Goal: Task Accomplishment & Management: Manage account settings

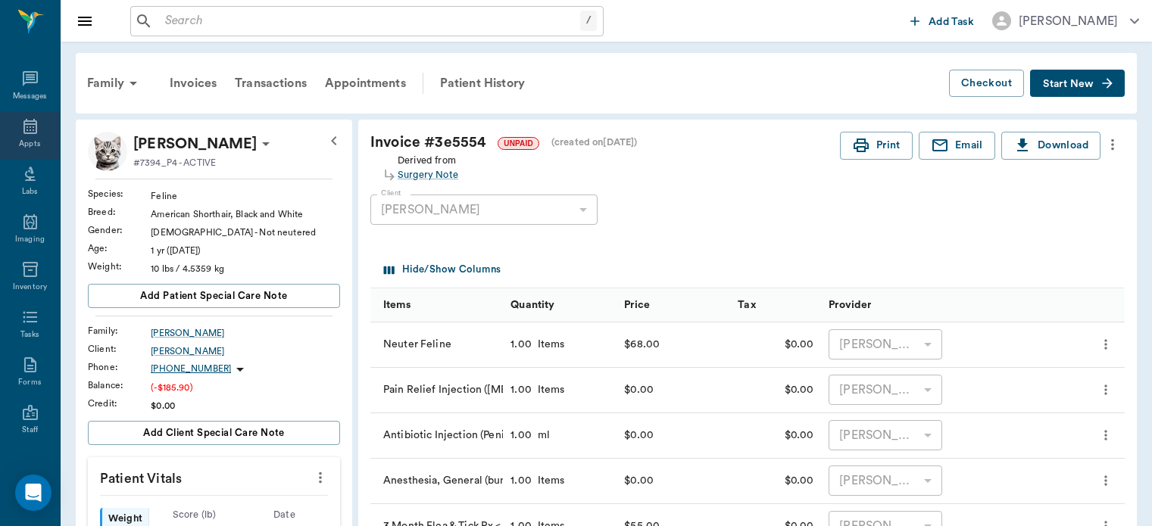
click at [27, 140] on div "Appts" at bounding box center [29, 144] width 21 height 11
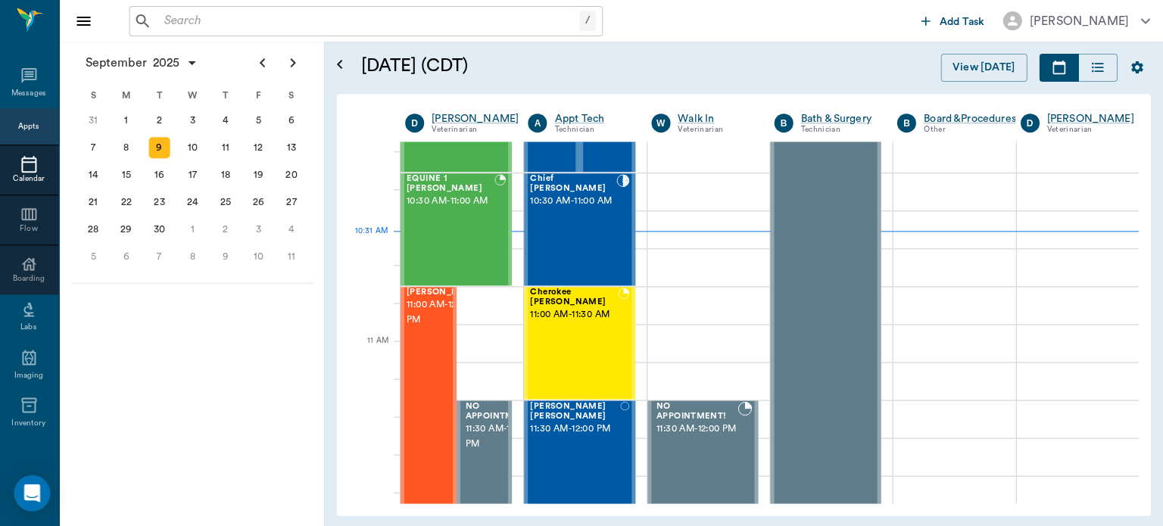
scroll to position [555, 0]
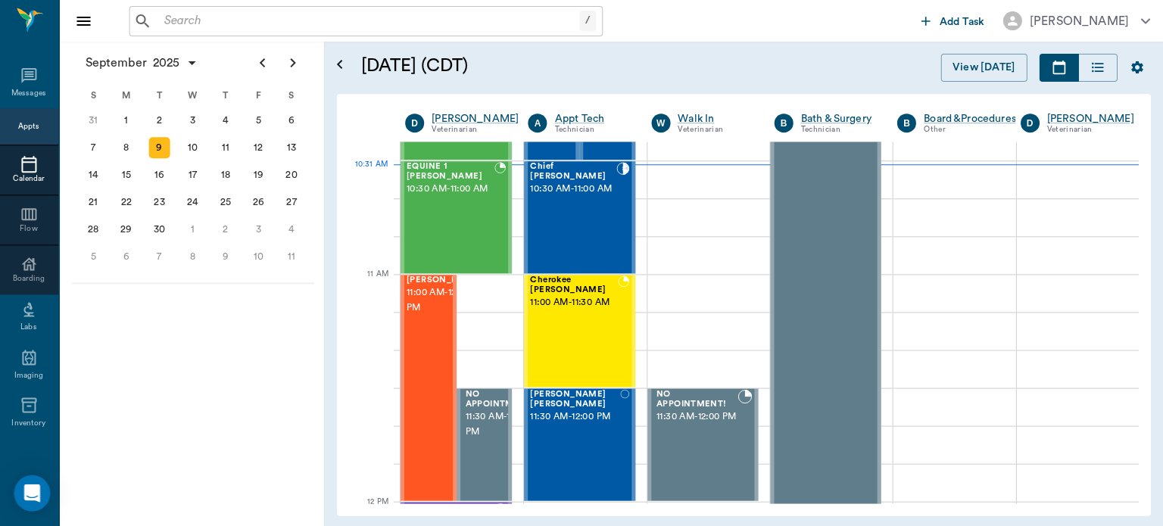
click at [432, 316] on span "11:00 AM - 12:00 PM" at bounding box center [445, 300] width 76 height 30
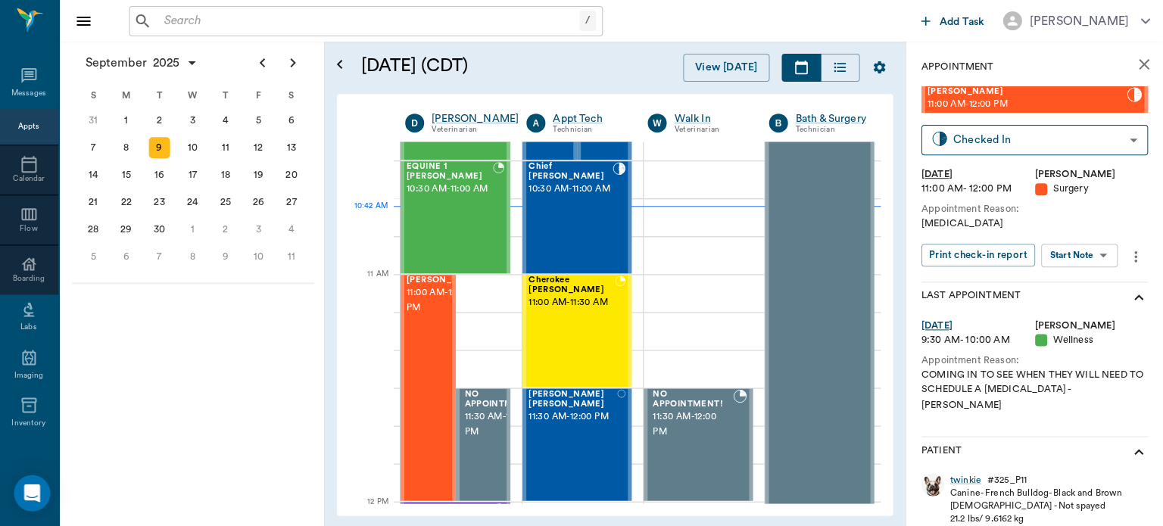
click at [483, 348] on div at bounding box center [483, 388] width 0 height 224
click at [1089, 264] on body "/ ​ Add Task [PERSON_NAME] Nectar Messages Appts Calendar Flow Boarding Labs Im…" at bounding box center [581, 263] width 1163 height 526
click at [1089, 319] on button "Start Surgery" at bounding box center [1068, 310] width 62 height 17
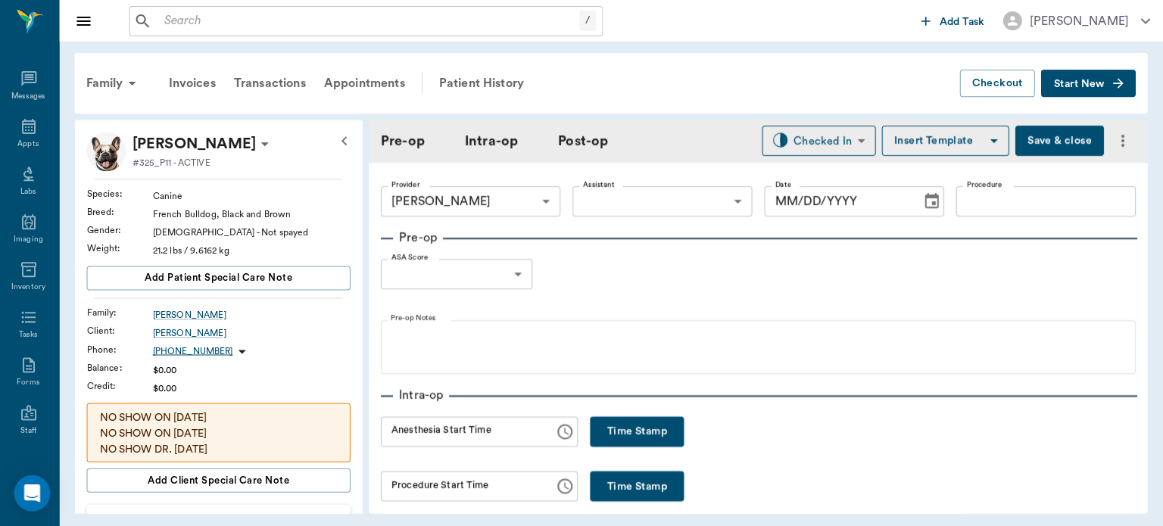
type input "63ec2f075fda476ae8351a4d"
type input "[DATE]"
click at [591, 417] on button "Time Stamp" at bounding box center [638, 431] width 94 height 30
click at [417, 438] on input "10:42 AM" at bounding box center [463, 431] width 163 height 30
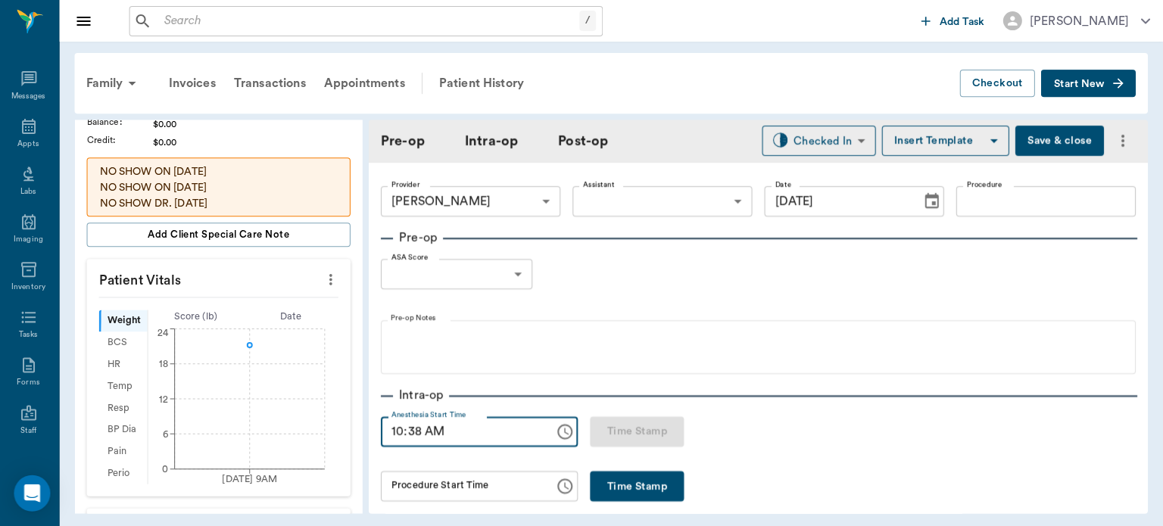
scroll to position [245, 0]
type input "10:38 AM"
click at [330, 277] on icon "more" at bounding box center [331, 279] width 3 height 11
click at [241, 304] on span "Enter Vitals" at bounding box center [256, 304] width 127 height 16
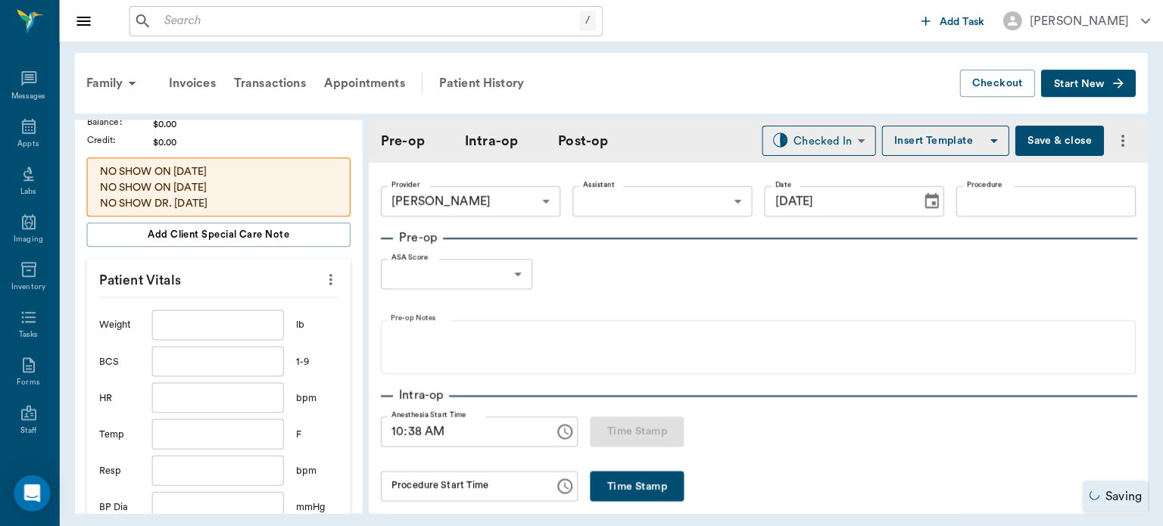
click at [195, 325] on input "text" at bounding box center [219, 325] width 132 height 30
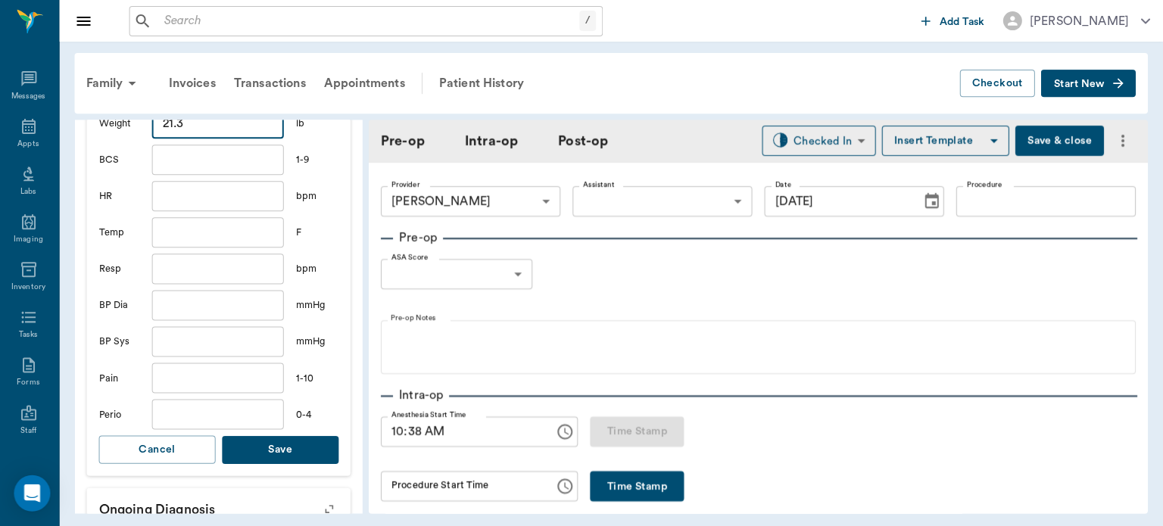
scroll to position [447, 0]
type input "21.3"
click at [319, 436] on button "Save" at bounding box center [281, 449] width 117 height 28
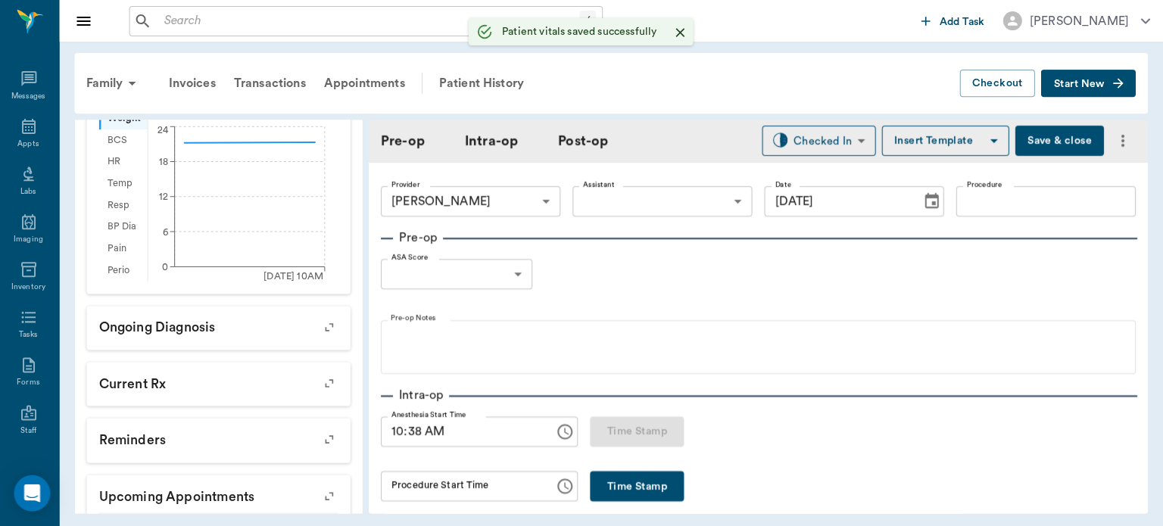
click at [674, 210] on body "/ ​ Add Task [PERSON_NAME] Nectar Messages Appts Labs Imaging Inventory Tasks F…" at bounding box center [581, 263] width 1163 height 526
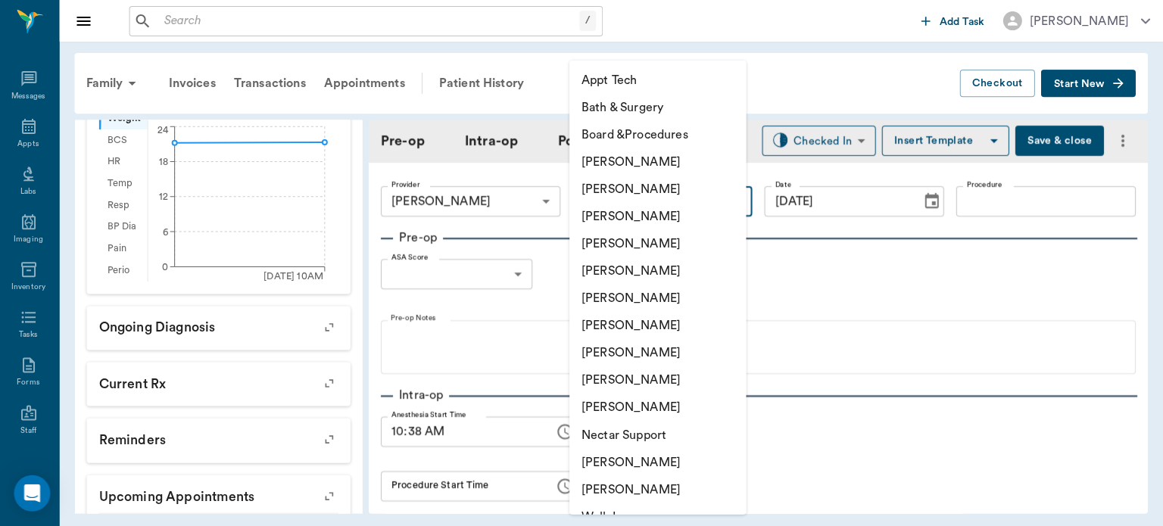
click at [659, 351] on li "[PERSON_NAME]" at bounding box center [658, 352] width 176 height 27
type input "63ec2e7e52e12b0ba117b124"
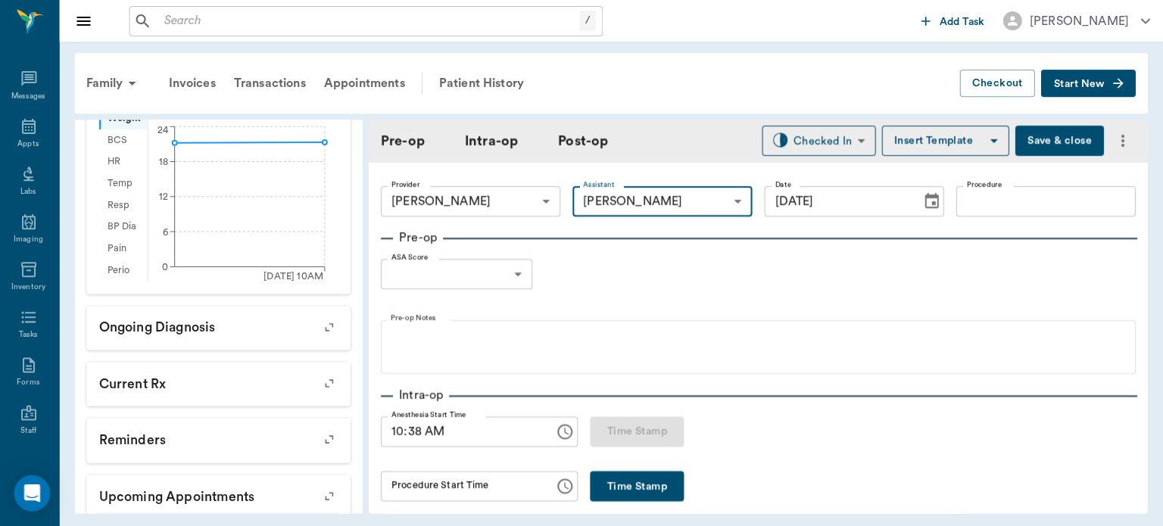
click at [1008, 194] on input "Procedure" at bounding box center [1045, 201] width 179 height 30
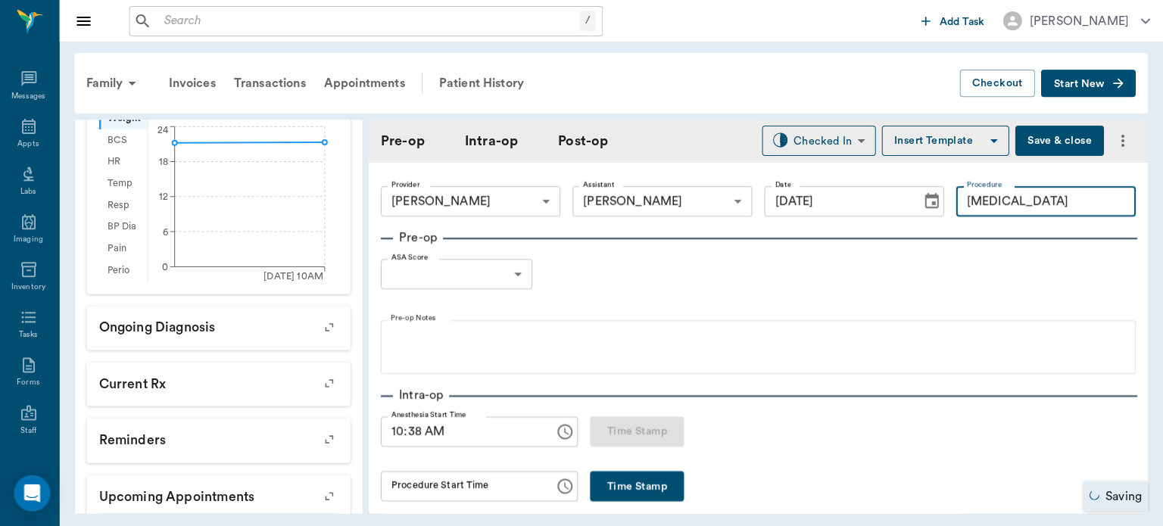
type input "[MEDICAL_DATA]"
click at [936, 135] on button "Insert Template" at bounding box center [945, 141] width 127 height 30
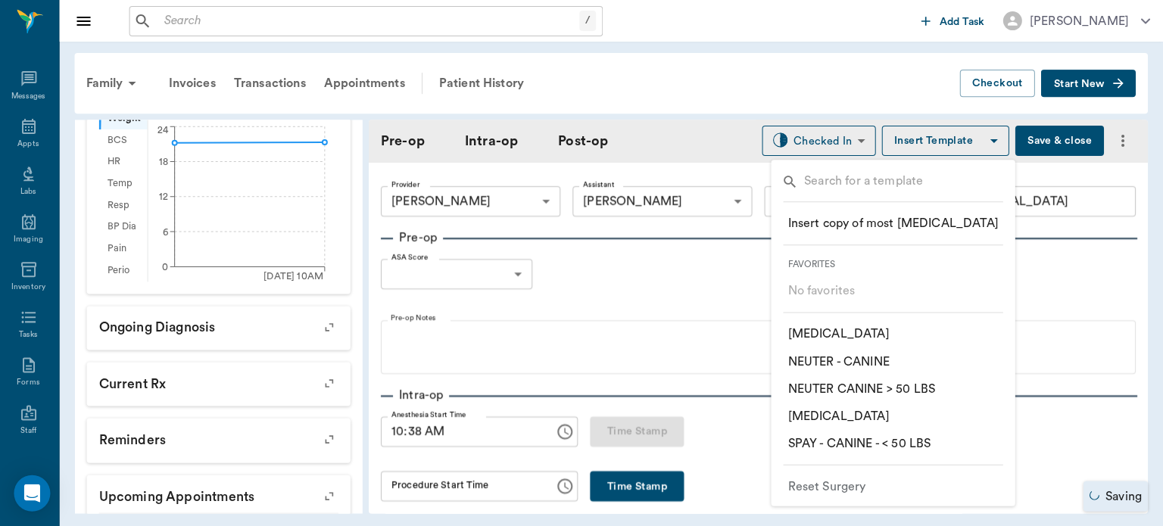
click at [847, 330] on p "​ [MEDICAL_DATA]" at bounding box center [838, 334] width 101 height 18
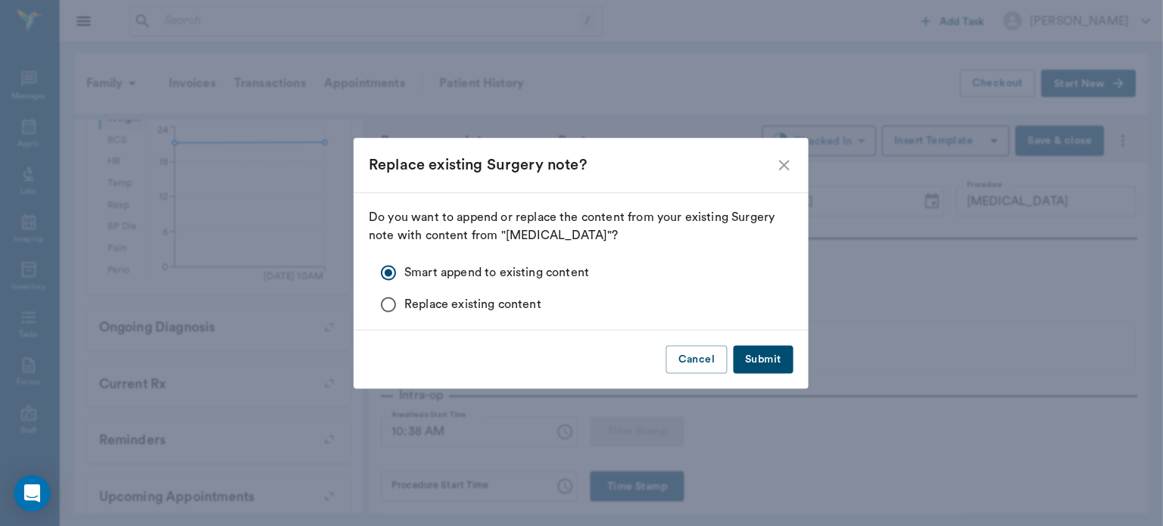
click at [766, 363] on button "Submit" at bounding box center [764, 359] width 60 height 28
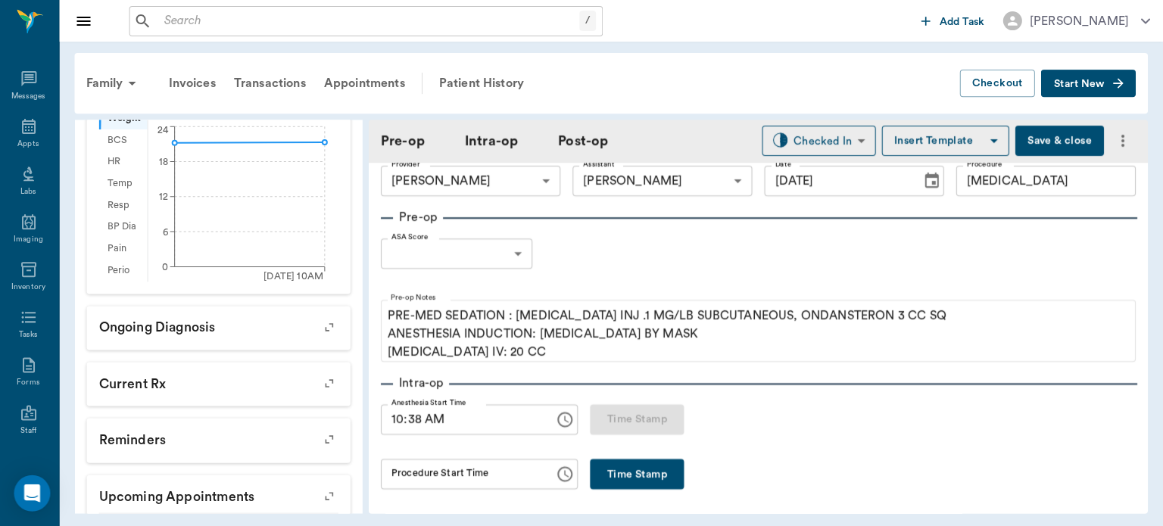
scroll to position [24, 0]
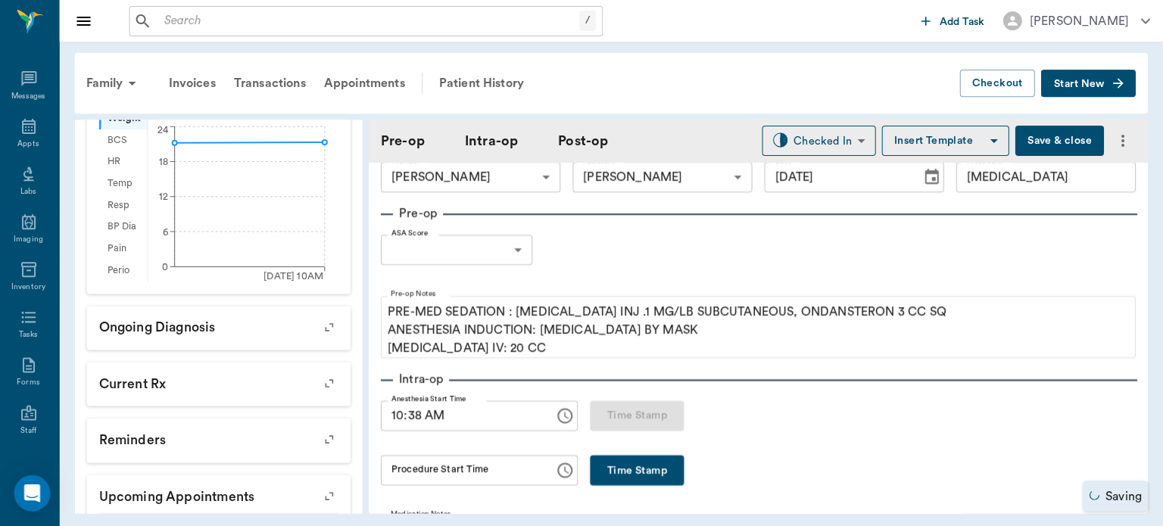
click at [488, 251] on body "/ ​ Add Task [PERSON_NAME] Nectar Messages Appts Labs Imaging Inventory Tasks F…" at bounding box center [581, 263] width 1163 height 526
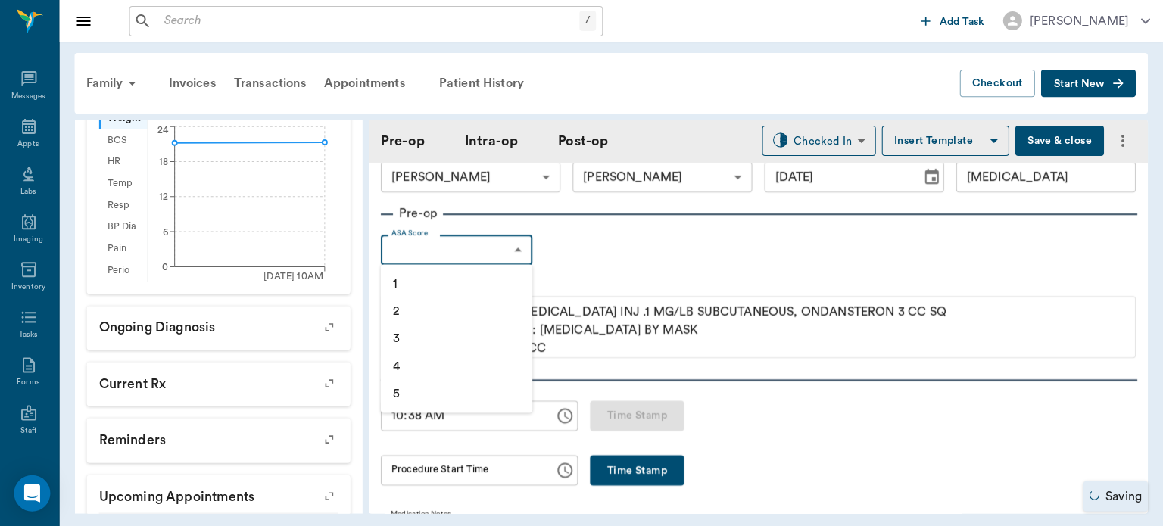
click at [423, 289] on li "1" at bounding box center [457, 283] width 151 height 27
type input "1"
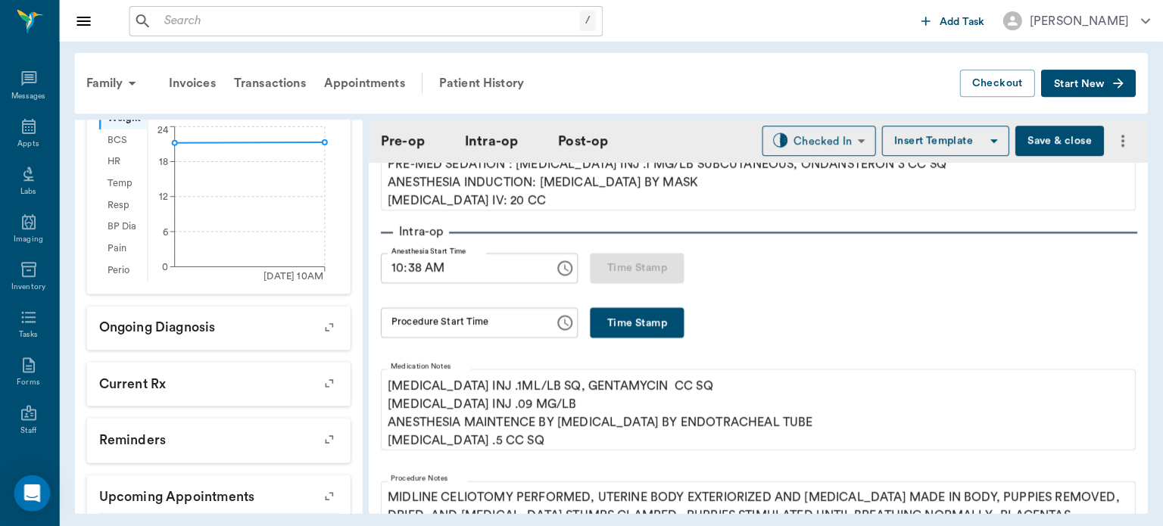
scroll to position [169, 0]
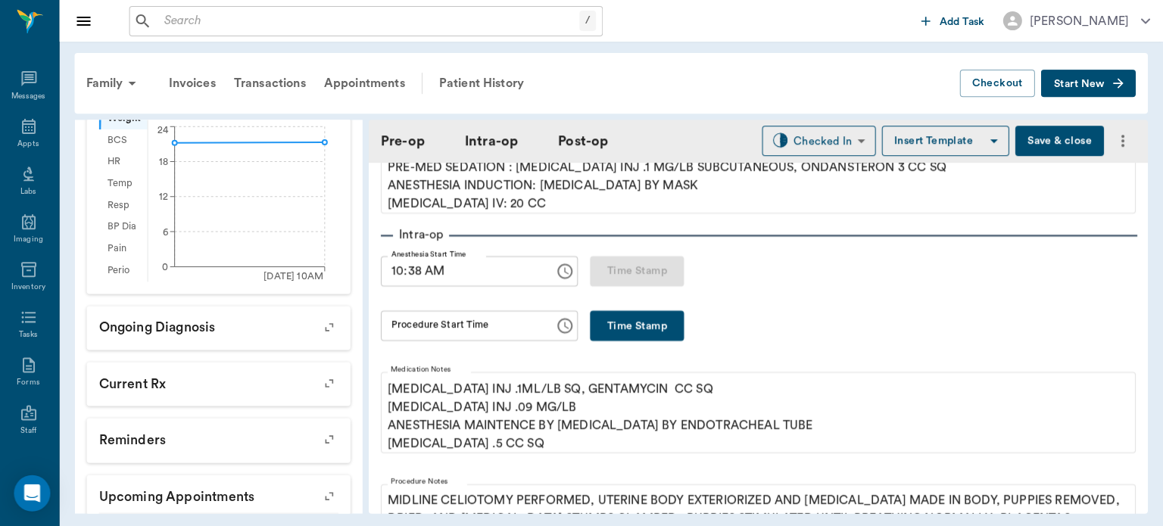
click at [633, 320] on button "Time Stamp" at bounding box center [638, 325] width 94 height 30
click at [420, 325] on input "10:48 AM" at bounding box center [463, 325] width 163 height 30
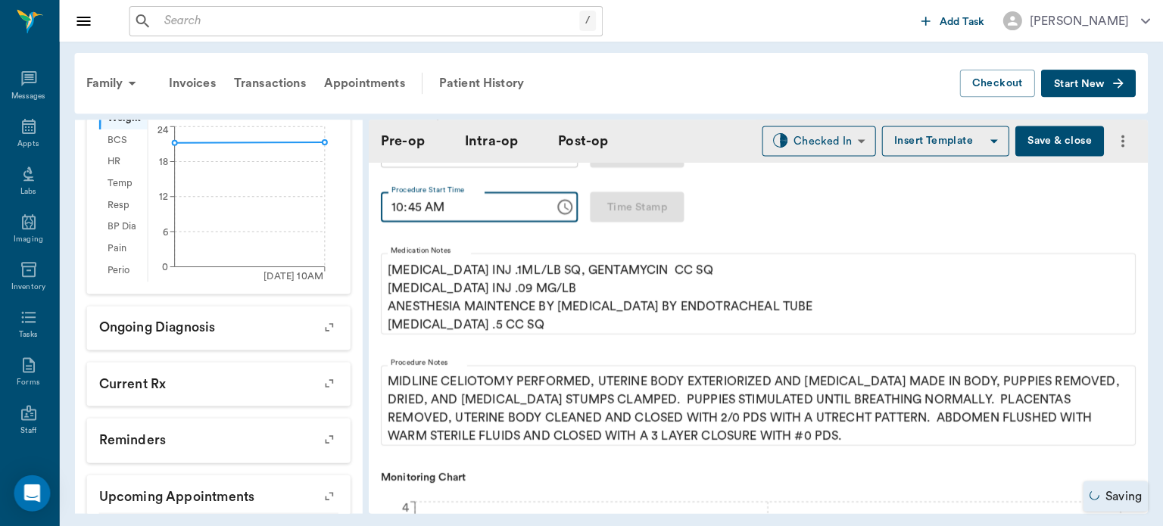
scroll to position [291, 0]
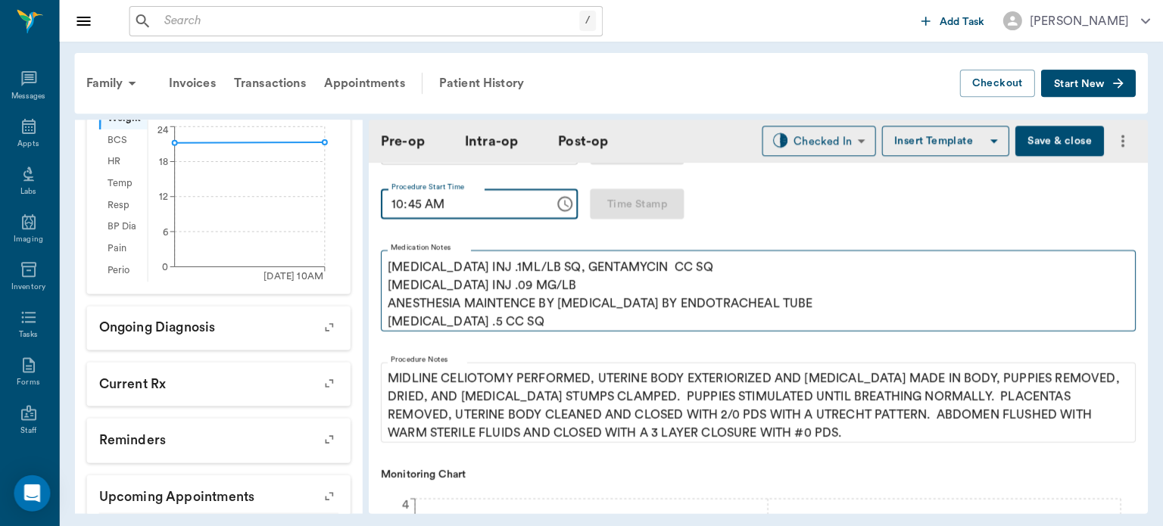
type input "10:45 AM"
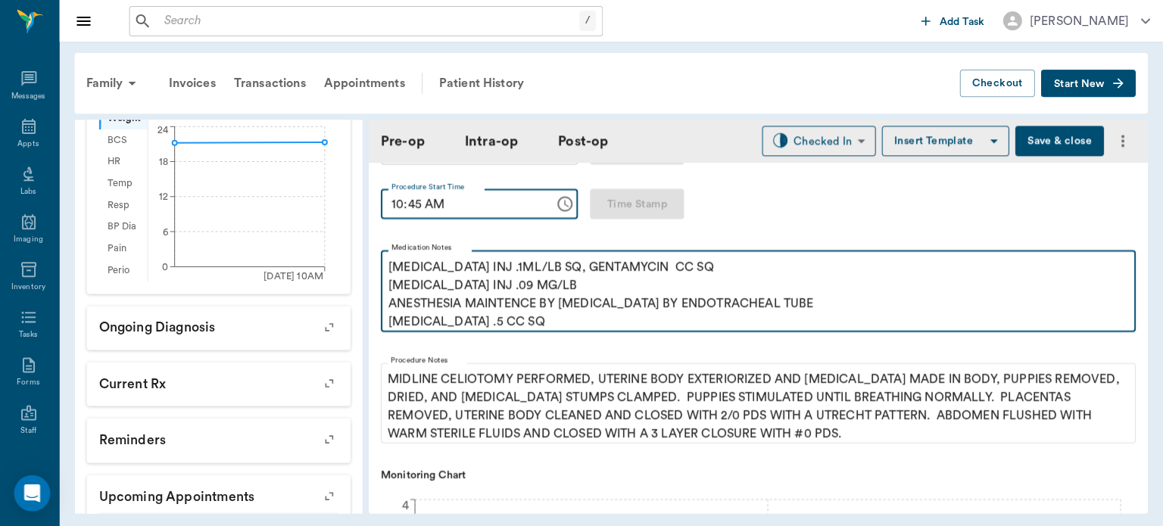
click at [460, 321] on p "[MEDICAL_DATA] INJ .1ML/LB SQ, GENTAMYCIN CC SQ [MEDICAL_DATA] INJ .09 MG/LB AN…" at bounding box center [758, 293] width 739 height 73
click at [468, 318] on p "[MEDICAL_DATA] INJ .1ML/LB SQ, GENTAMYCIN CC SQ [MEDICAL_DATA] INJ .09 MG/LB AN…" at bounding box center [758, 293] width 739 height 73
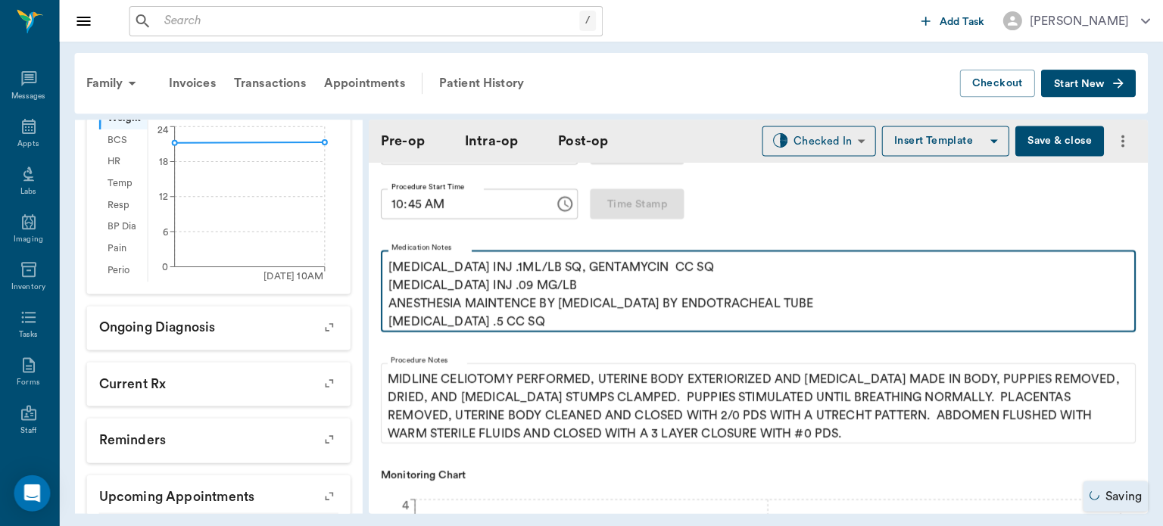
click at [466, 323] on p "[MEDICAL_DATA] INJ .1ML/LB SQ, GENTAMYCIN CC SQ [MEDICAL_DATA] INJ .09 MG/LB AN…" at bounding box center [758, 293] width 739 height 73
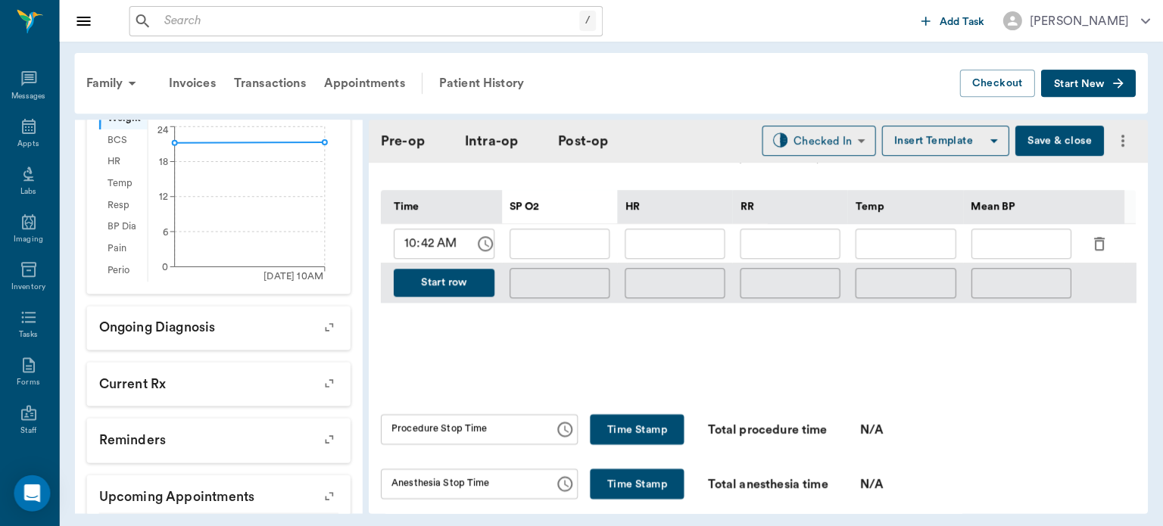
click at [1098, 237] on icon "button" at bounding box center [1099, 244] width 11 height 14
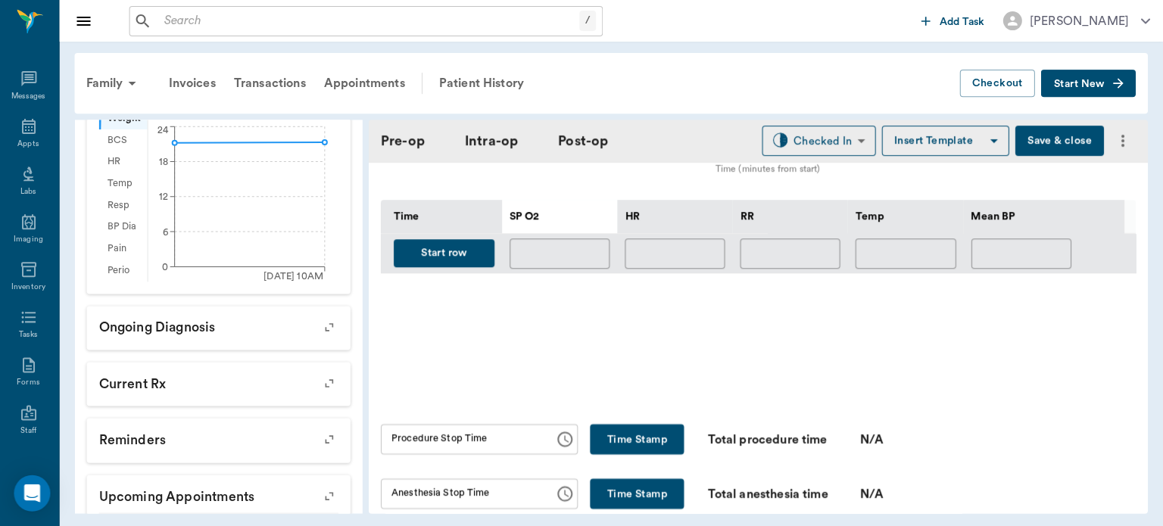
scroll to position [753, 0]
click at [438, 248] on button "Start row" at bounding box center [444, 254] width 101 height 28
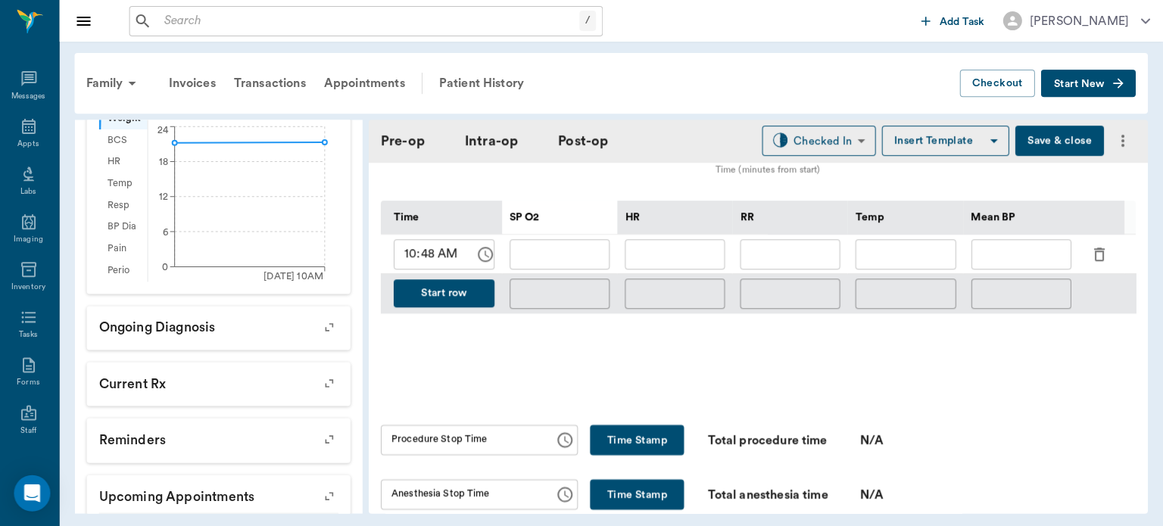
click at [676, 257] on input "text" at bounding box center [675, 254] width 100 height 30
type input "137"
click at [573, 248] on input "text" at bounding box center [560, 254] width 100 height 30
type input "96"
click at [823, 258] on input "text" at bounding box center [791, 254] width 100 height 30
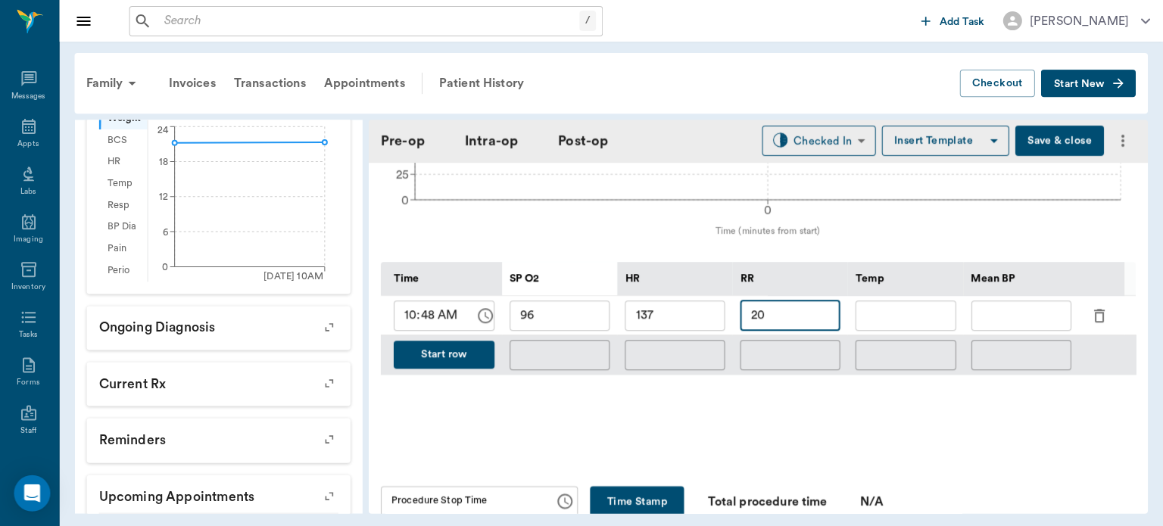
scroll to position [692, 0]
type input "20"
click at [469, 364] on button "Start row" at bounding box center [444, 354] width 101 height 28
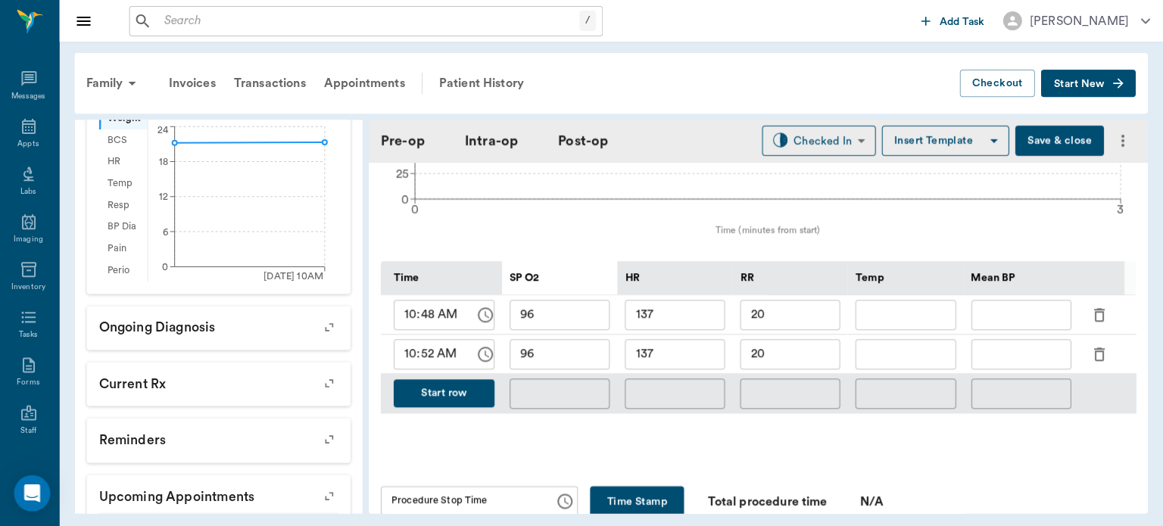
click at [678, 357] on input "137" at bounding box center [675, 354] width 100 height 30
type input "138"
click at [580, 359] on input "96" at bounding box center [560, 354] width 100 height 30
type input "95"
click at [454, 403] on button "Start row" at bounding box center [444, 393] width 101 height 28
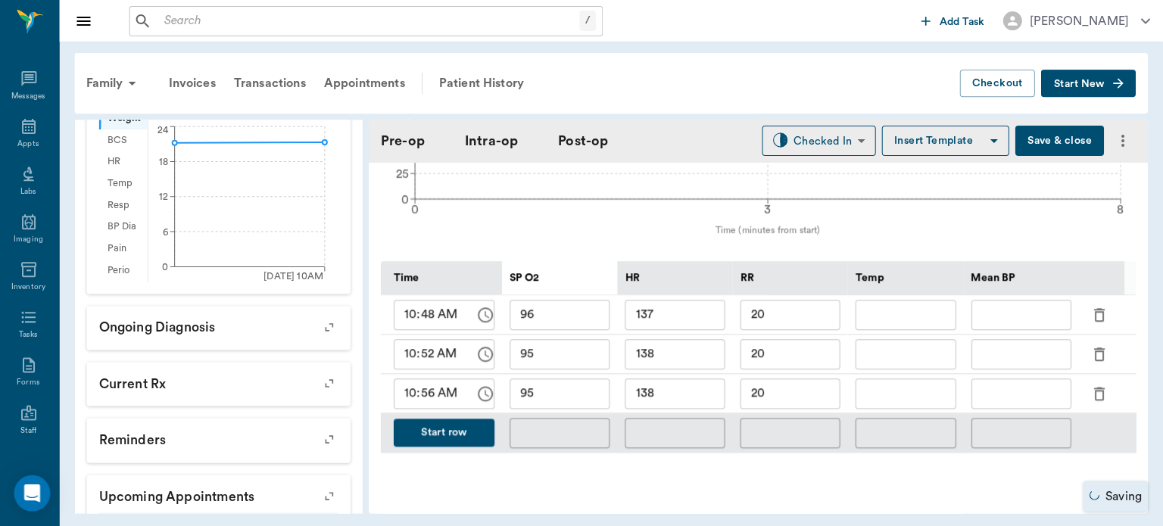
click at [682, 388] on input "138" at bounding box center [675, 394] width 100 height 30
type input "123"
click at [577, 386] on input "95" at bounding box center [560, 394] width 100 height 30
type input "96"
click at [797, 390] on input "20" at bounding box center [791, 394] width 100 height 30
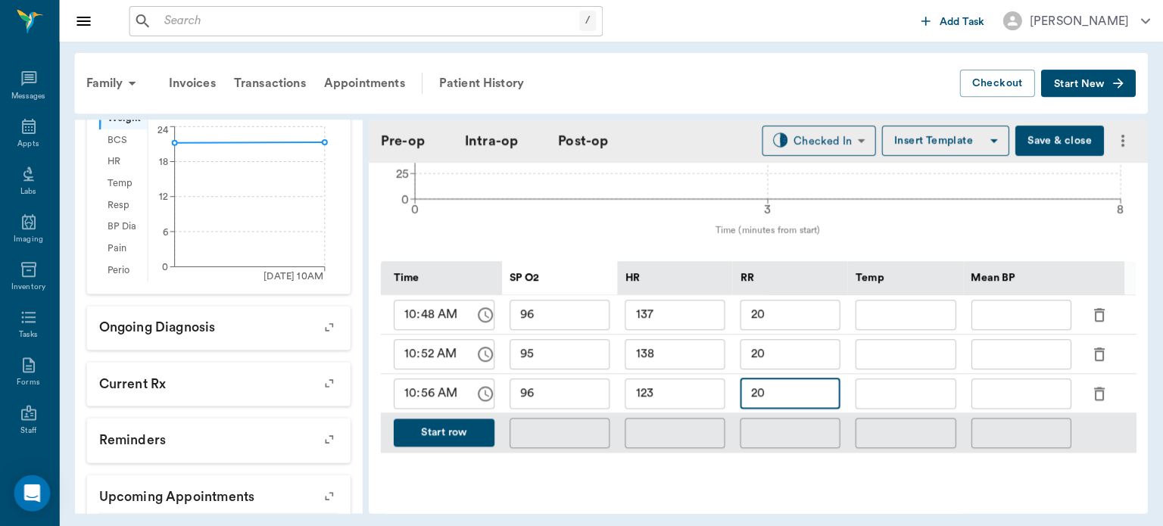
type input "2"
type input "30"
click at [416, 439] on button "Start row" at bounding box center [444, 433] width 101 height 28
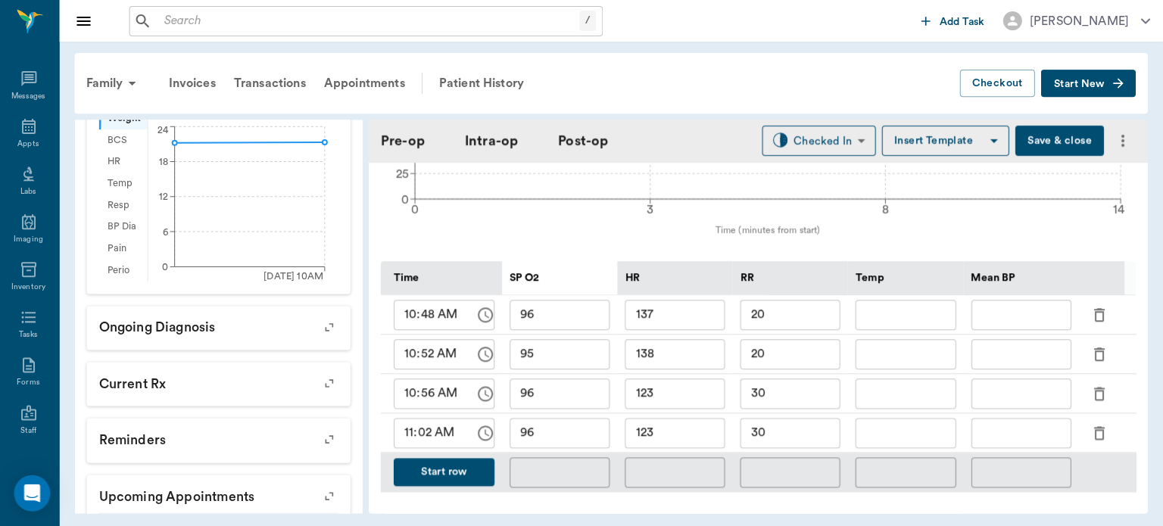
click at [579, 432] on input "96" at bounding box center [560, 433] width 100 height 30
type input "95"
click at [436, 458] on button "Start row" at bounding box center [444, 472] width 101 height 28
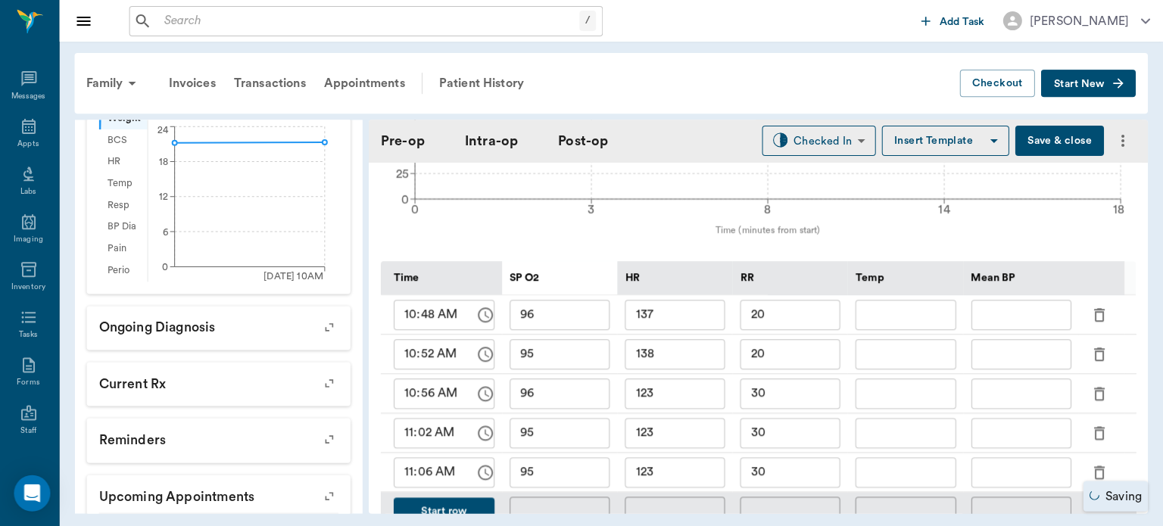
click at [688, 470] on input "123" at bounding box center [675, 472] width 100 height 30
type input "119"
click at [586, 466] on input "95" at bounding box center [560, 472] width 100 height 30
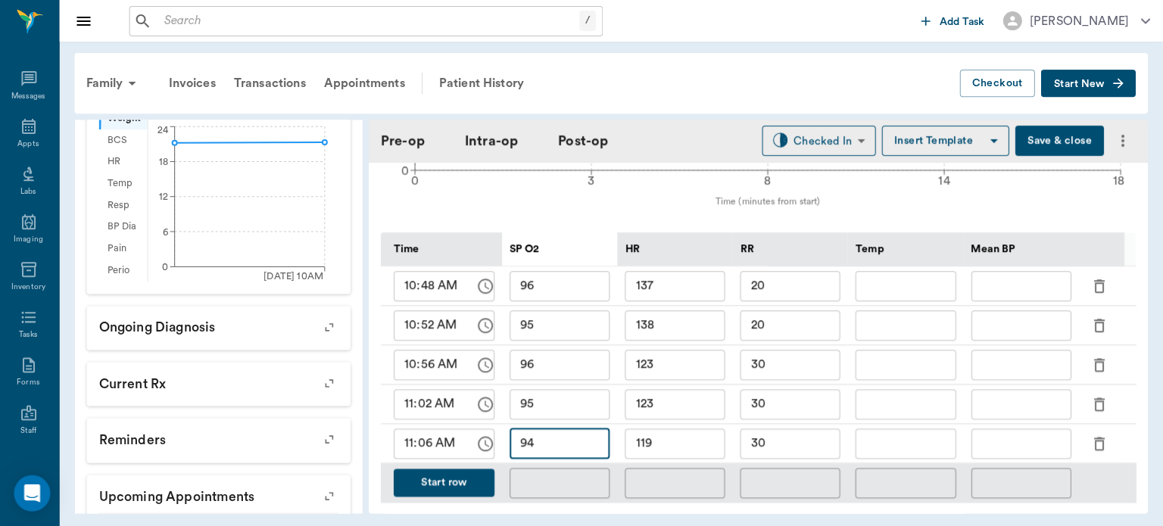
scroll to position [733, 0]
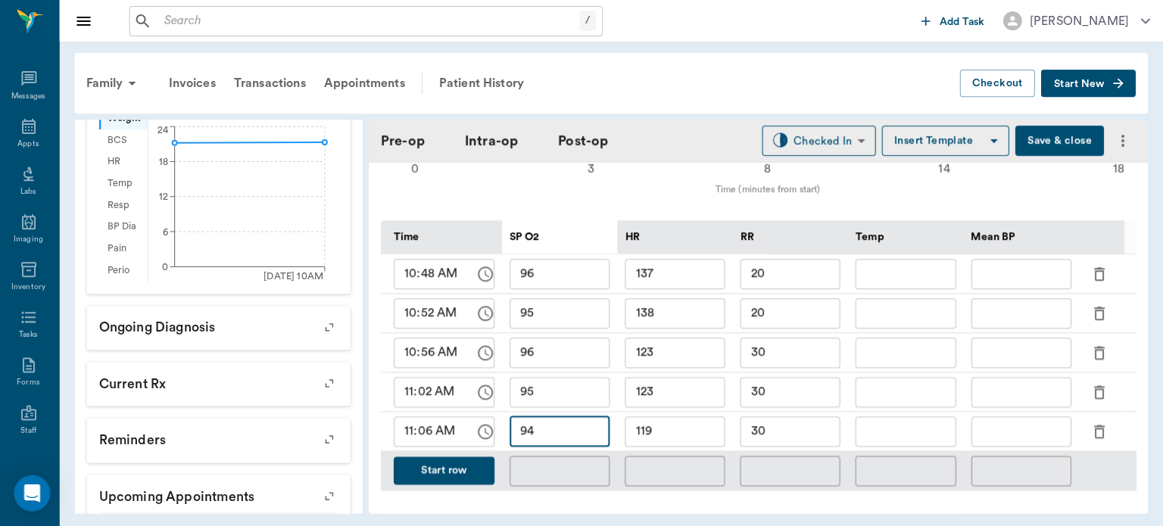
type input "94"
click at [426, 469] on button "Start row" at bounding box center [444, 471] width 101 height 28
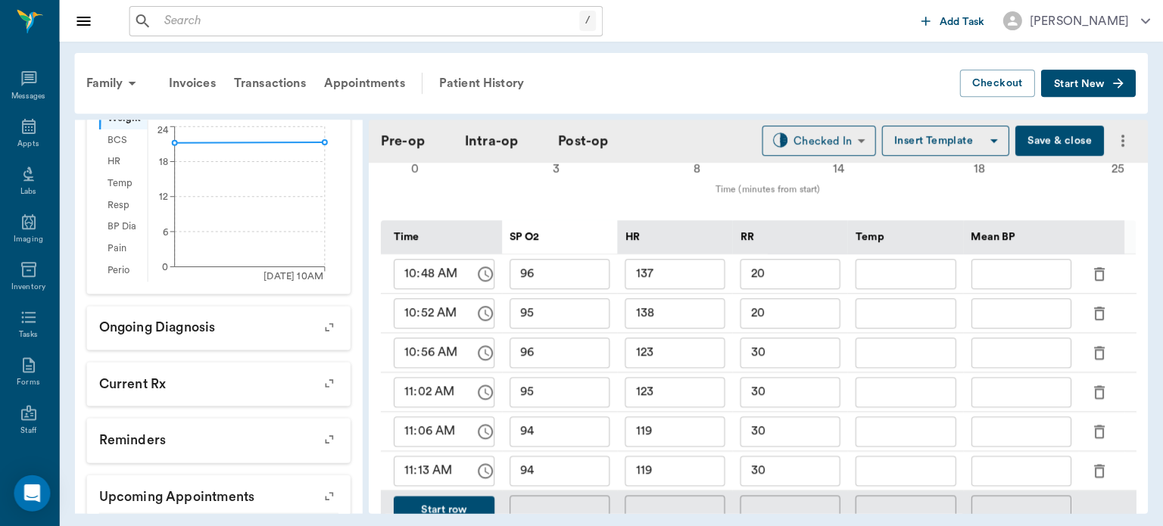
click at [678, 471] on input "119" at bounding box center [675, 471] width 100 height 30
type input "113"
click at [560, 473] on input "94" at bounding box center [560, 471] width 100 height 30
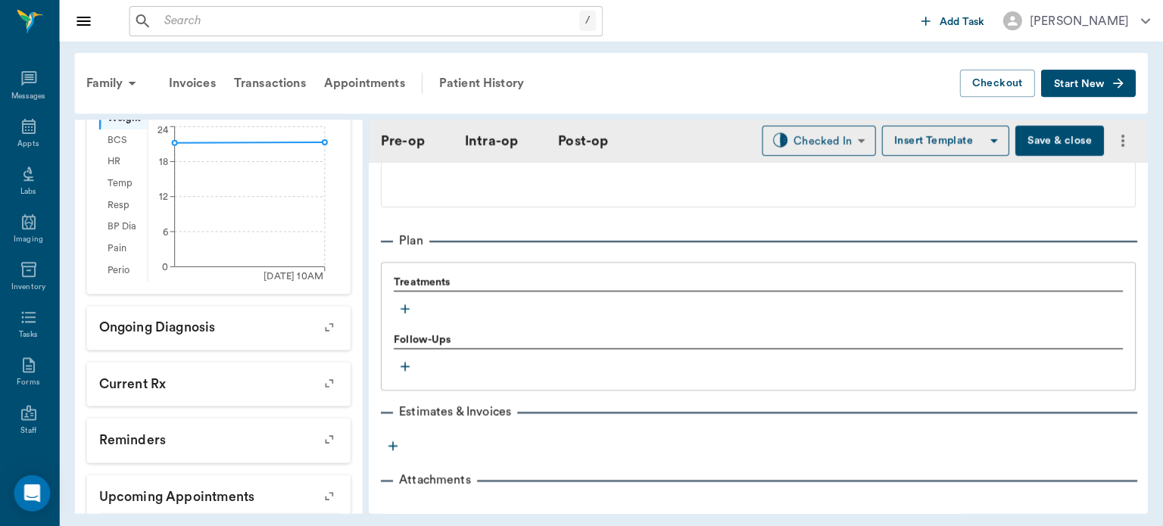
scroll to position [1434, 0]
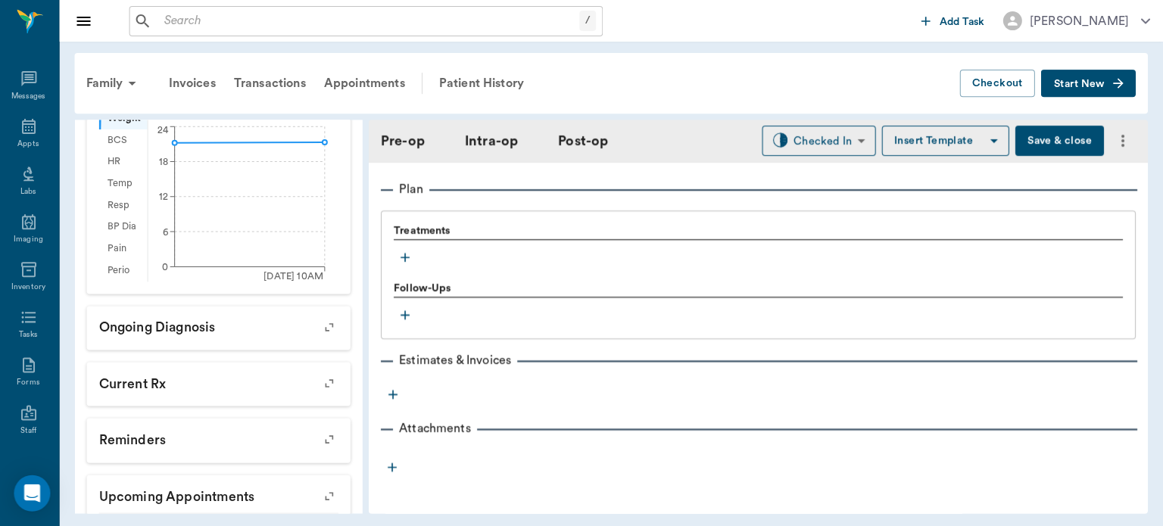
type input "95"
click at [404, 254] on icon "button" at bounding box center [405, 257] width 15 height 15
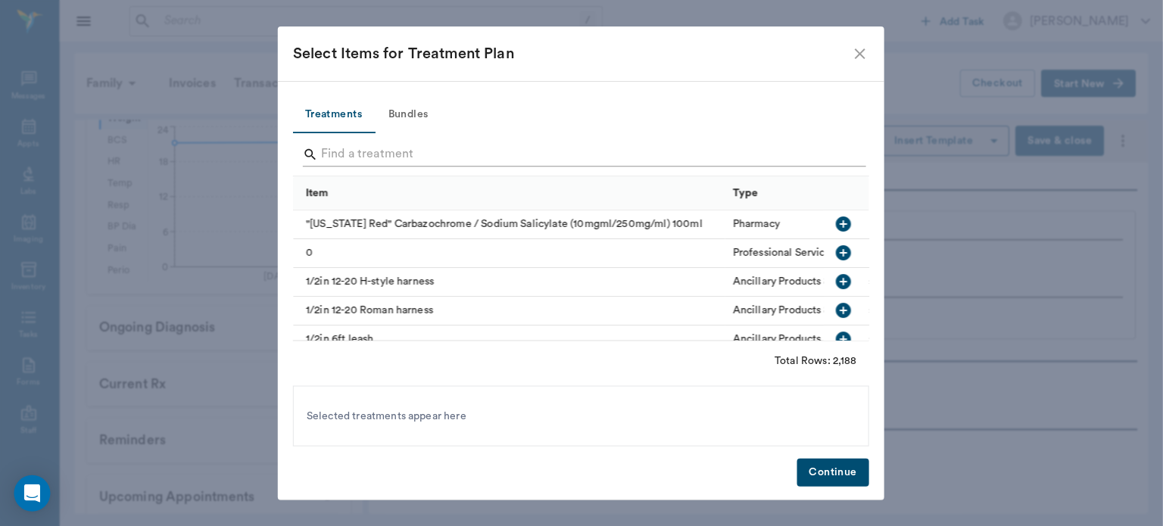
click at [395, 151] on input "Search" at bounding box center [583, 154] width 522 height 24
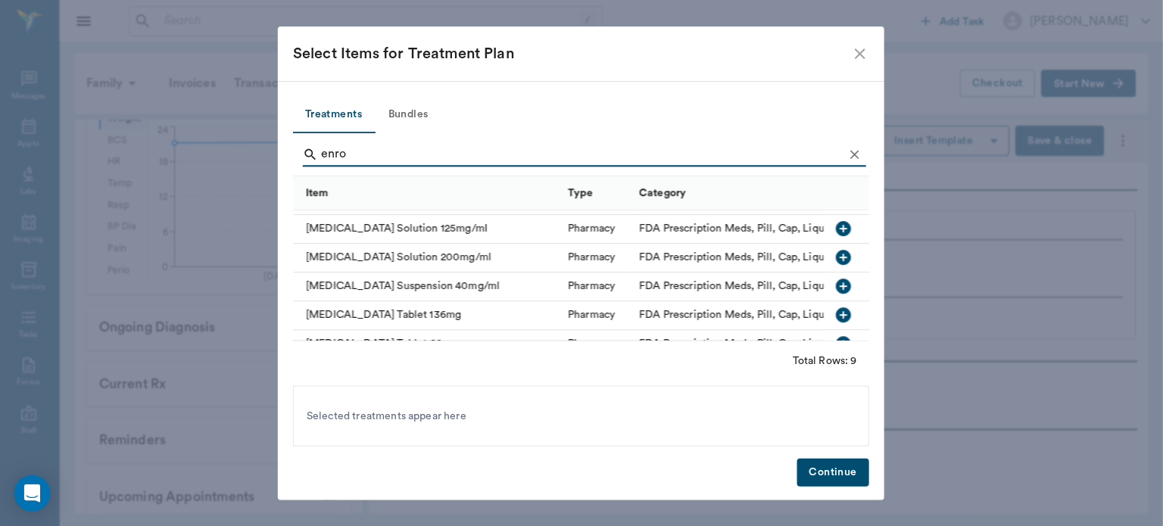
scroll to position [139, 0]
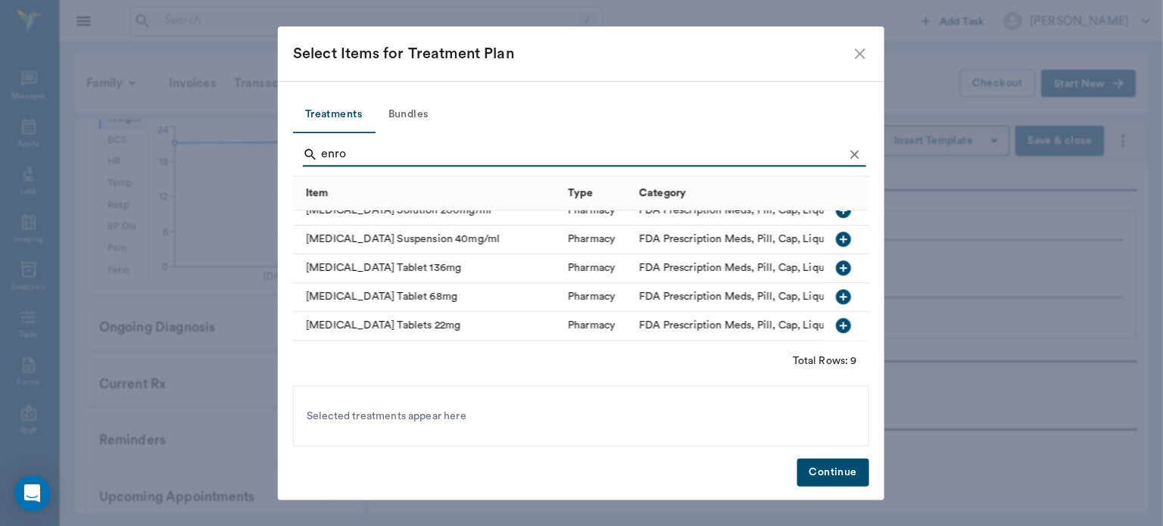
type input "enro"
click at [836, 289] on icon "button" at bounding box center [843, 296] width 15 height 15
click at [828, 476] on button "Continue" at bounding box center [833, 472] width 72 height 28
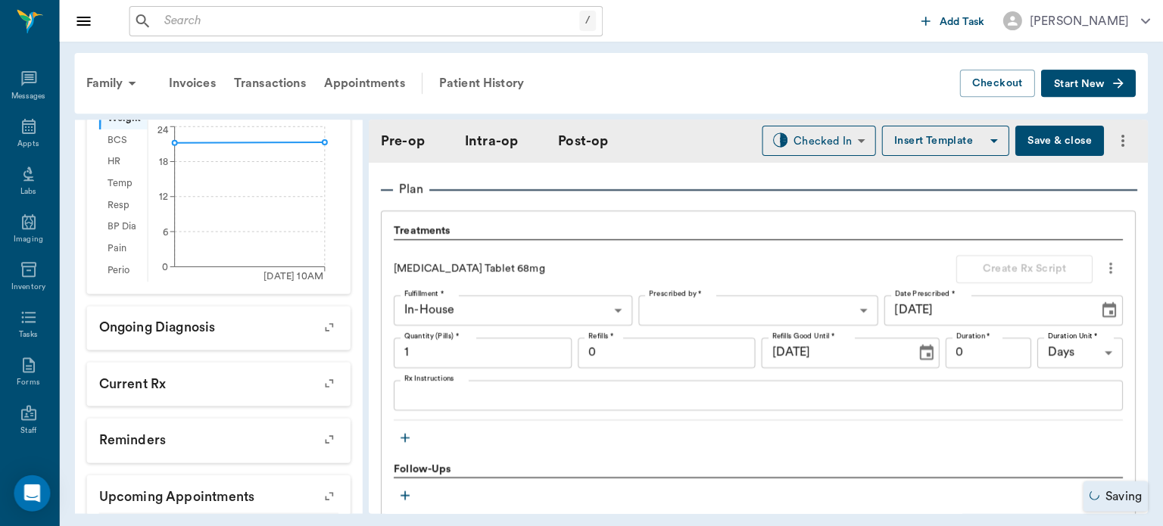
click at [423, 354] on input "1" at bounding box center [483, 353] width 178 height 30
type input "7"
click at [488, 399] on textarea "Rx Instructions" at bounding box center [758, 394] width 707 height 17
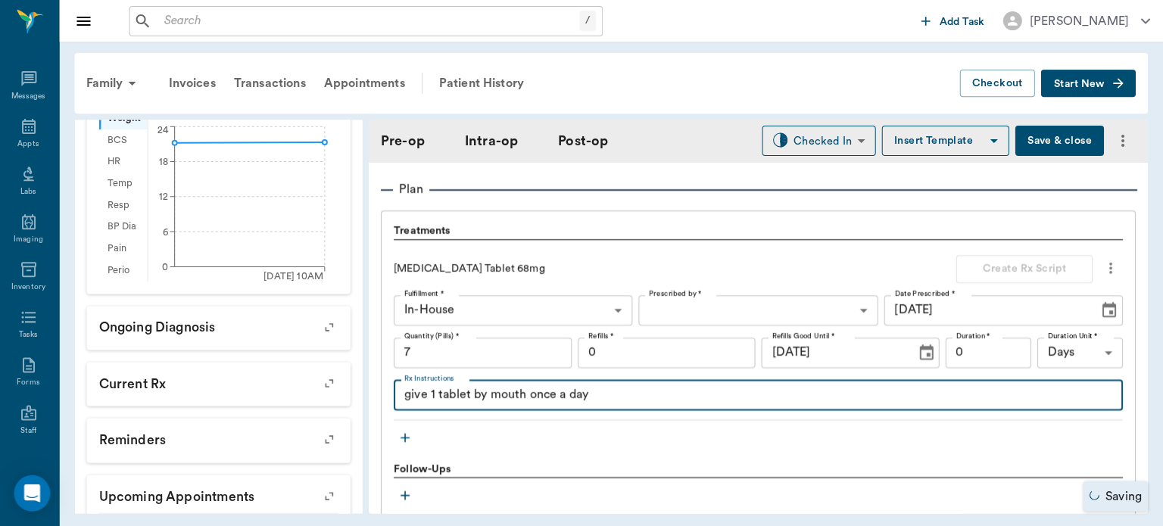
type textarea "give 1 tablet by mouth once a day"
click at [918, 355] on icon "Choose date, selected date is Sep 8, 2026" at bounding box center [927, 353] width 18 height 18
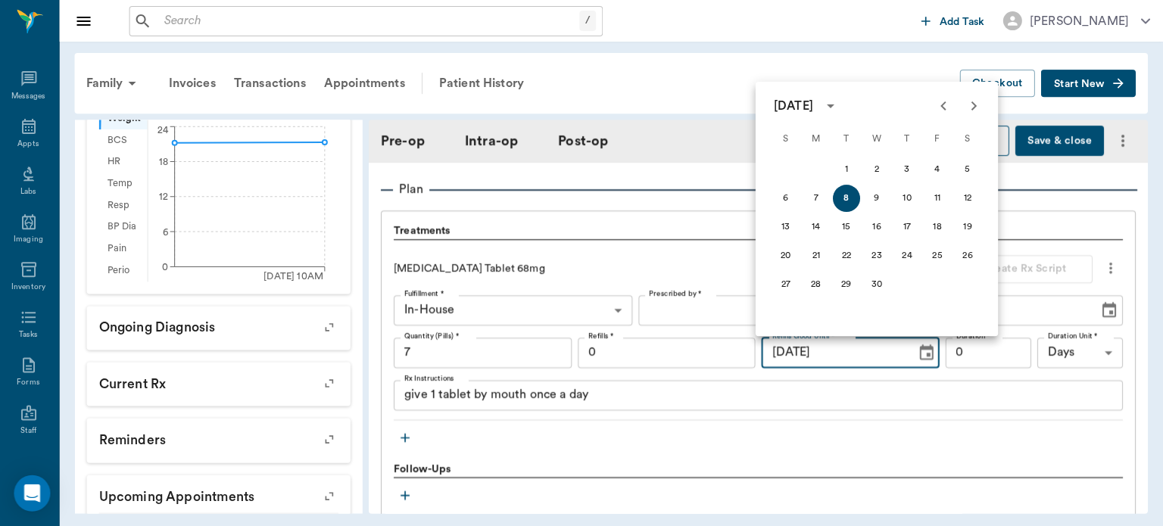
click at [706, 223] on div "Treatments" at bounding box center [758, 231] width 728 height 17
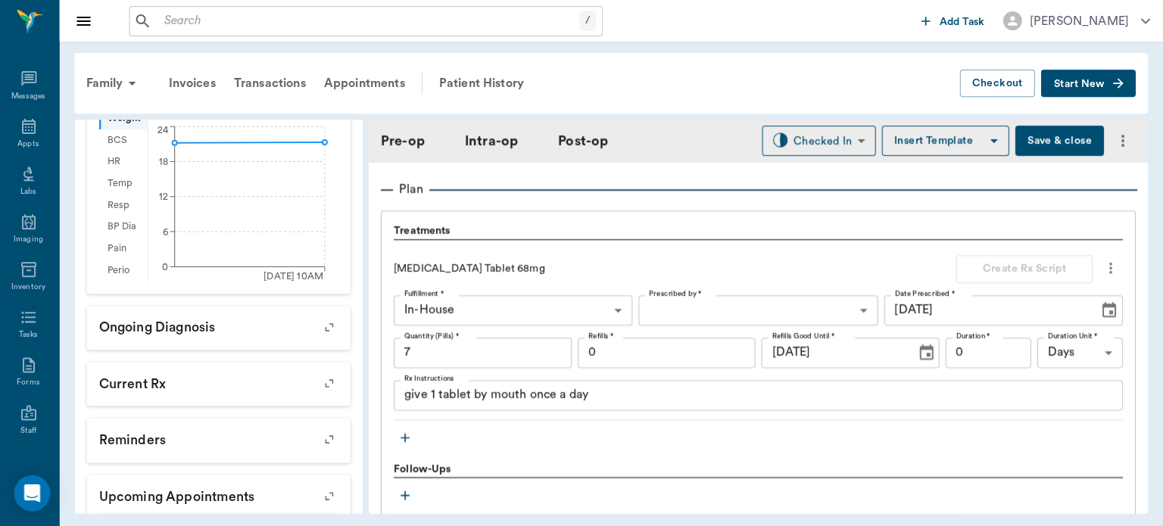
click at [725, 296] on body "/ ​ Add Task [PERSON_NAME] Nectar Messages Appts Labs Imaging Inventory Tasks F…" at bounding box center [581, 263] width 1163 height 526
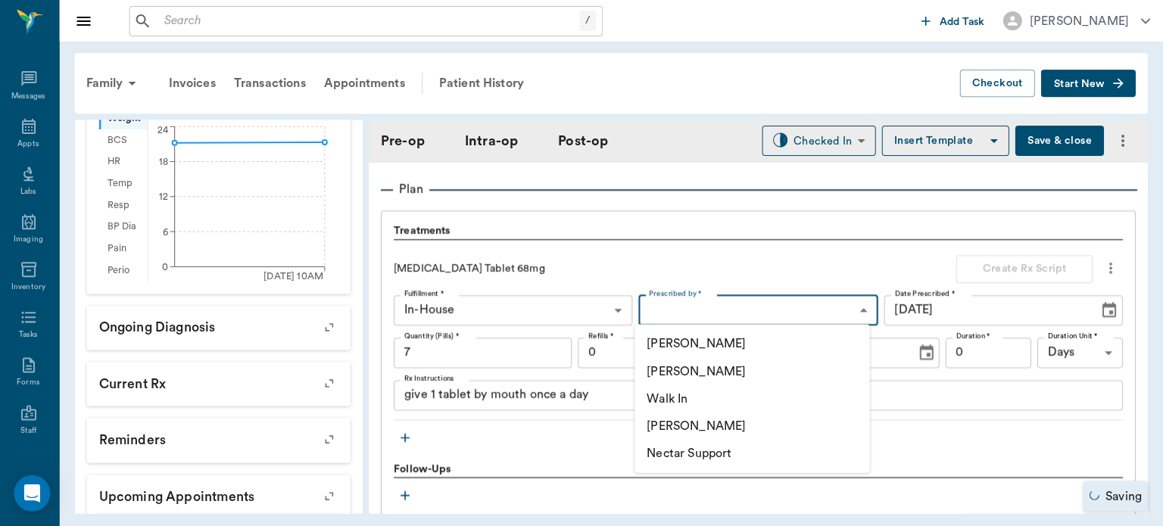
click at [737, 378] on li "[PERSON_NAME]" at bounding box center [752, 370] width 235 height 27
type input "63ec2f075fda476ae8351a4d"
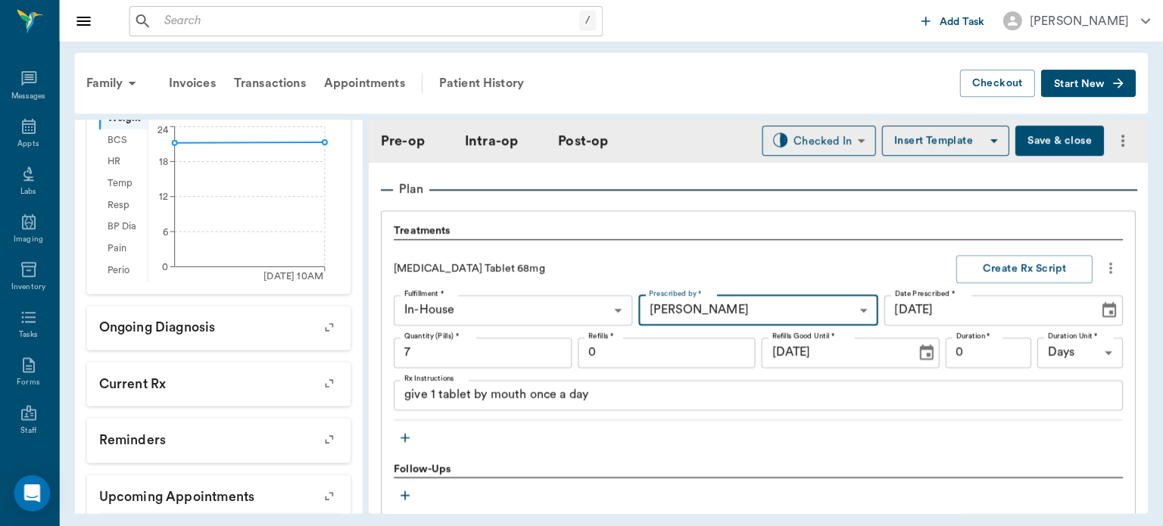
click at [990, 354] on input "0" at bounding box center [989, 353] width 86 height 30
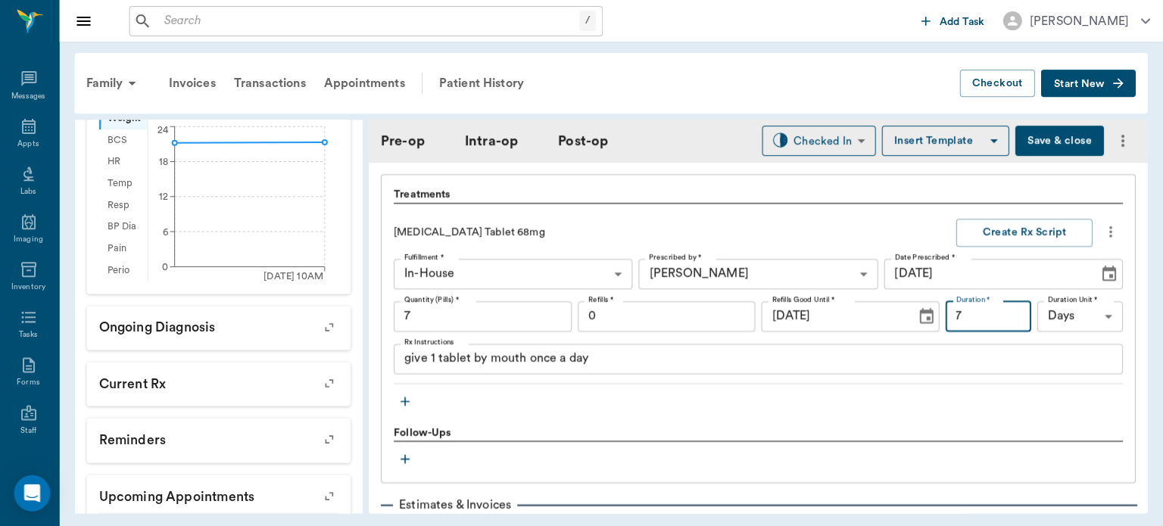
scroll to position [1470, 0]
type input "7"
click at [1021, 231] on button "Create Rx Script" at bounding box center [1024, 234] width 136 height 28
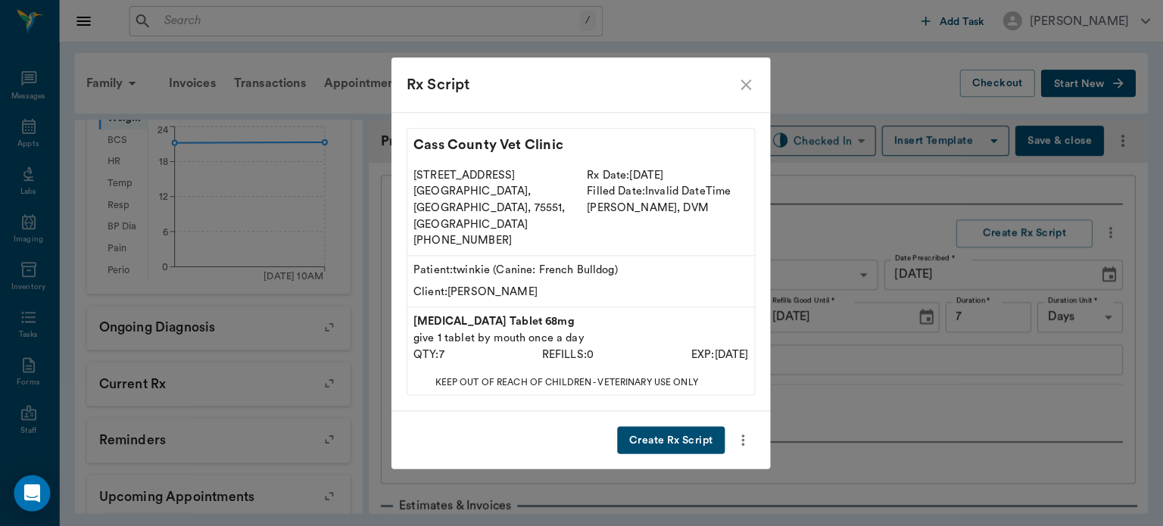
click at [694, 432] on button "Create Rx Script" at bounding box center [672, 440] width 108 height 28
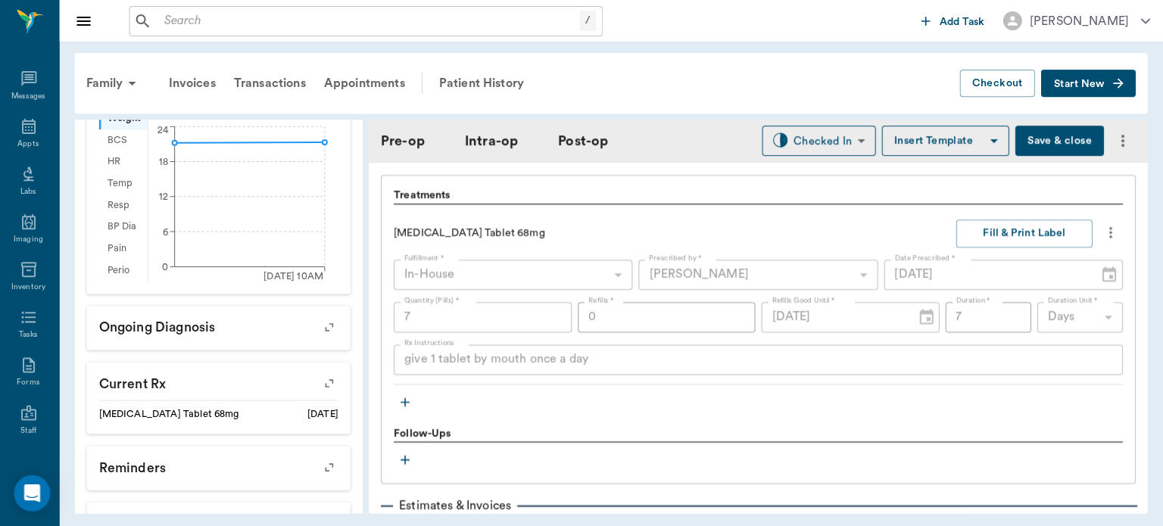
click at [406, 400] on icon "button" at bounding box center [405, 402] width 9 height 9
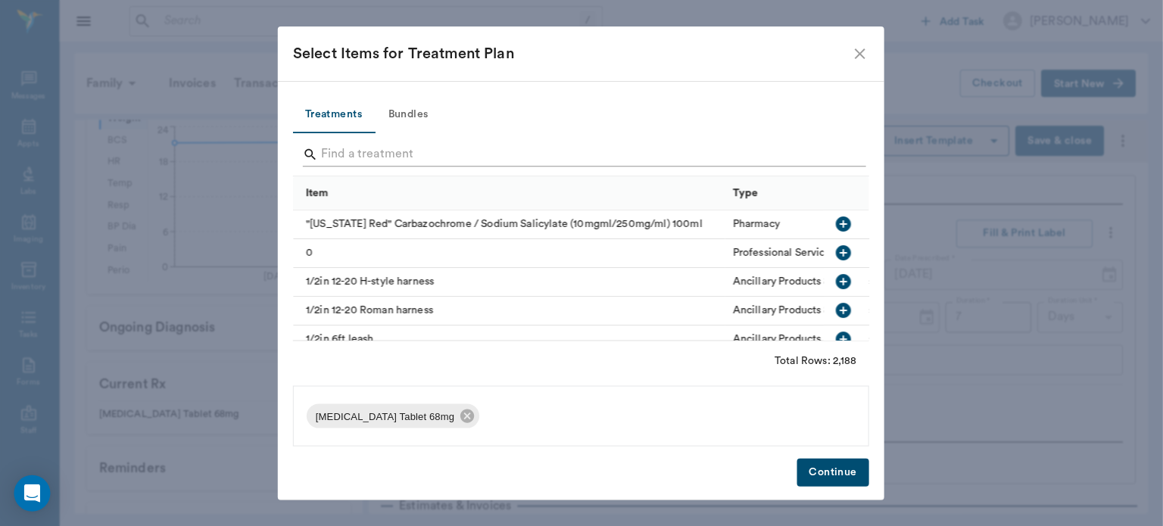
click at [366, 148] on input "Search" at bounding box center [583, 154] width 522 height 24
type input "c"
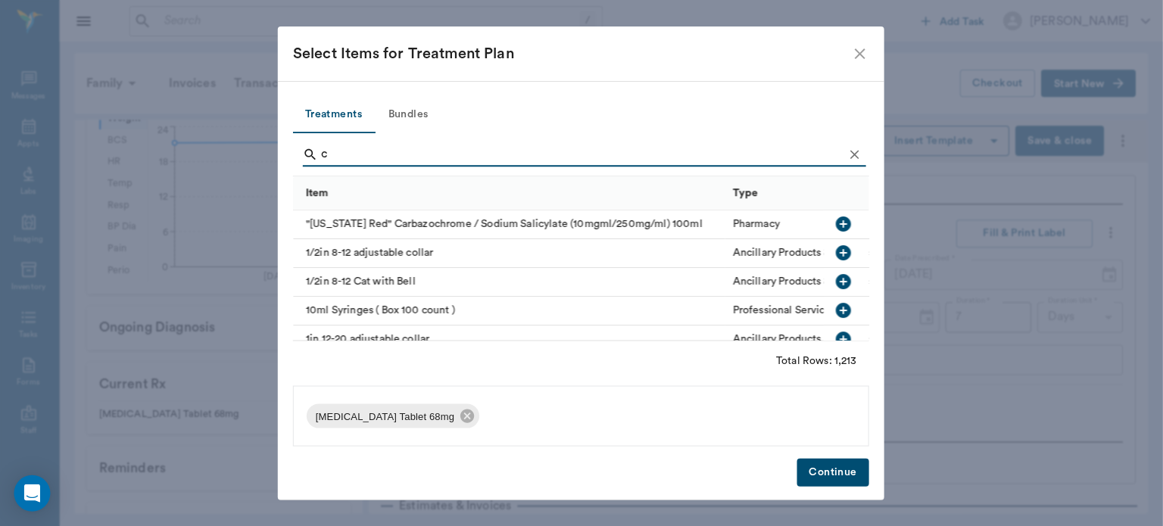
click at [413, 115] on button "Bundles" at bounding box center [409, 115] width 68 height 36
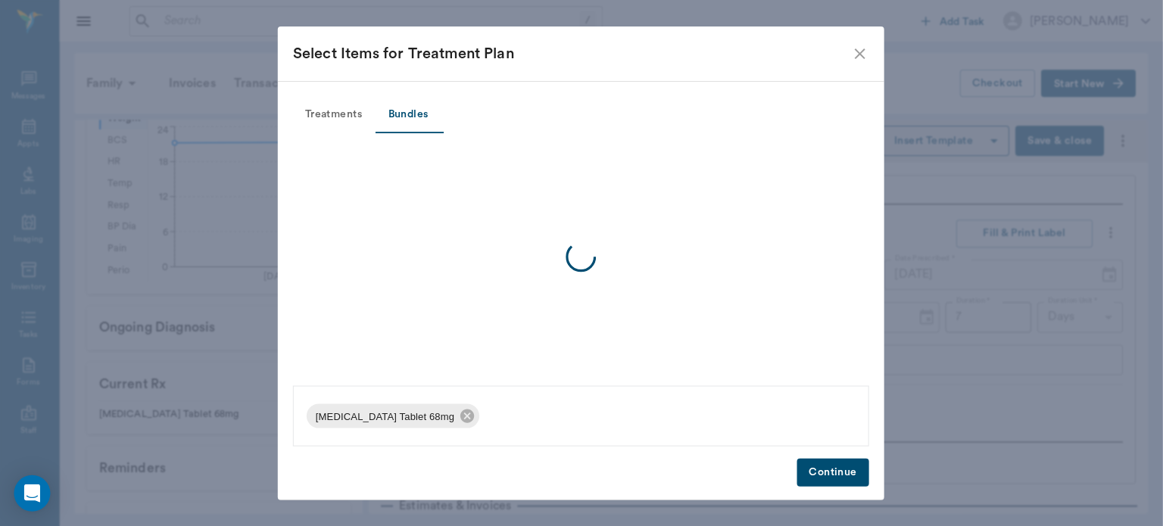
click at [336, 158] on div at bounding box center [581, 256] width 575 height 247
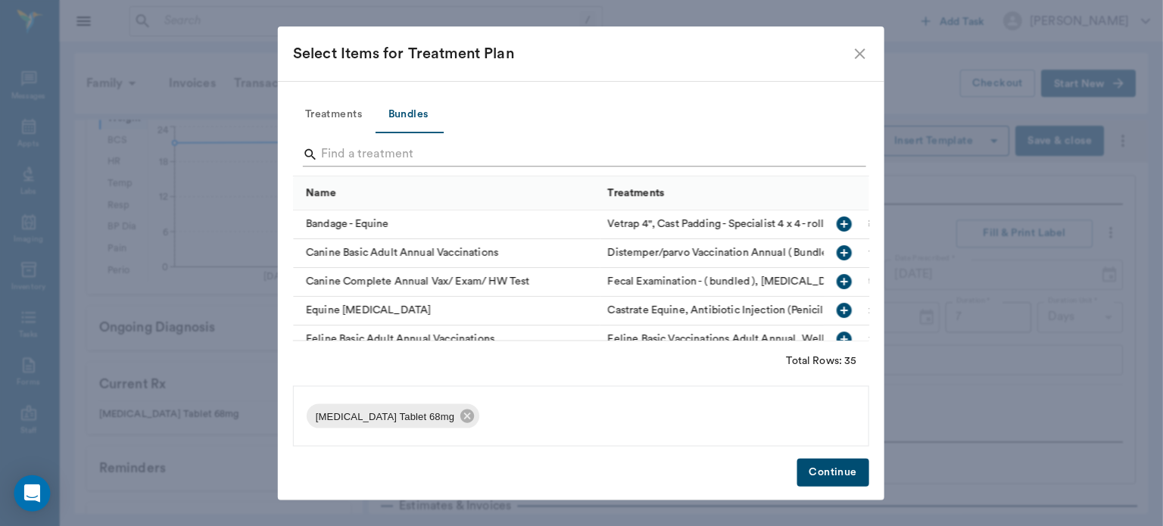
click at [354, 147] on input "Search" at bounding box center [583, 154] width 522 height 24
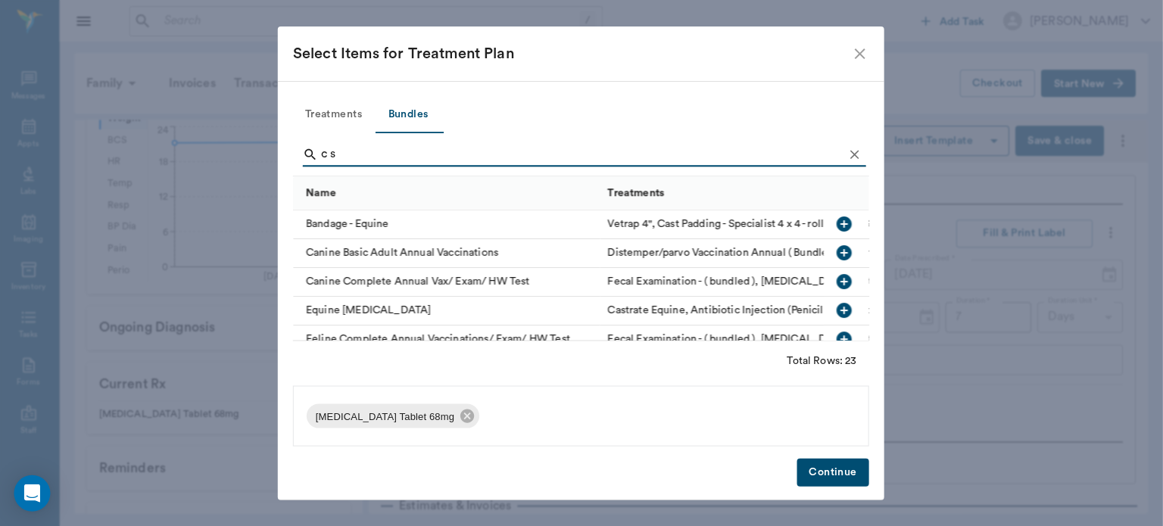
type input "c se"
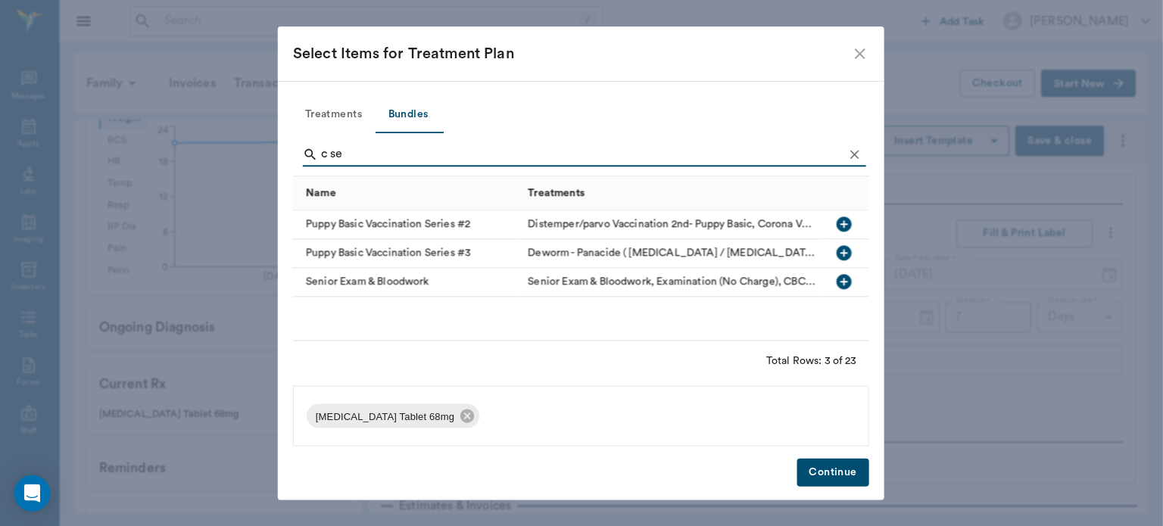
click at [351, 105] on button "Treatments" at bounding box center [334, 115] width 81 height 36
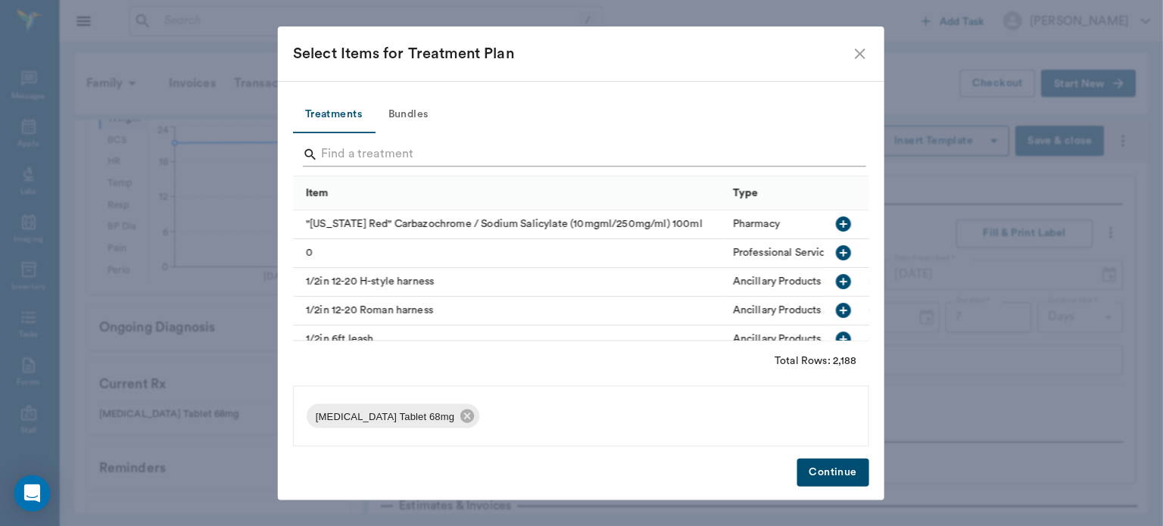
click at [356, 157] on input "Search" at bounding box center [583, 154] width 522 height 24
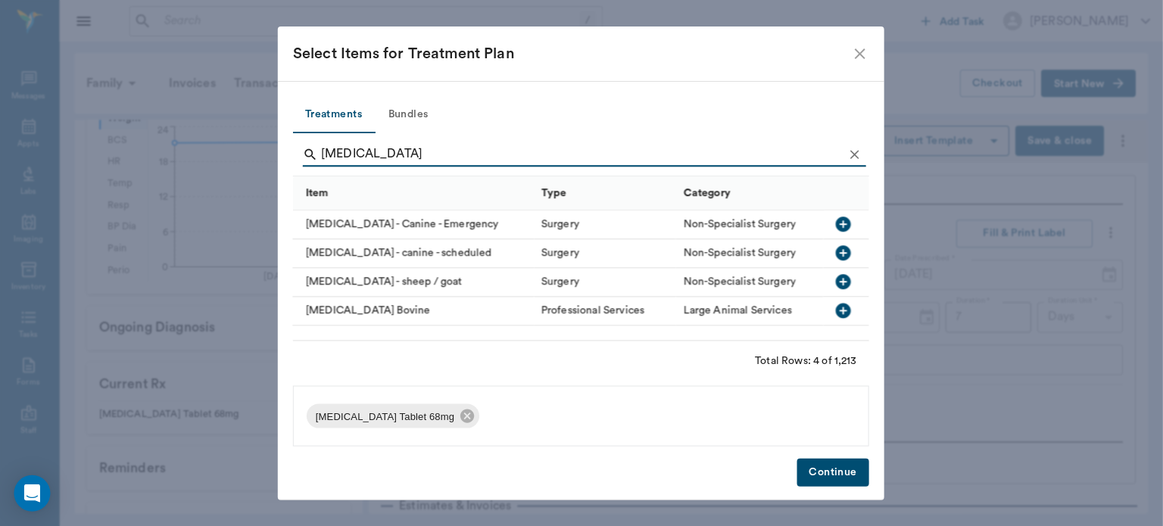
type input "[MEDICAL_DATA]"
click at [846, 250] on icon "button" at bounding box center [843, 252] width 15 height 15
click at [837, 479] on button "Continue" at bounding box center [833, 472] width 72 height 28
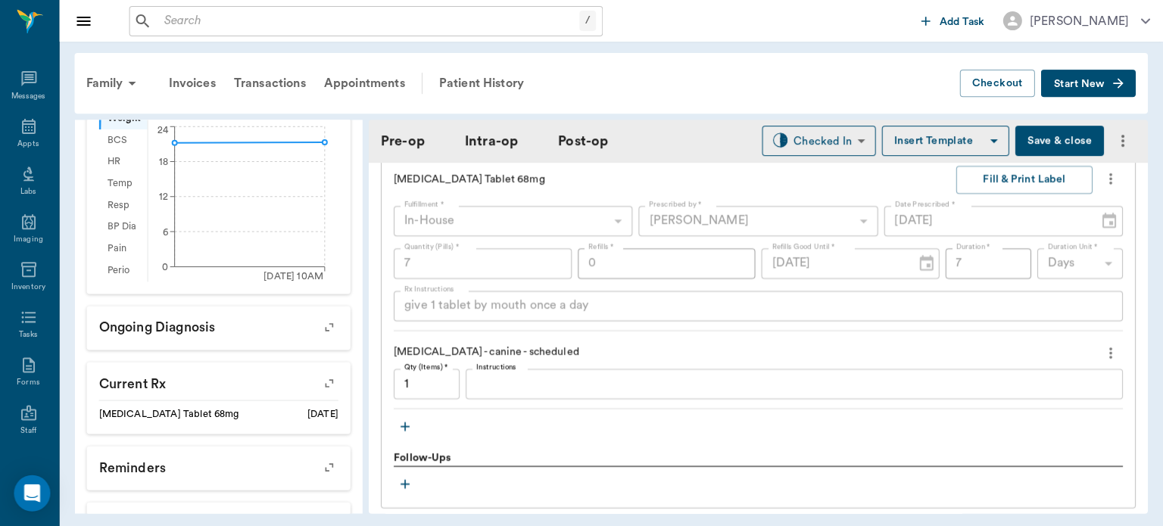
scroll to position [1538, 0]
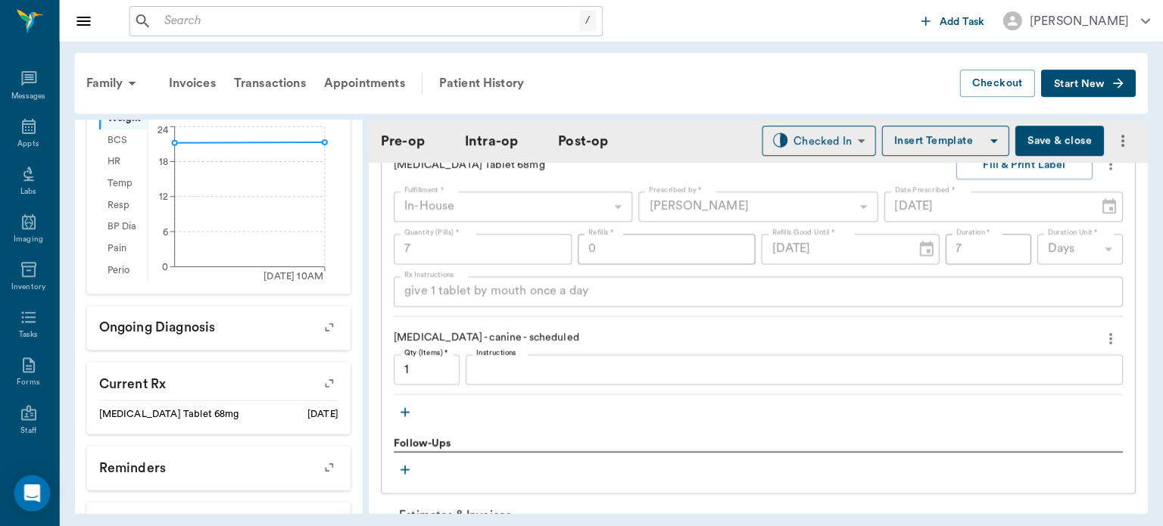
click at [405, 407] on icon "button" at bounding box center [405, 411] width 9 height 9
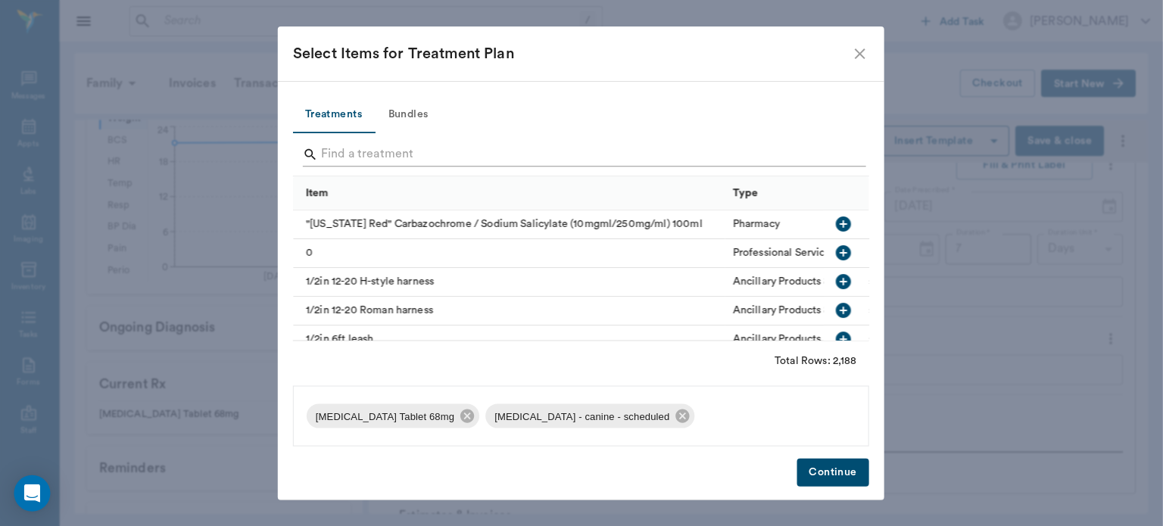
click at [420, 149] on input "Search" at bounding box center [583, 154] width 522 height 24
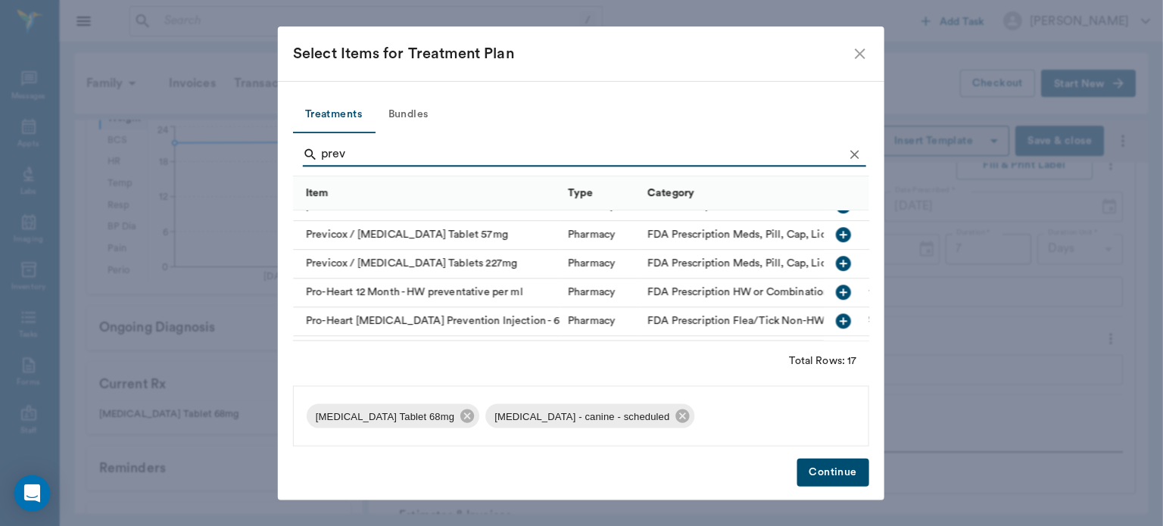
scroll to position [117, 0]
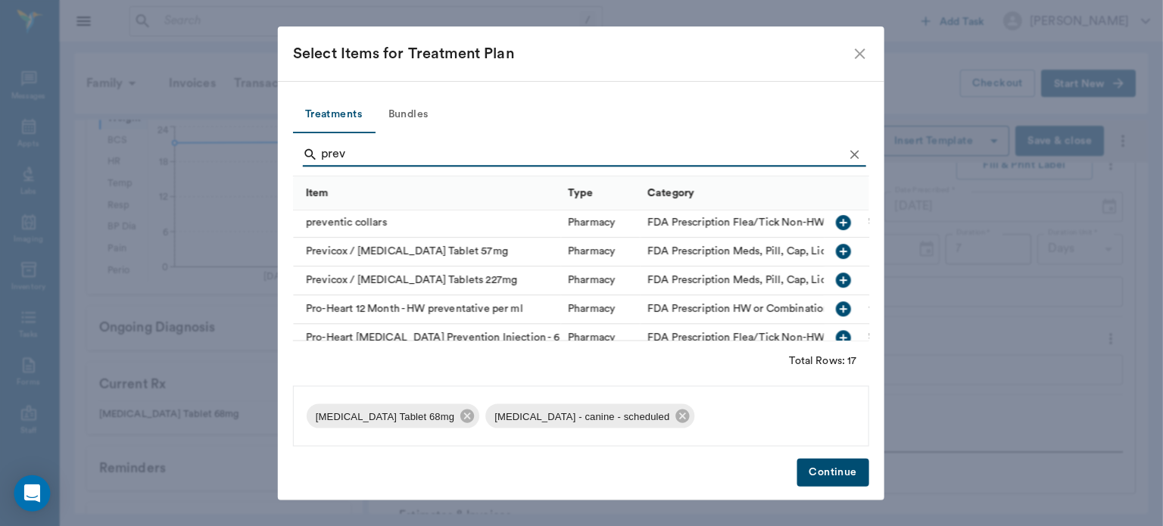
type input "prev"
click at [836, 247] on icon "button" at bounding box center [843, 251] width 15 height 15
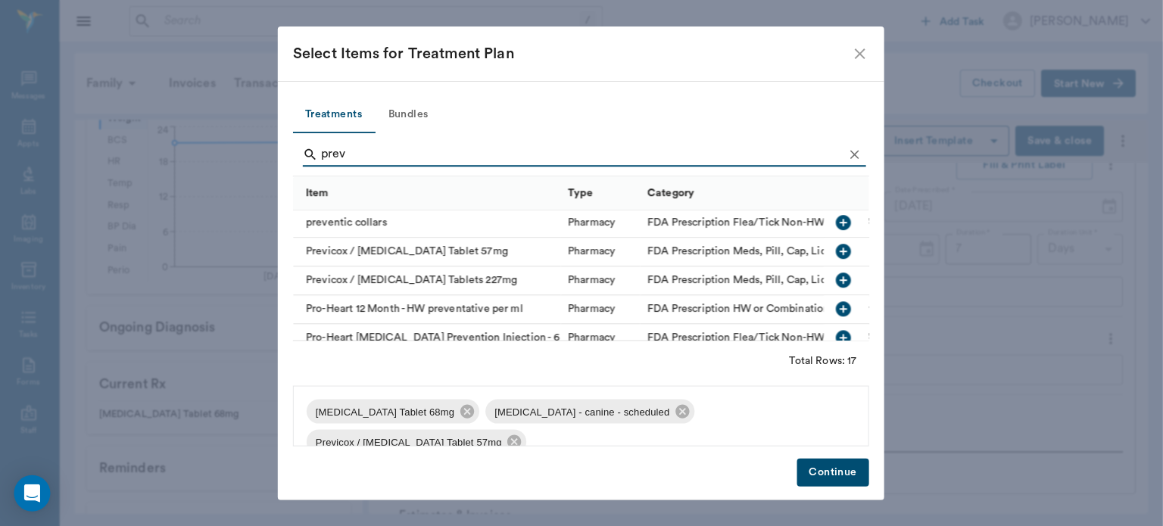
click at [845, 474] on button "Continue" at bounding box center [833, 472] width 72 height 28
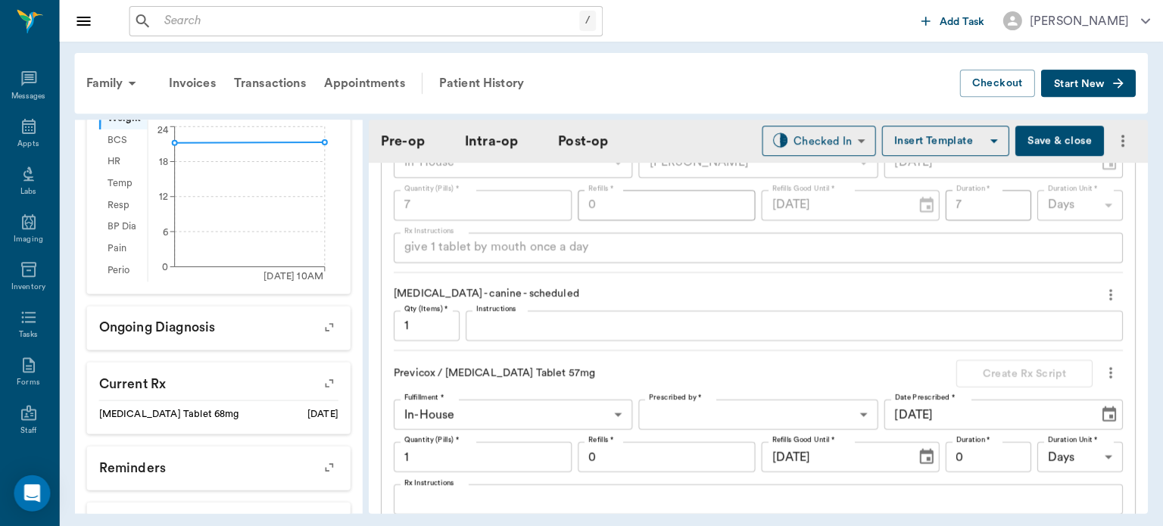
scroll to position [1599, 0]
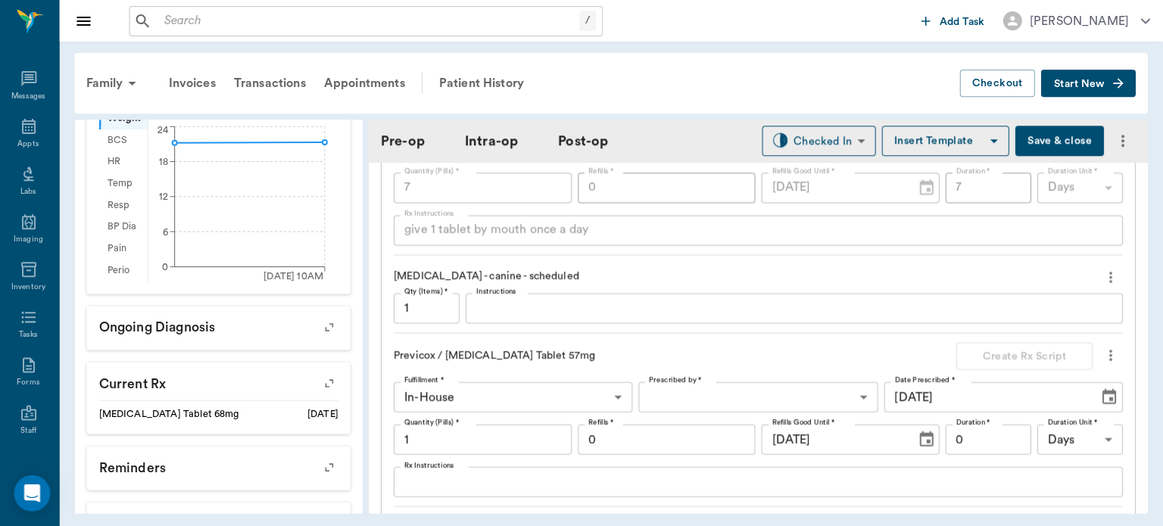
click at [723, 390] on body "/ ​ Add Task [PERSON_NAME] Nectar Messages Appts Labs Imaging Inventory Tasks F…" at bounding box center [581, 263] width 1163 height 526
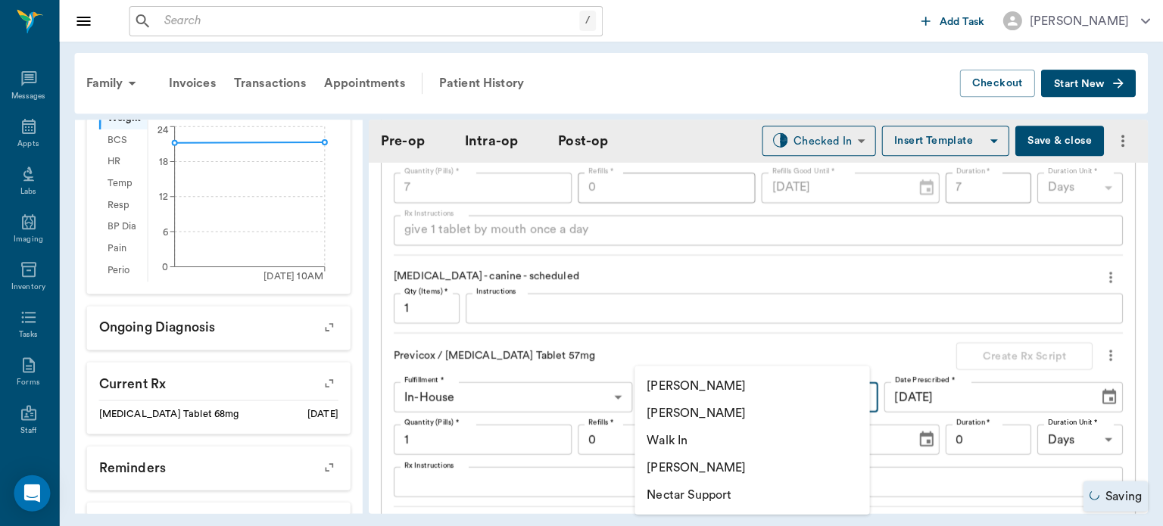
click at [722, 410] on li "[PERSON_NAME]" at bounding box center [752, 412] width 235 height 27
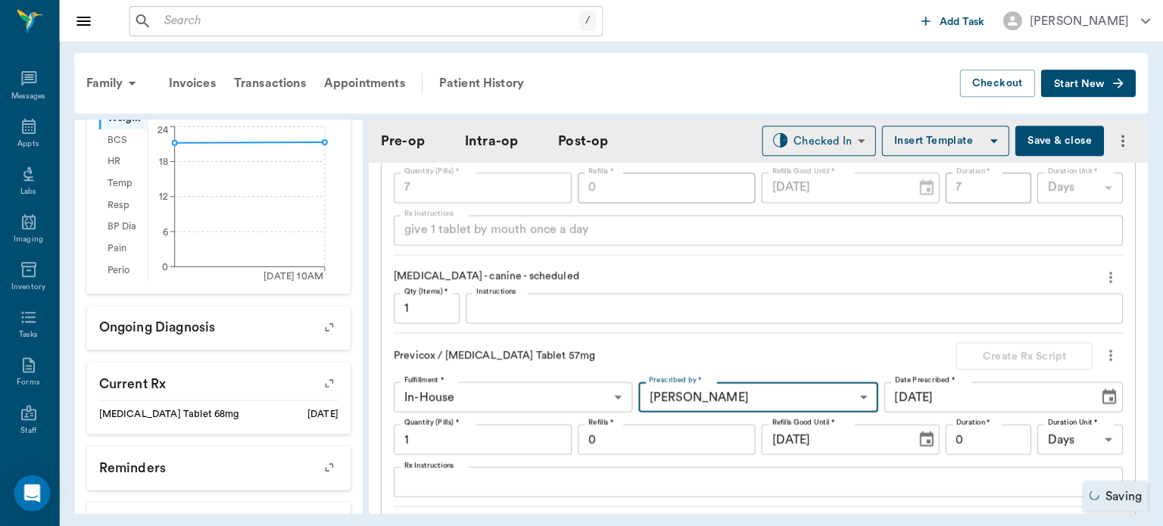
type input "63ec2f075fda476ae8351a4d"
click at [482, 438] on input "1" at bounding box center [483, 439] width 178 height 30
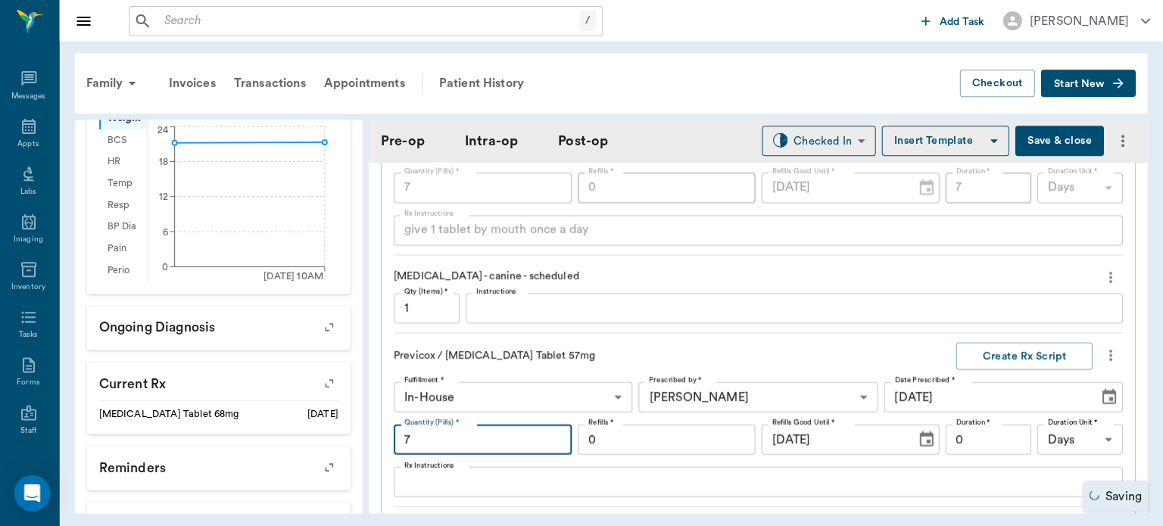
type input "1"
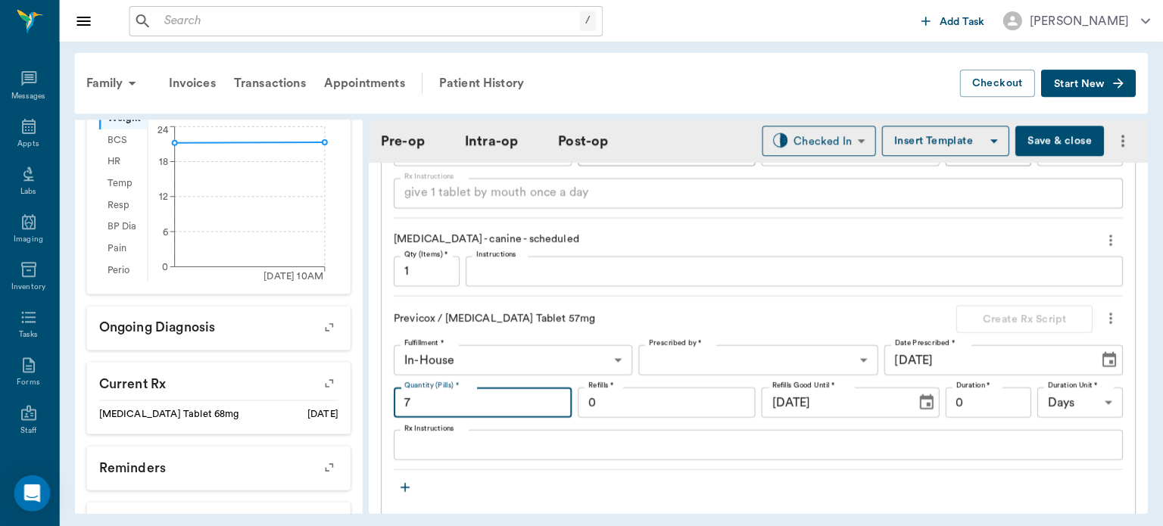
type input "7"
click at [480, 448] on textarea "Rx Instructions" at bounding box center [758, 444] width 707 height 17
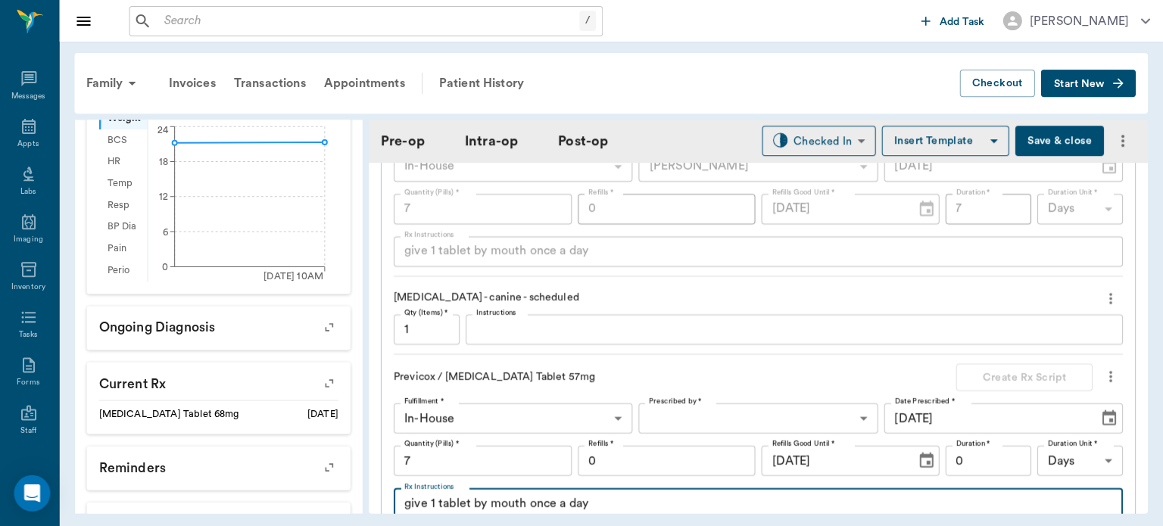
scroll to position [1585, 0]
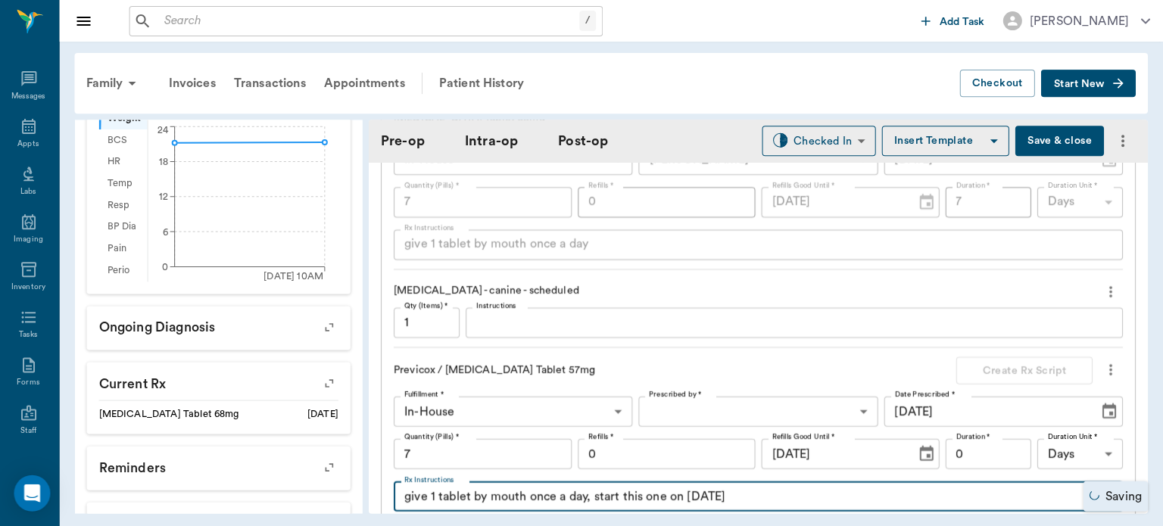
type textarea "give 1 tablet by mouth once a day, start this one on [DATE]"
click at [982, 451] on input "0" at bounding box center [989, 453] width 86 height 30
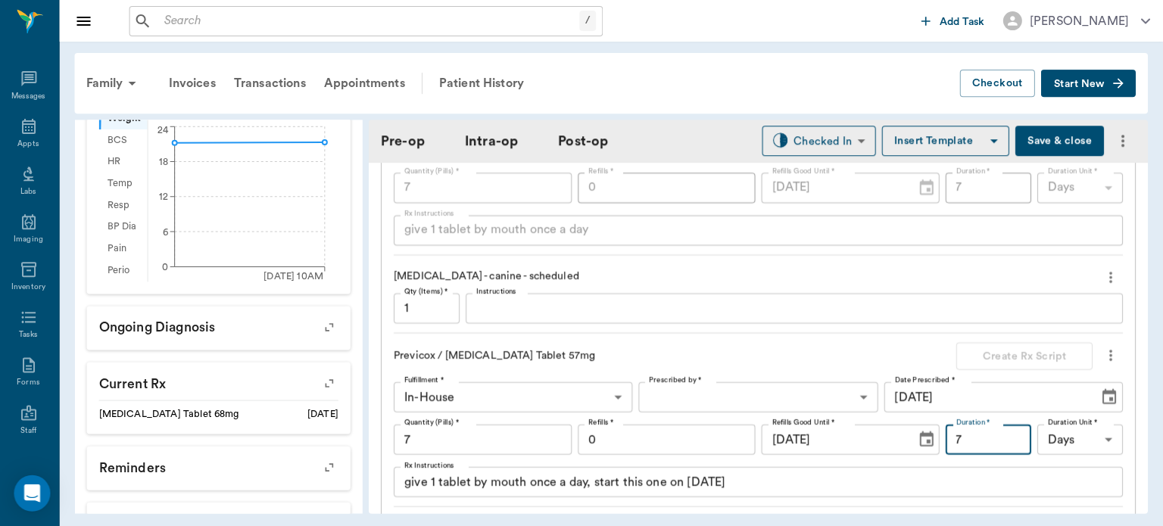
scroll to position [1602, 0]
type input "7"
click at [745, 388] on body "/ ​ Add Task [PERSON_NAME] Nectar Messages Appts Labs Imaging Inventory Tasks F…" at bounding box center [581, 263] width 1163 height 526
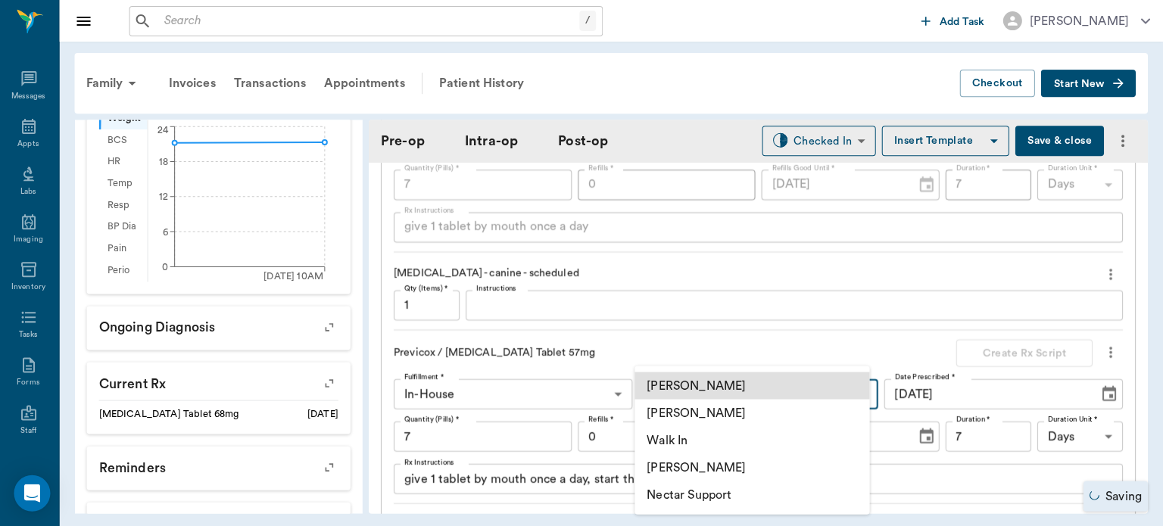
click at [754, 407] on li "[PERSON_NAME]" at bounding box center [752, 412] width 235 height 27
type input "63ec2f075fda476ae8351a4d"
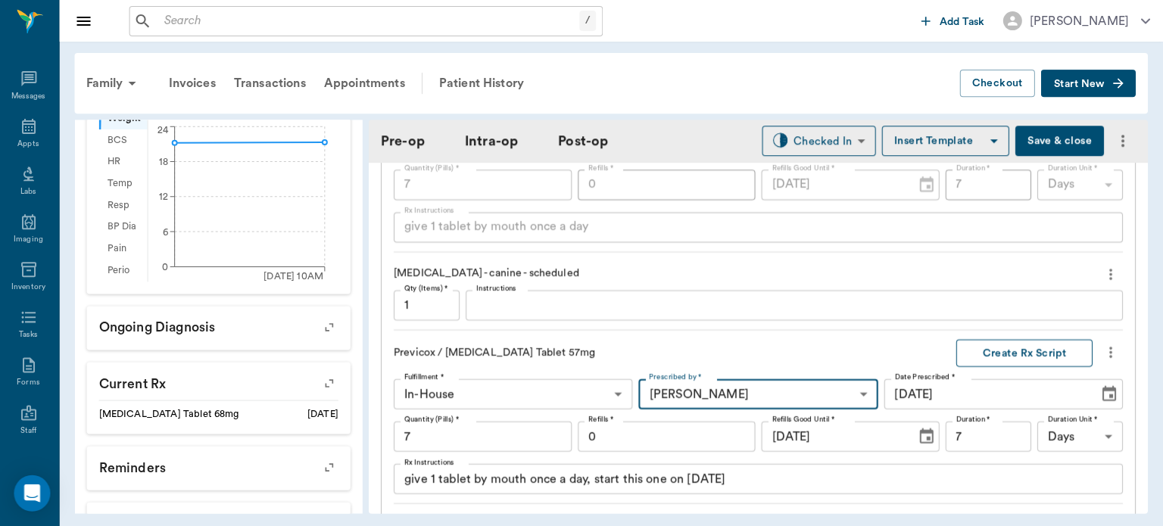
click at [1052, 349] on button "Create Rx Script" at bounding box center [1024, 353] width 136 height 28
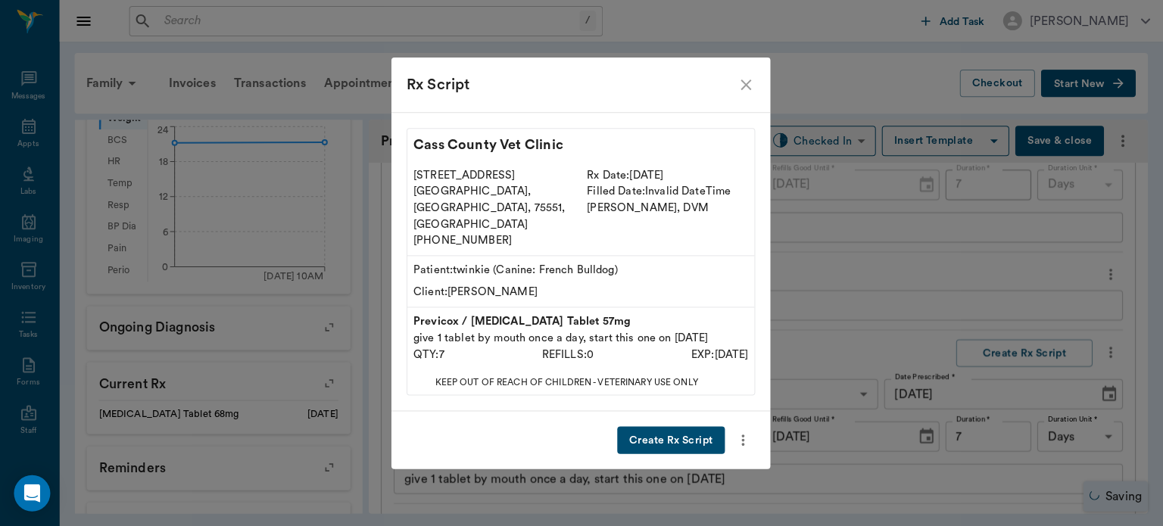
click at [703, 426] on button "Create Rx Script" at bounding box center [672, 440] width 108 height 28
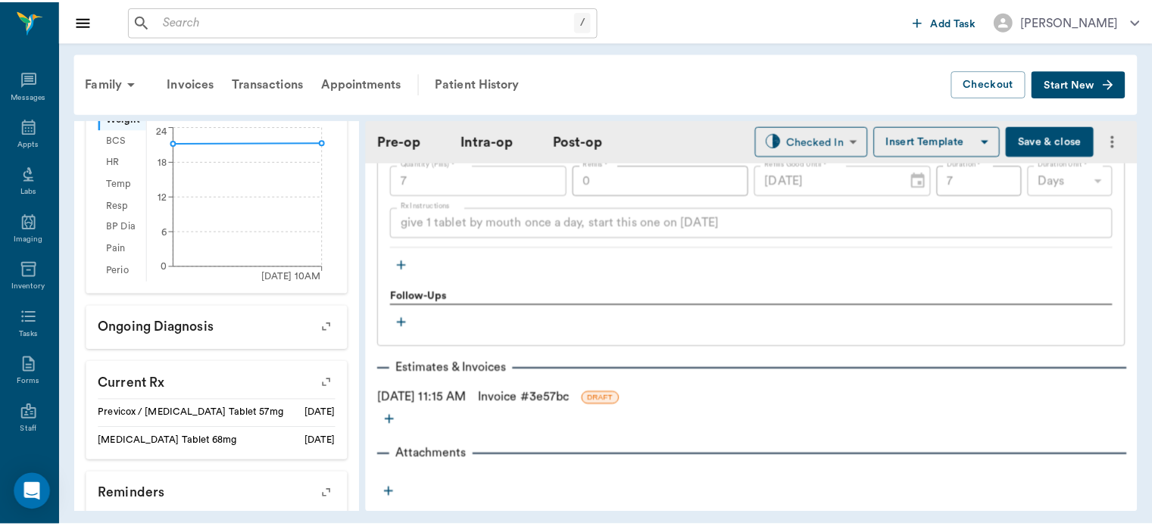
scroll to position [1883, 0]
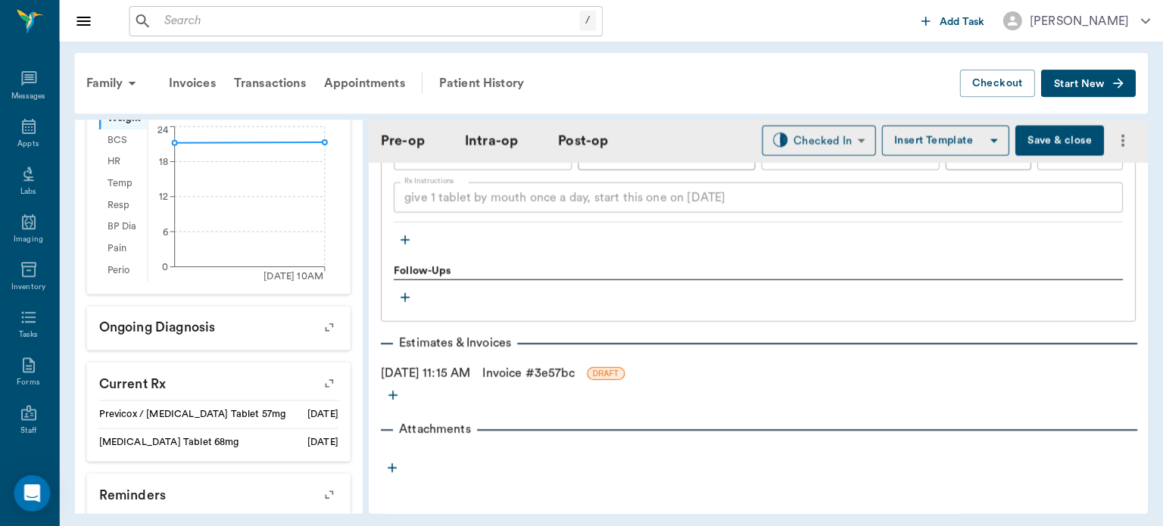
click at [575, 379] on link "Invoice # 3e57bc" at bounding box center [529, 373] width 92 height 18
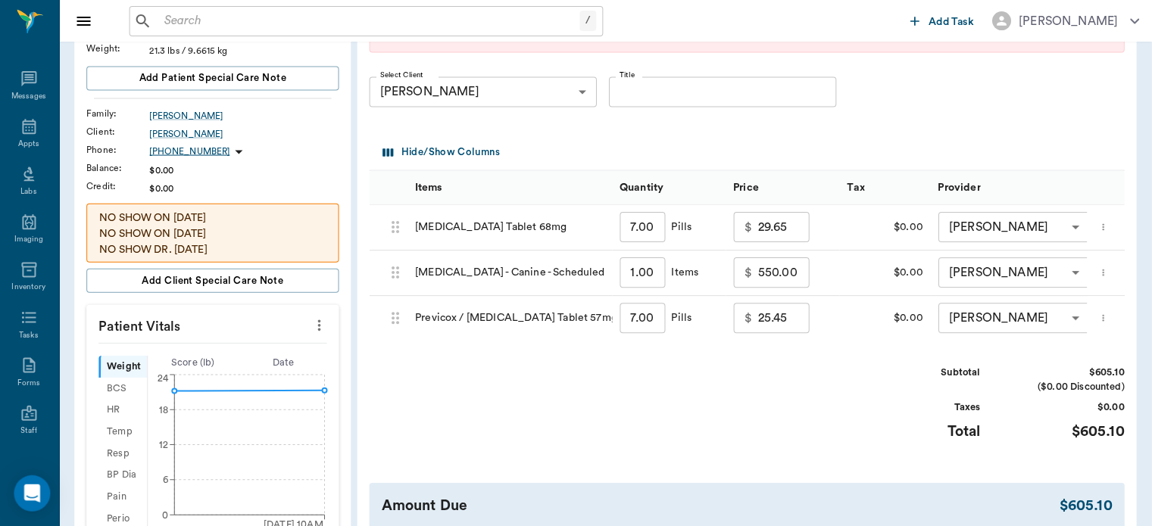
scroll to position [191, 0]
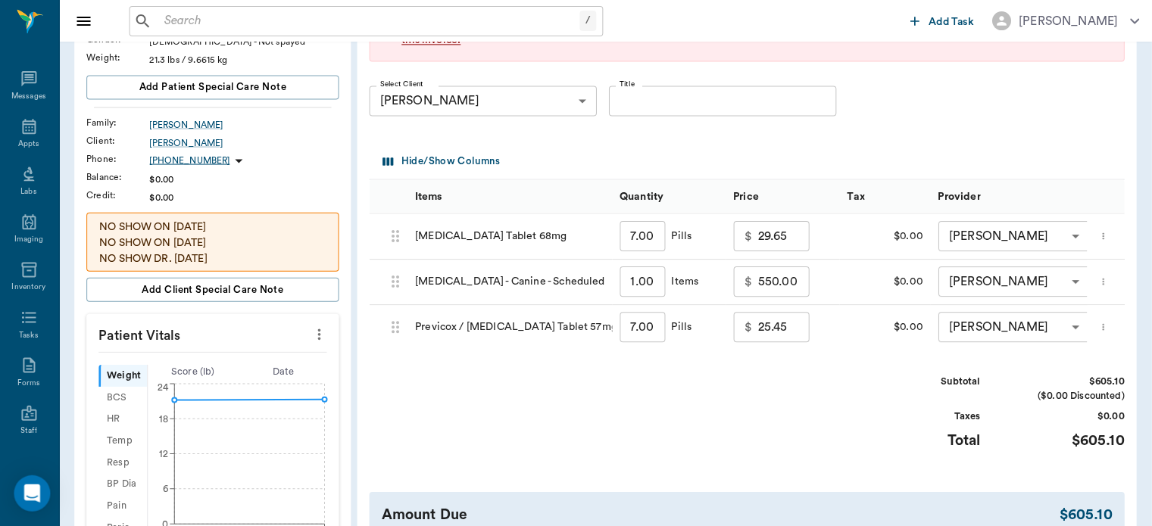
click at [767, 239] on input "29.65" at bounding box center [783, 235] width 51 height 30
click at [803, 112] on input "Title" at bounding box center [723, 101] width 227 height 30
click at [769, 236] on input "29.65" at bounding box center [783, 235] width 51 height 30
click at [934, 124] on div "Select Client [PERSON_NAME] 63ec2dde52e12b0ba1176d4a Select Client Title Title" at bounding box center [735, 100] width 730 height 55
click at [775, 232] on input "29.65" at bounding box center [783, 235] width 51 height 30
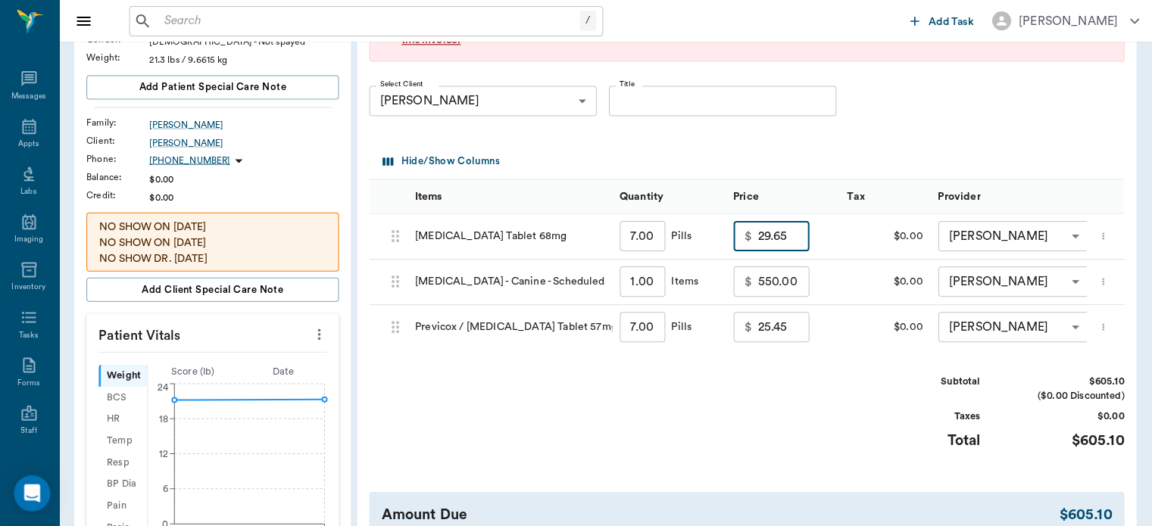
click at [569, 432] on div "Subtotal $605.10 ($0.00 Discounted) Taxes $0.00 Total $605.10" at bounding box center [747, 420] width 754 height 93
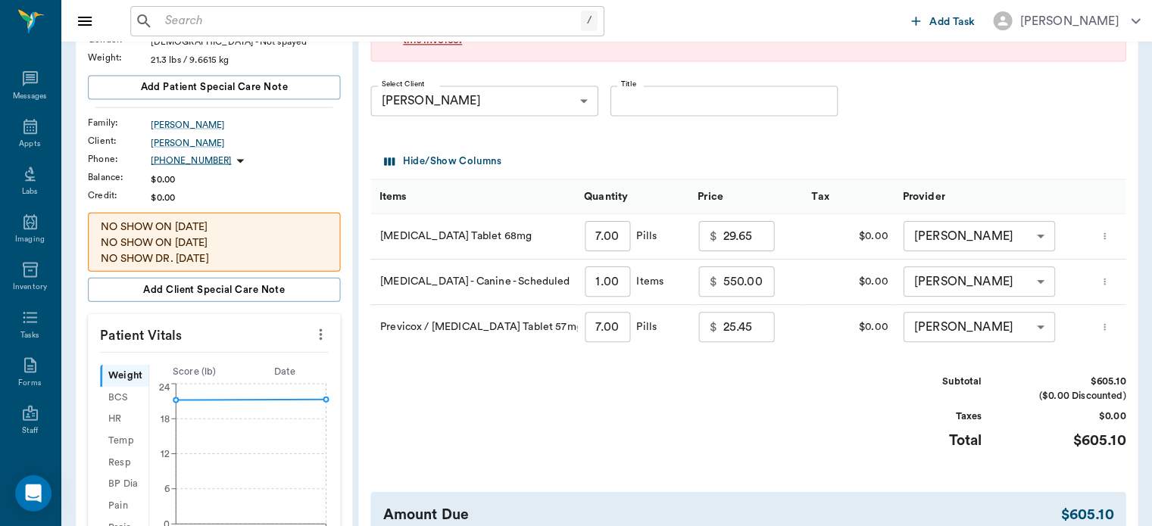
click at [742, 332] on input "25.45" at bounding box center [747, 326] width 51 height 30
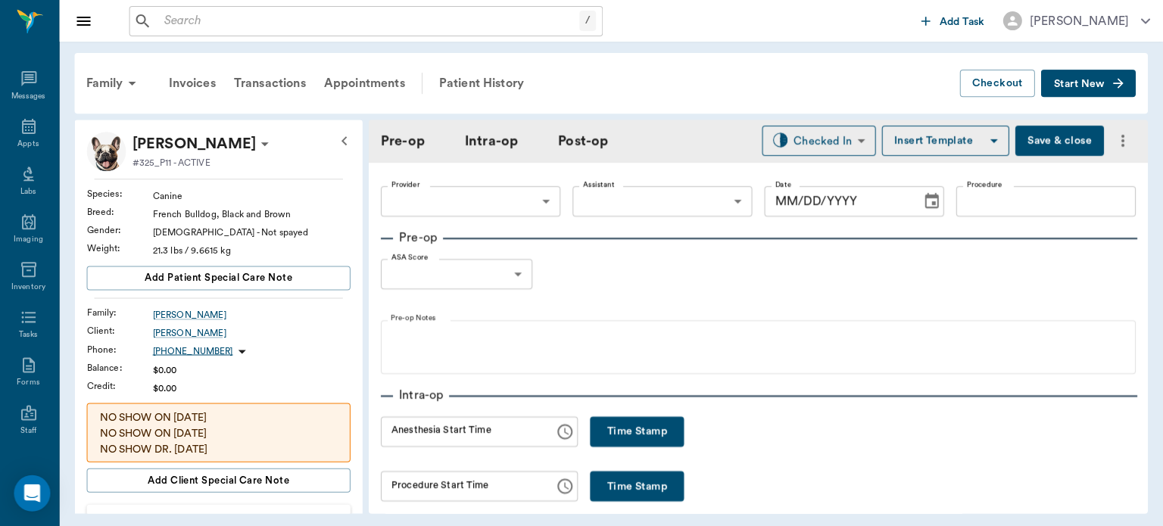
type input "63ec2f075fda476ae8351a4d"
type input "63ec2e7e52e12b0ba117b124"
type input "[MEDICAL_DATA]"
type input "1"
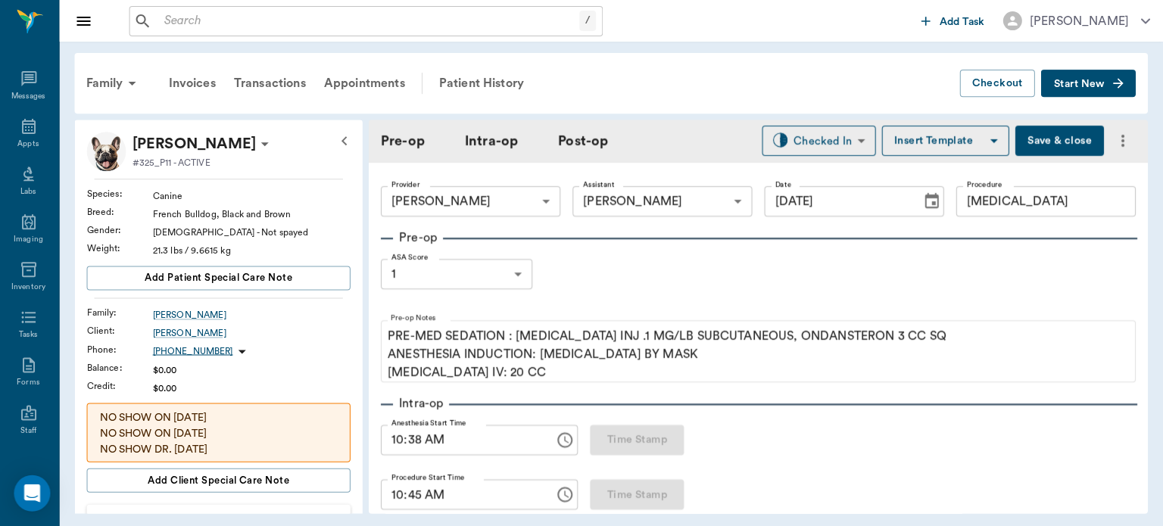
type input "[DATE]"
type input "10:38 AM"
type input "10:45 AM"
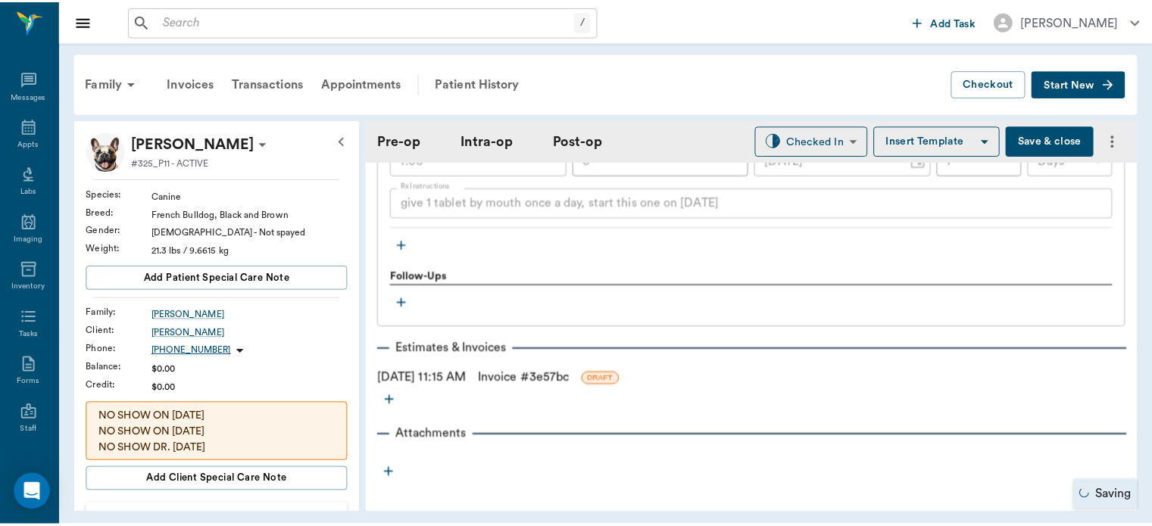
scroll to position [1883, 0]
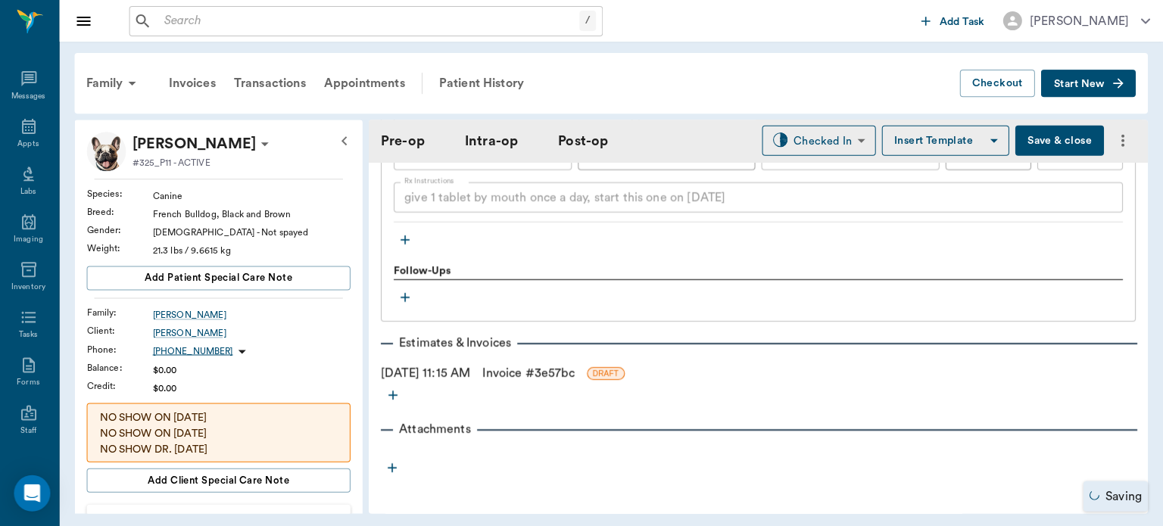
click at [561, 366] on link "Invoice # 3e57bc" at bounding box center [529, 373] width 92 height 18
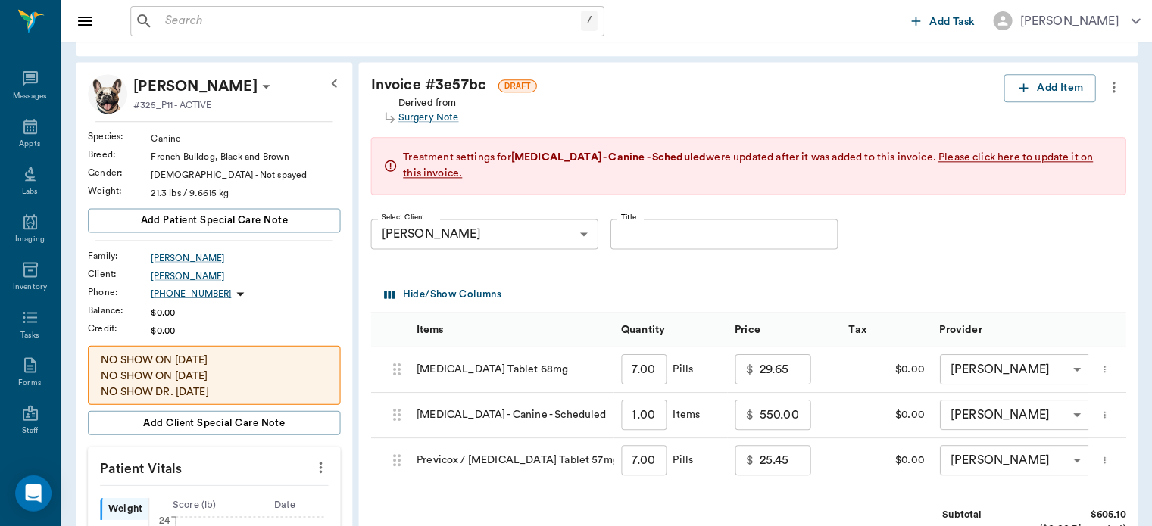
scroll to position [58, 0]
click at [762, 368] on input "29.65" at bounding box center [783, 368] width 51 height 30
click at [1039, 276] on div "Hide/Show Columns" at bounding box center [750, 294] width 741 height 36
click at [691, 235] on input "Title" at bounding box center [723, 233] width 227 height 30
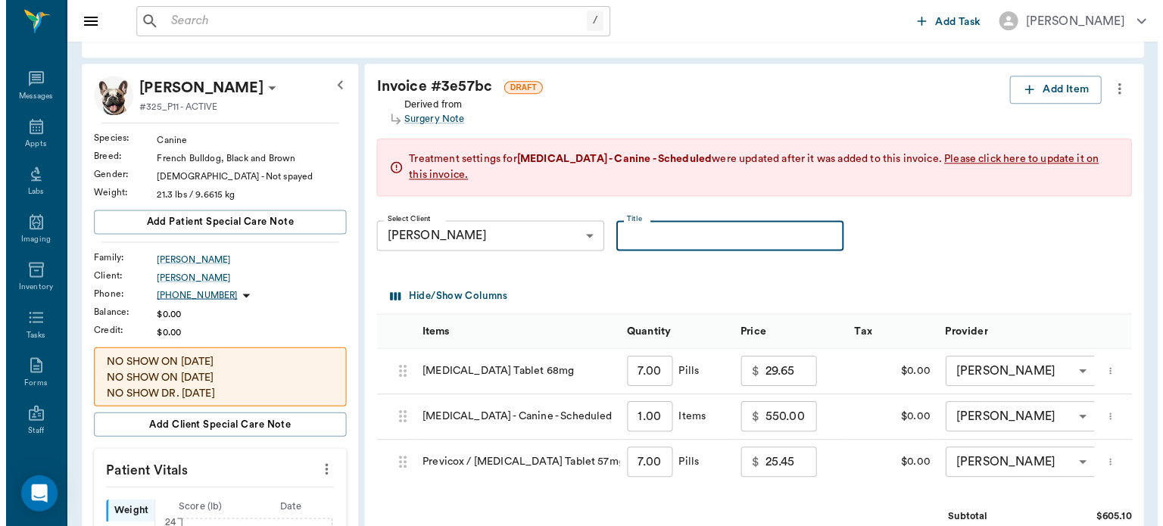
scroll to position [0, 0]
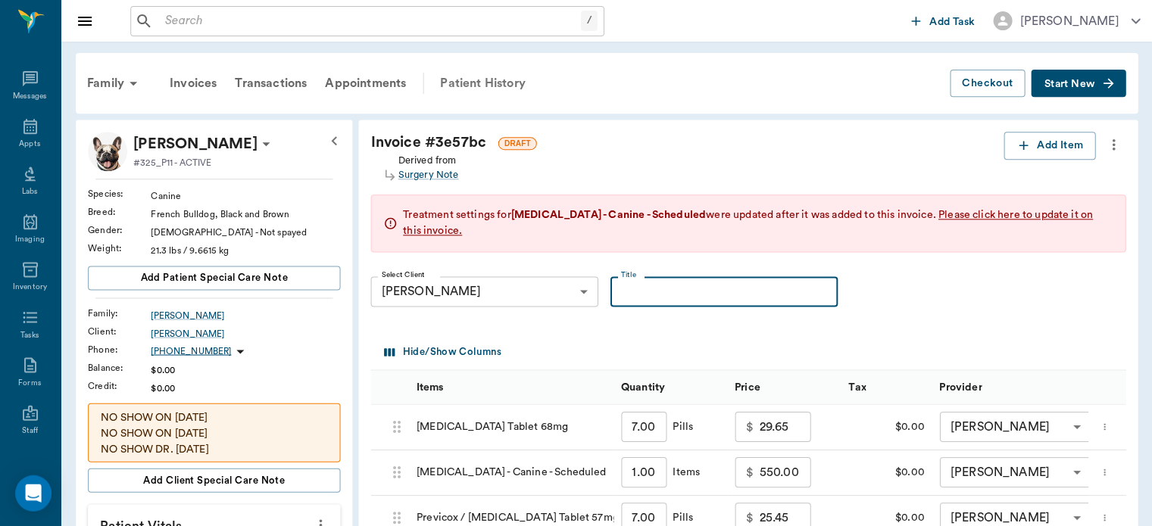
click at [476, 81] on div "Patient History" at bounding box center [482, 83] width 103 height 36
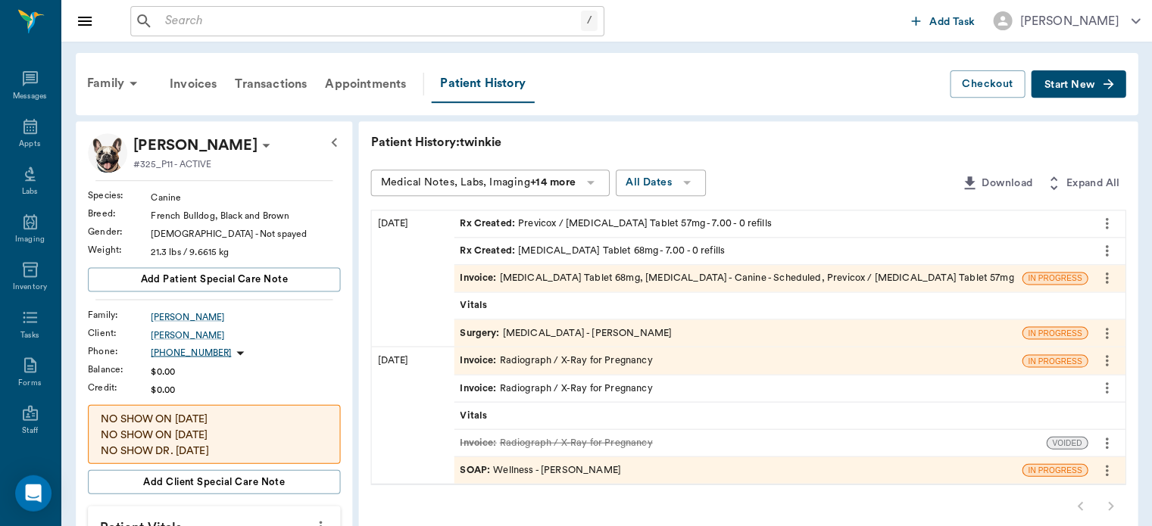
click at [481, 336] on span "Surgery :" at bounding box center [481, 333] width 42 height 14
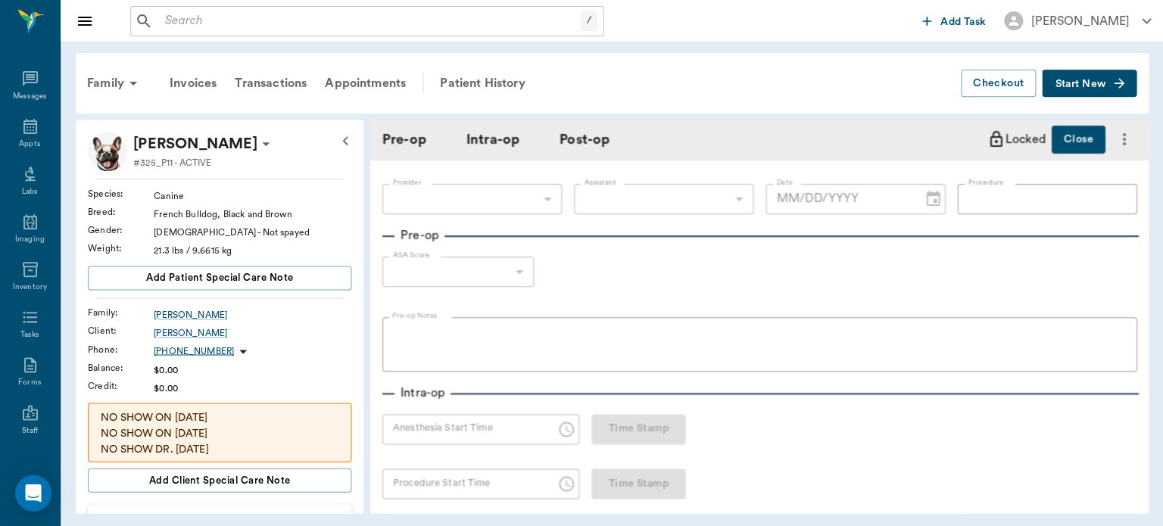
type input "63ec2f075fda476ae8351a4d"
type input "63ec2e7e52e12b0ba117b124"
type input "[MEDICAL_DATA]"
type input "1"
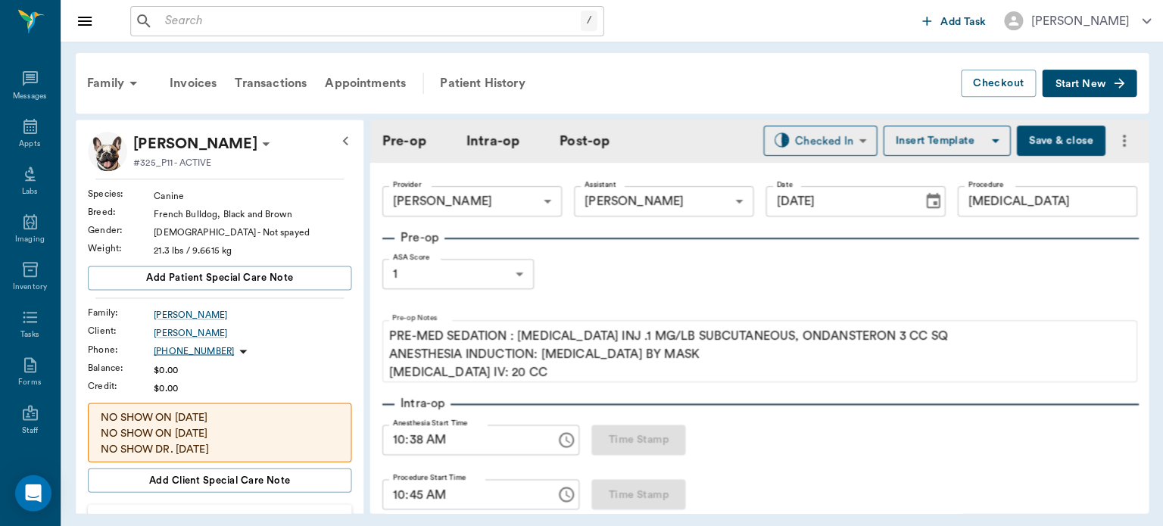
type input "[DATE]"
type input "10:38 AM"
type input "10:45 AM"
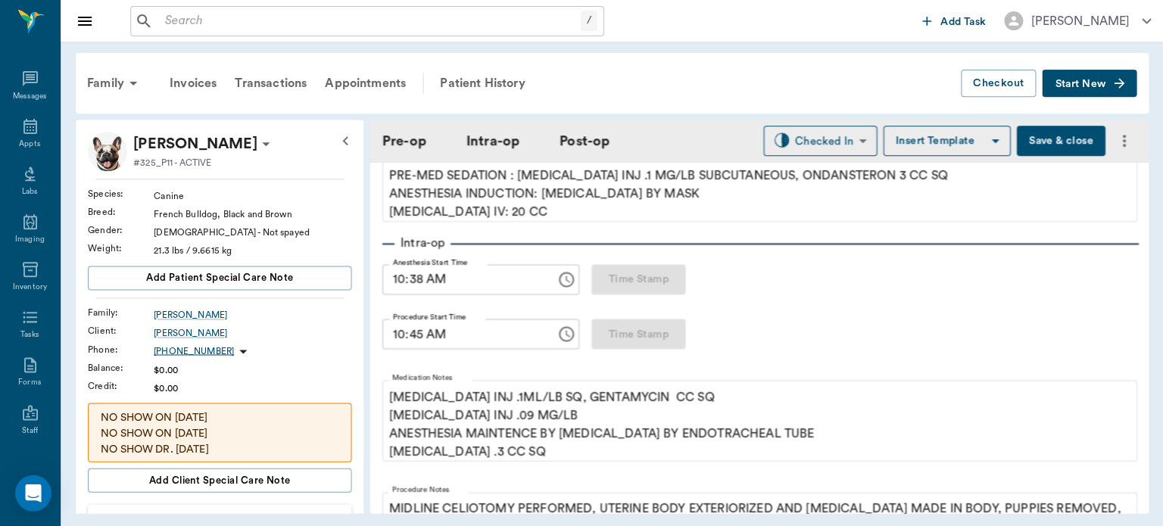
scroll to position [158, 0]
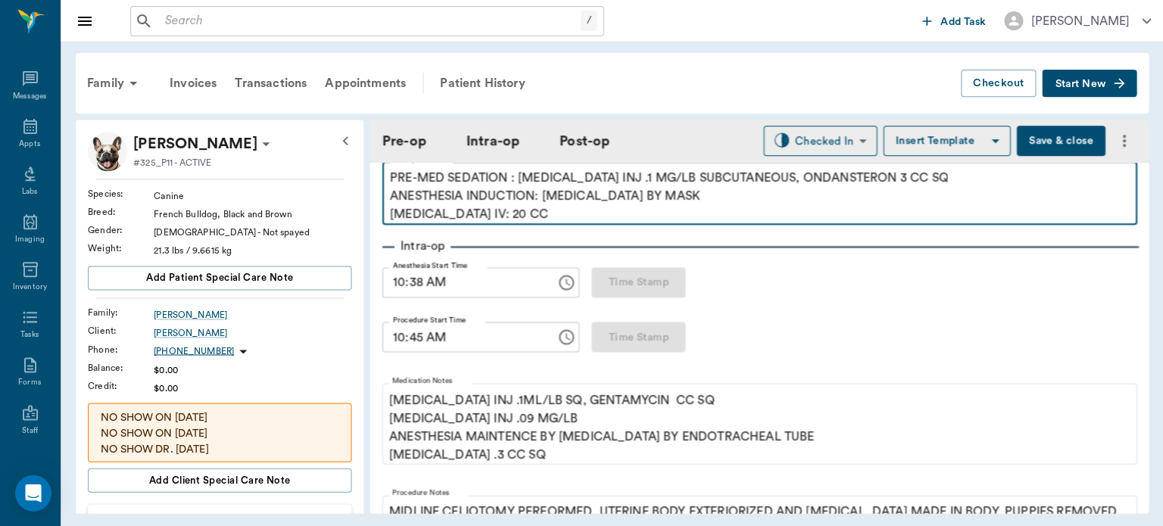
click at [539, 220] on p "PRE-MED SEDATION : [MEDICAL_DATA] INJ .1 MG/LB SUBCUTANEOUS, ONDANSTERON 3 CC S…" at bounding box center [758, 196] width 739 height 55
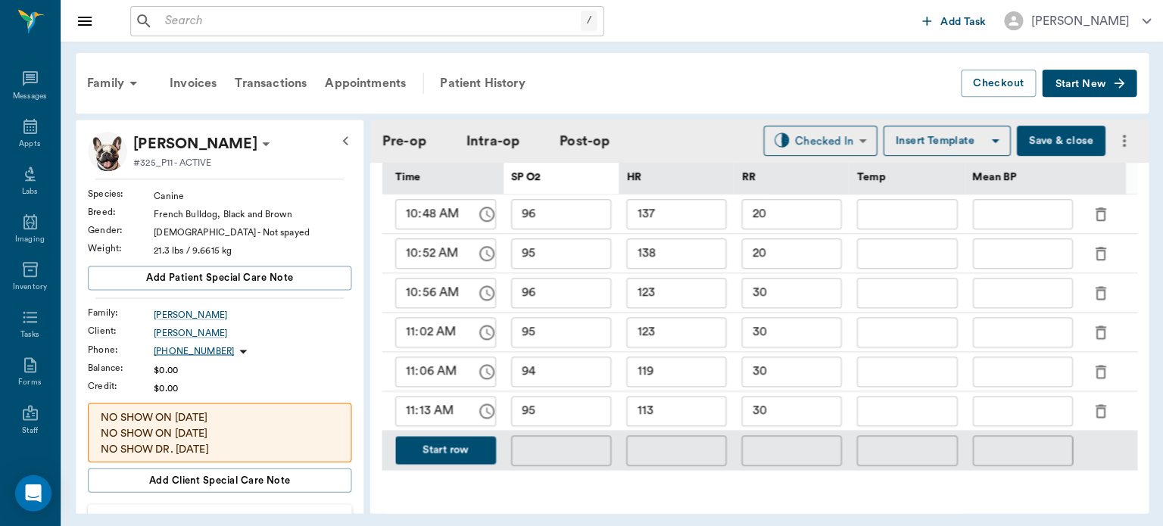
scroll to position [797, 0]
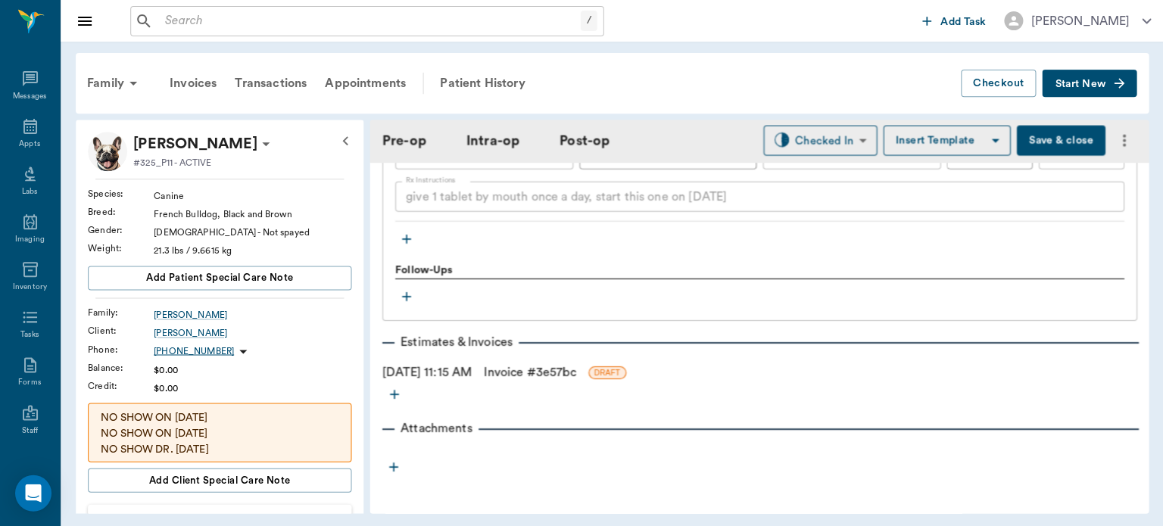
click at [575, 366] on link "Invoice # 3e57bc" at bounding box center [529, 372] width 92 height 18
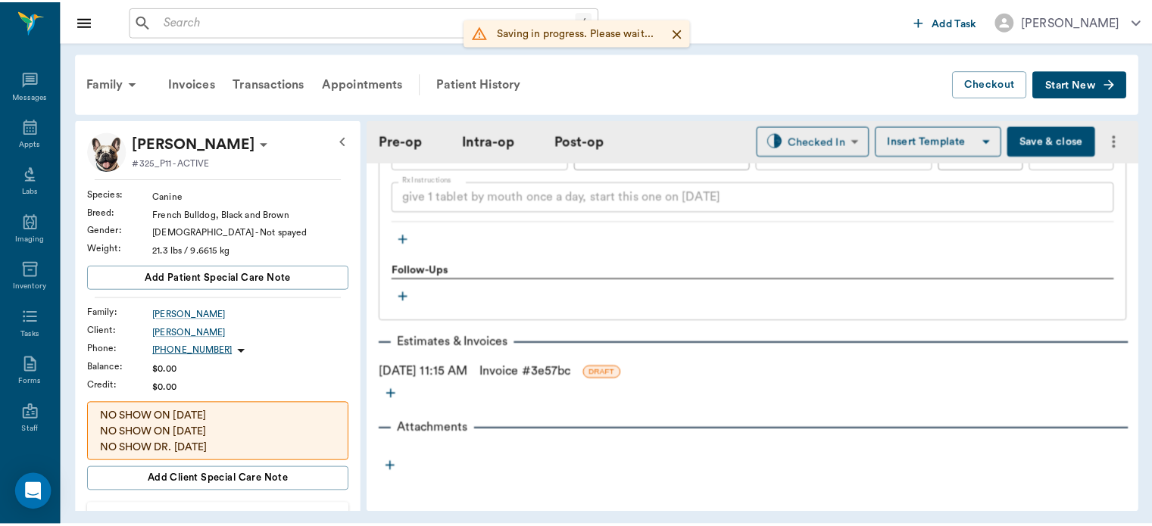
scroll to position [1883, 0]
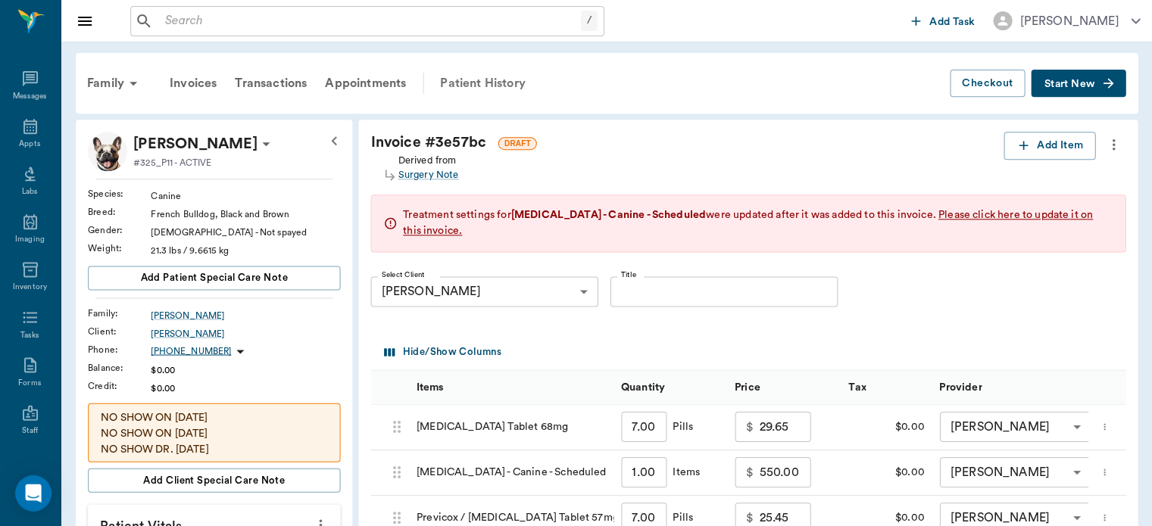
click at [476, 84] on div "Patient History" at bounding box center [482, 83] width 103 height 36
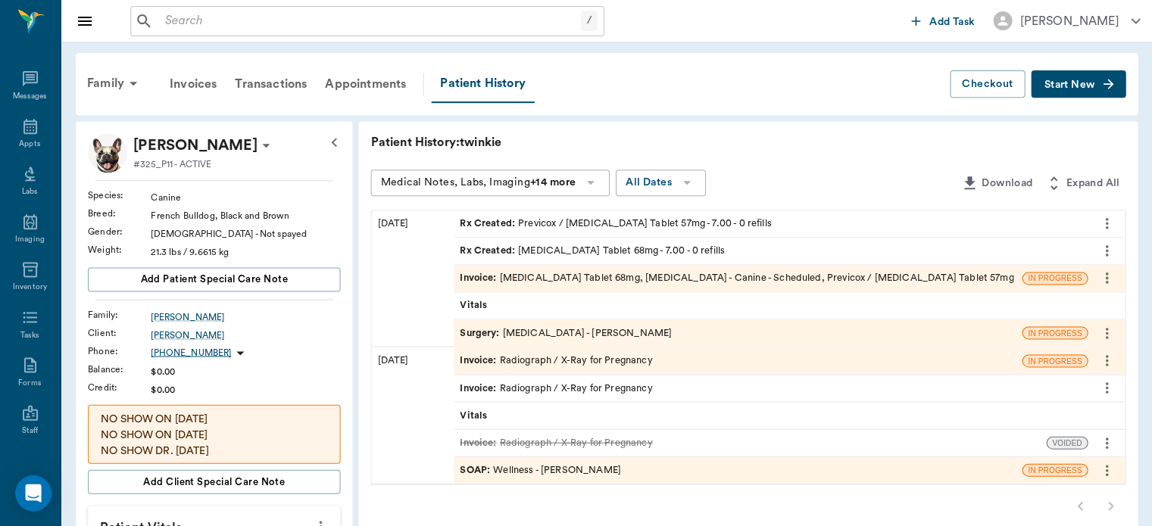
click at [476, 327] on span "Surgery :" at bounding box center [481, 333] width 42 height 14
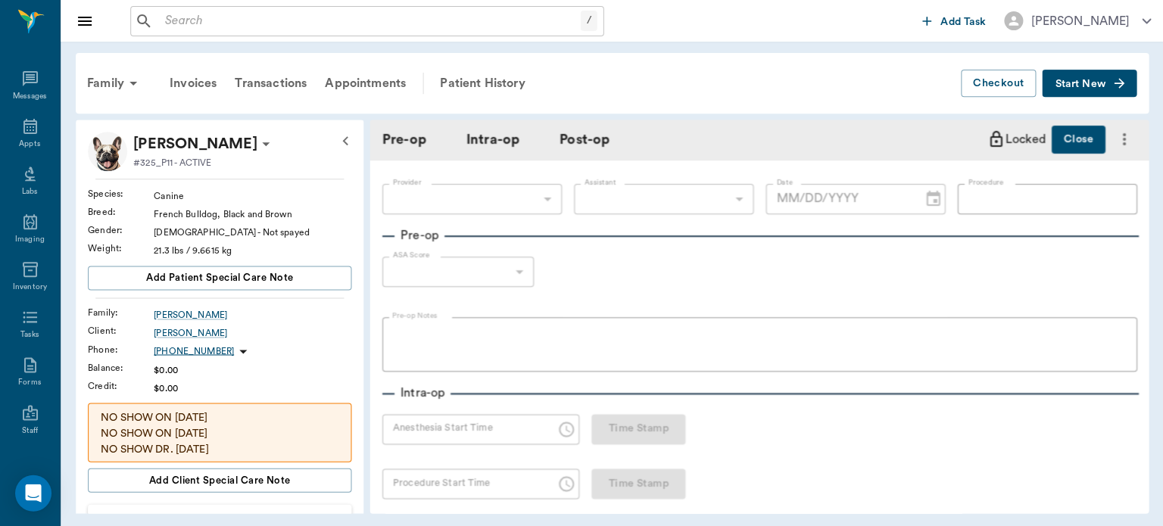
type input "63ec2f075fda476ae8351a4d"
type input "63ec2e7e52e12b0ba117b124"
type input "[MEDICAL_DATA]"
type input "1"
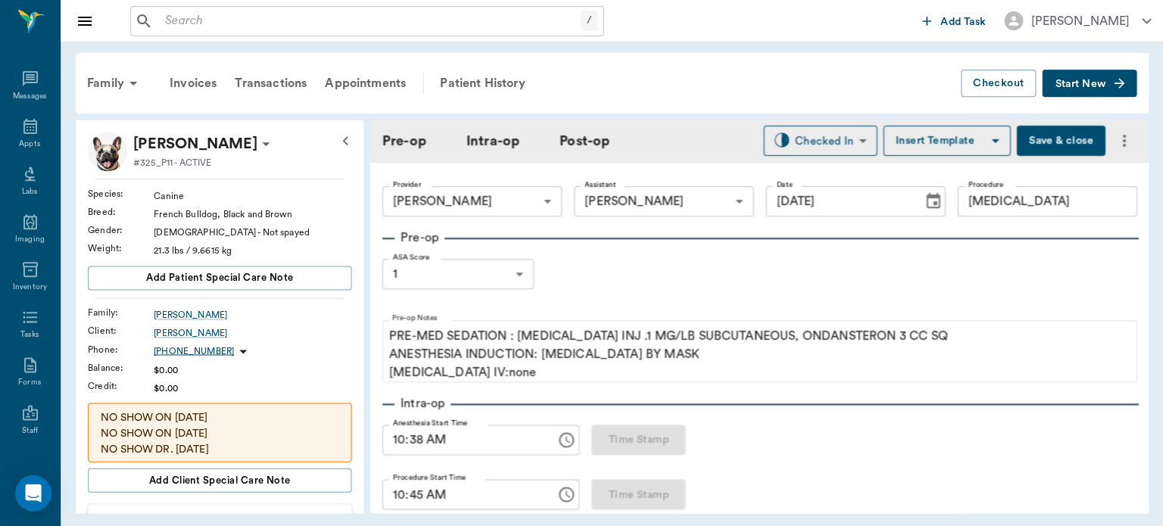
type input "[DATE]"
type input "10:38 AM"
type input "10:45 AM"
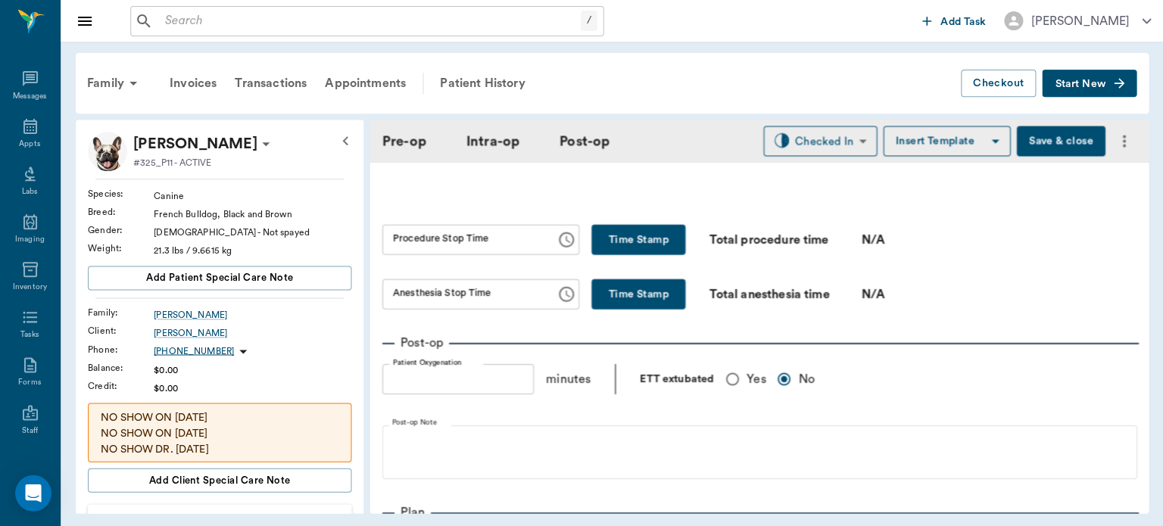
scroll to position [1127, 0]
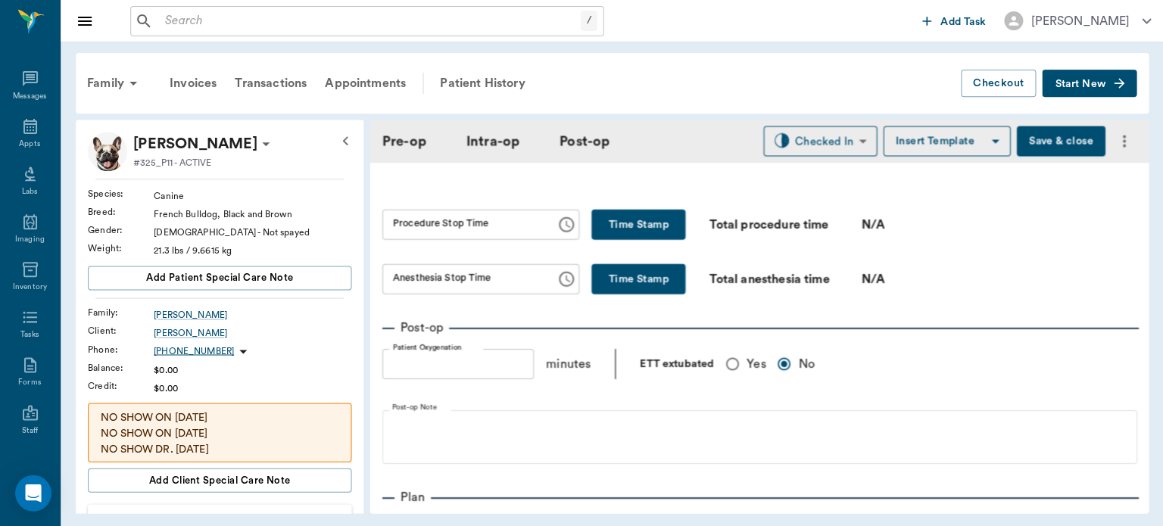
click at [728, 365] on input "Yes" at bounding box center [731, 363] width 29 height 29
radio input "true"
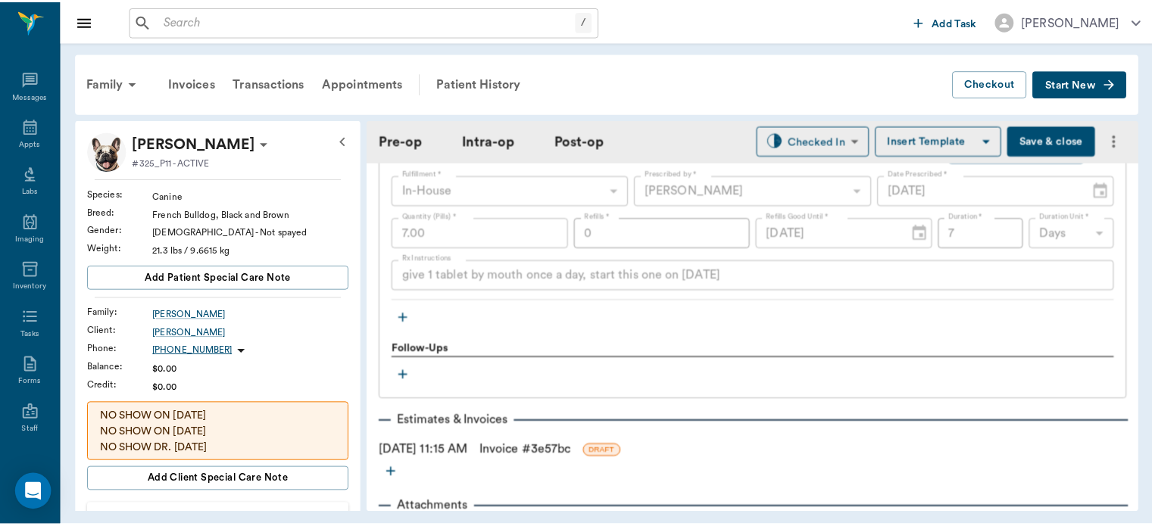
scroll to position [1810, 0]
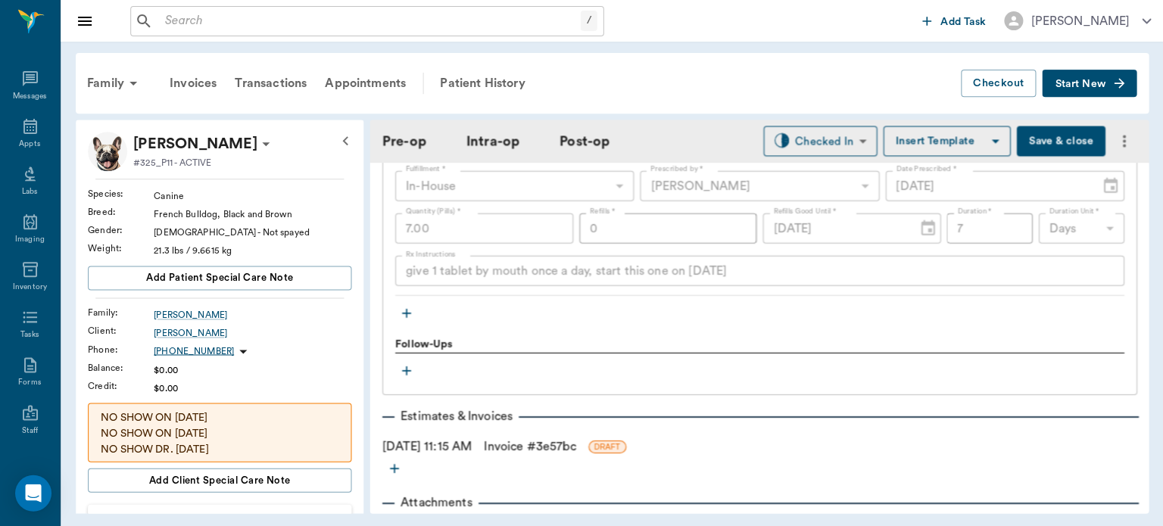
click at [1048, 134] on button "Save & close" at bounding box center [1059, 141] width 89 height 30
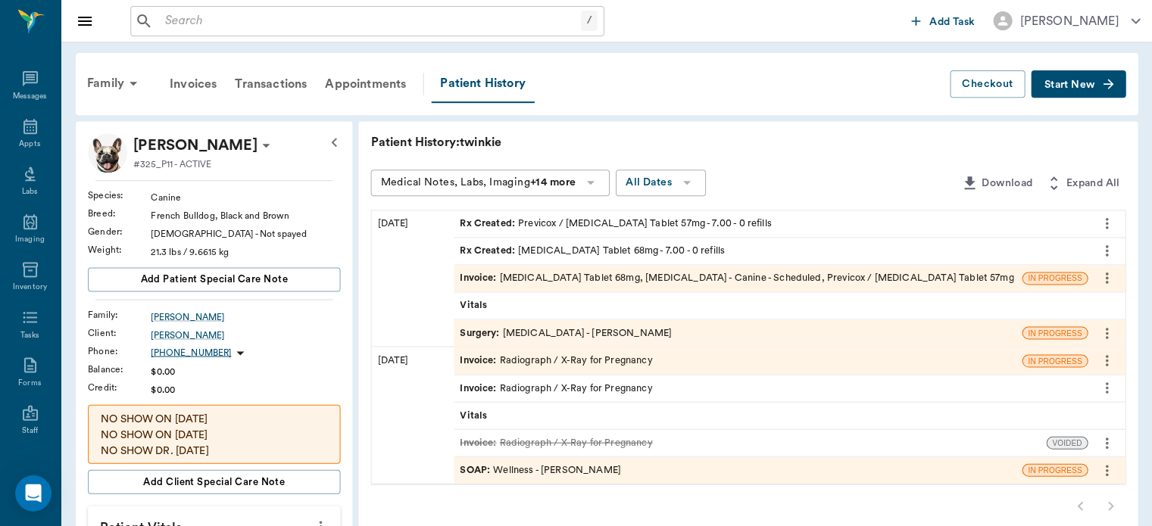
click at [485, 276] on span "Invoice :" at bounding box center [479, 278] width 39 height 14
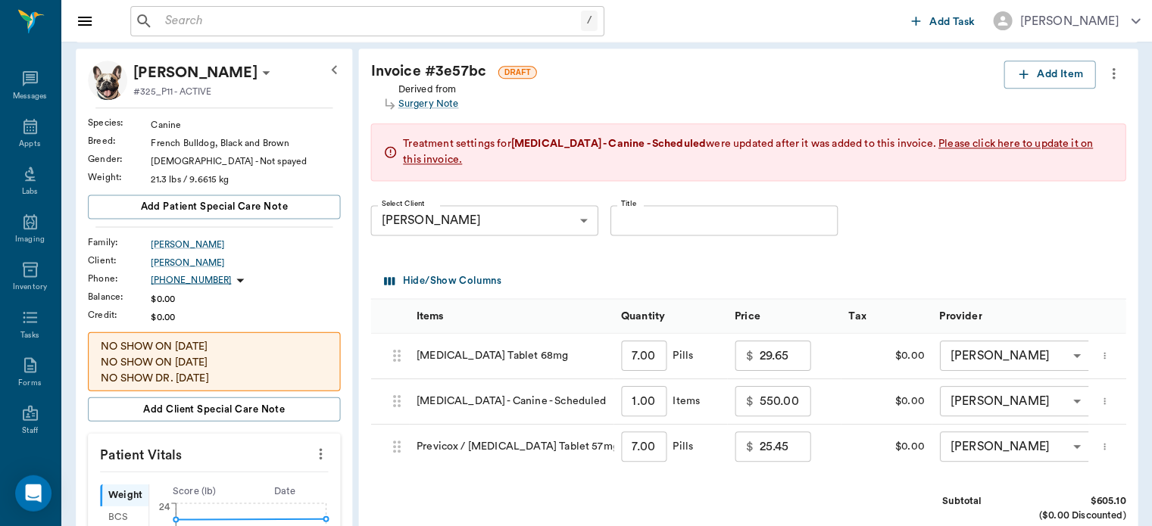
scroll to position [92, 0]
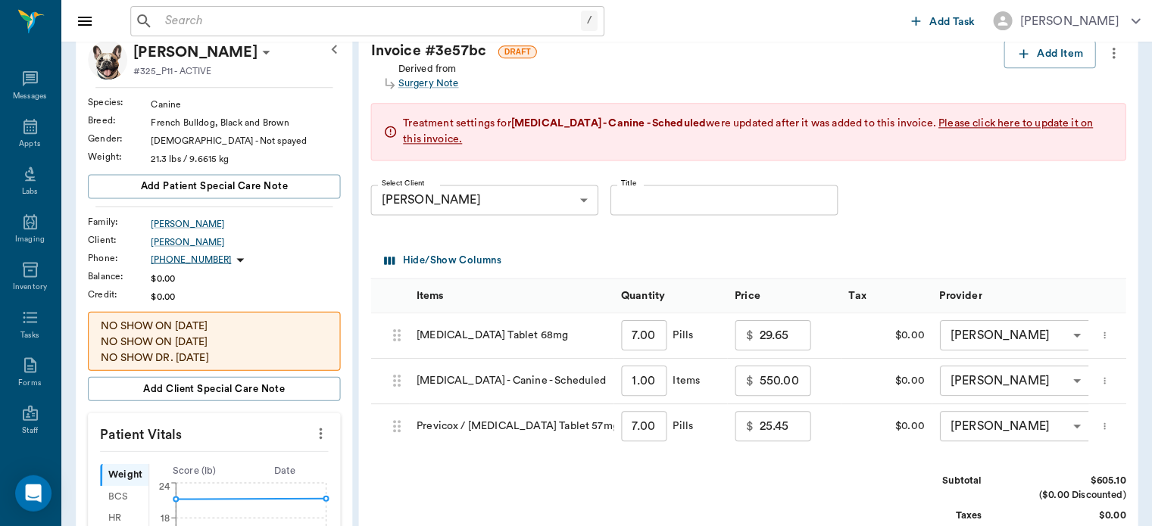
click at [763, 339] on input "29.65" at bounding box center [783, 335] width 51 height 30
click at [998, 214] on div "Select Client [PERSON_NAME] 63ec2dde52e12b0ba1176d4a Select Client Title Title" at bounding box center [735, 200] width 730 height 55
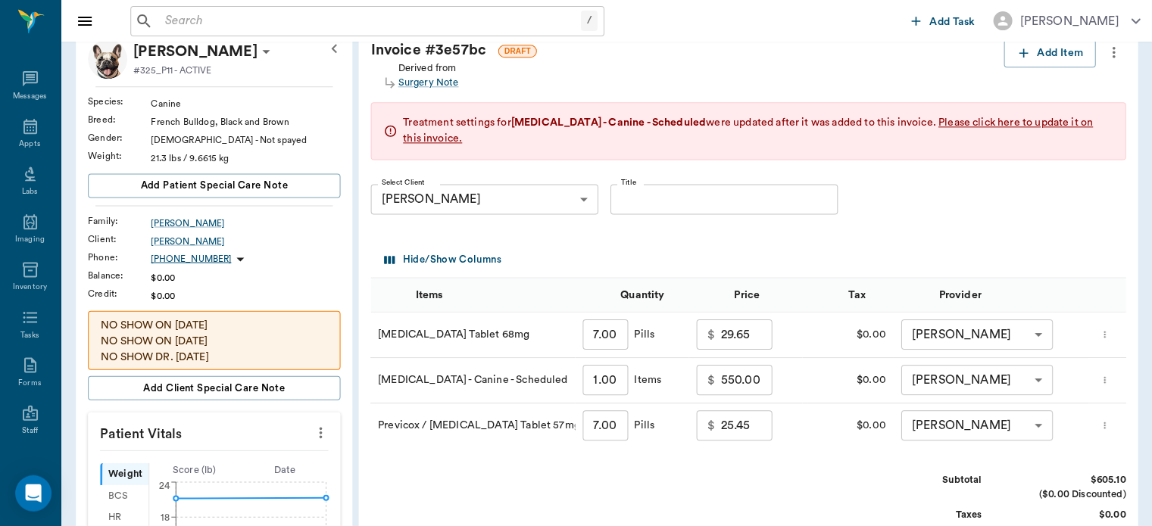
scroll to position [0, 0]
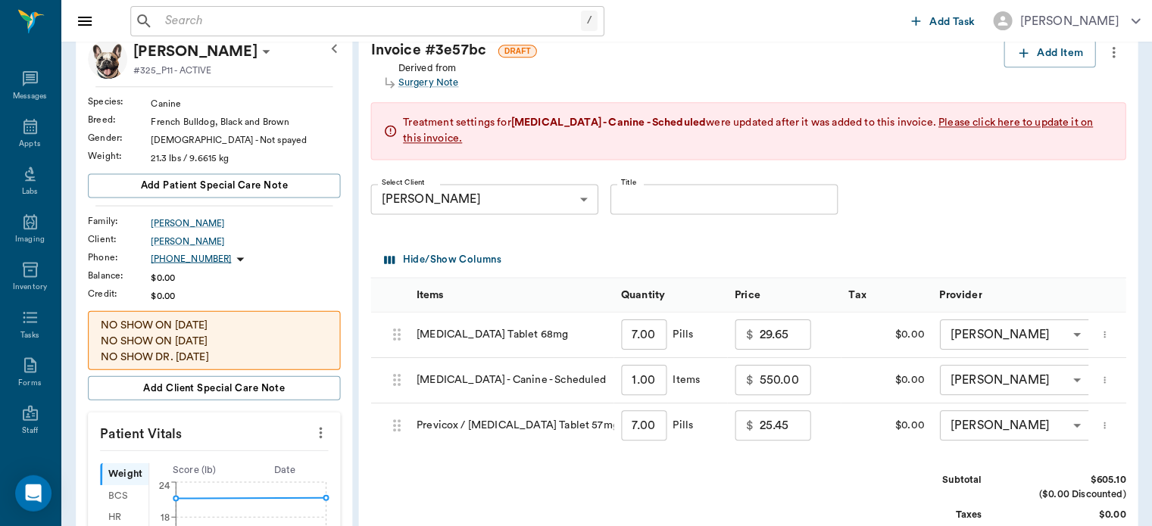
click at [769, 336] on input "29.65" at bounding box center [783, 334] width 51 height 30
click at [993, 203] on div "Select Client [PERSON_NAME] 63ec2dde52e12b0ba1176d4a Select Client Title Title" at bounding box center [735, 199] width 730 height 55
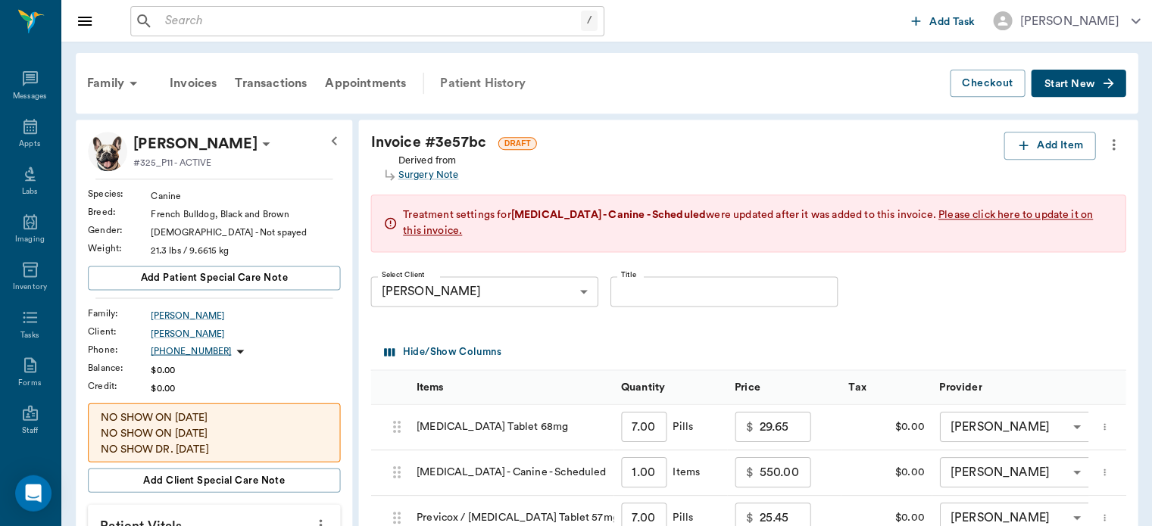
click at [507, 85] on div "Patient History" at bounding box center [482, 83] width 103 height 36
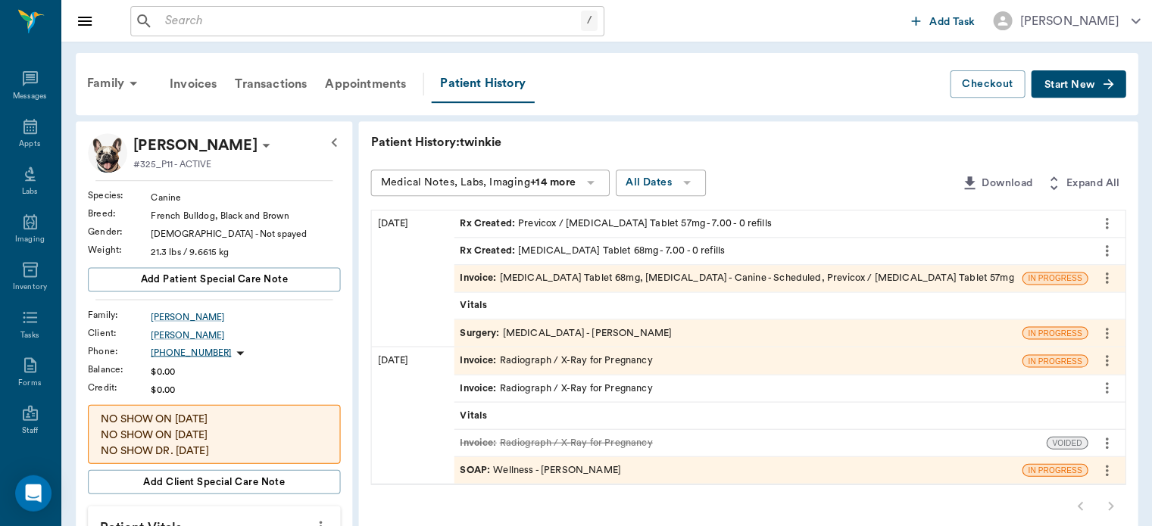
click at [486, 333] on span "Surgery :" at bounding box center [481, 333] width 42 height 14
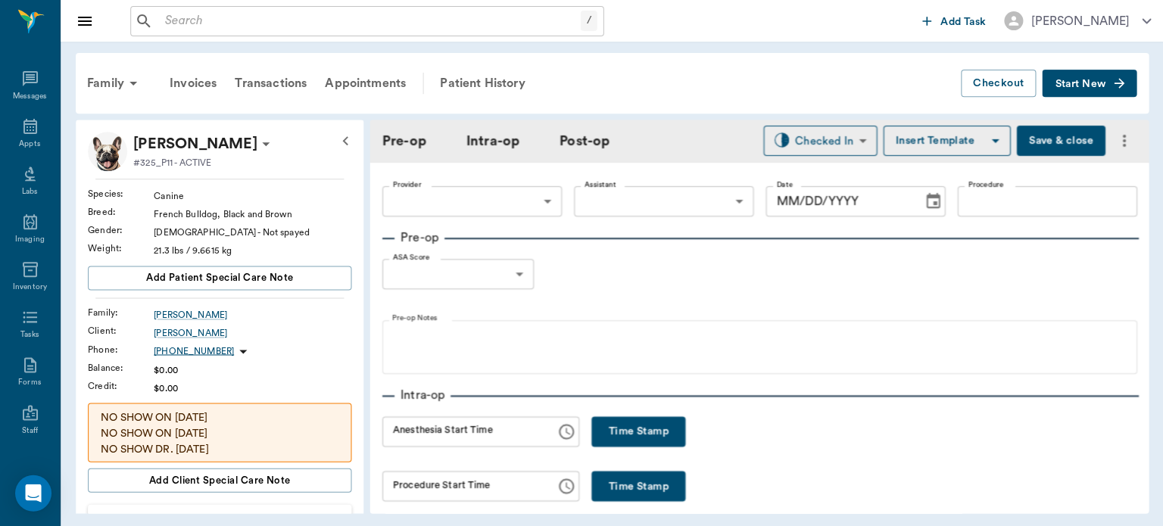
type input "63ec2f075fda476ae8351a4d"
type input "63ec2e7e52e12b0ba117b124"
type input "[MEDICAL_DATA]"
type input "1"
radio input "true"
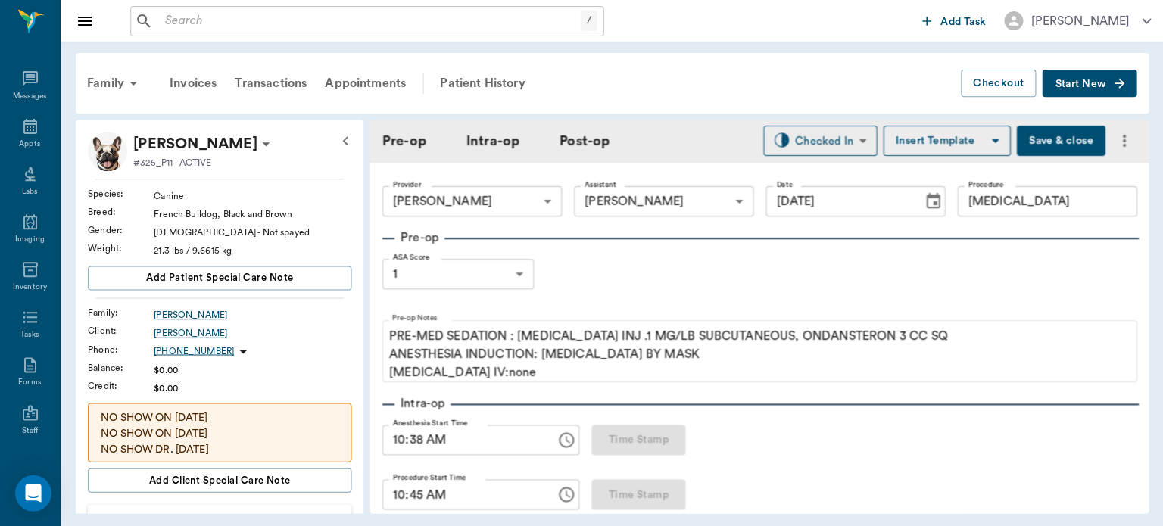
type input "[DATE]"
type input "10:38 AM"
type input "10:45 AM"
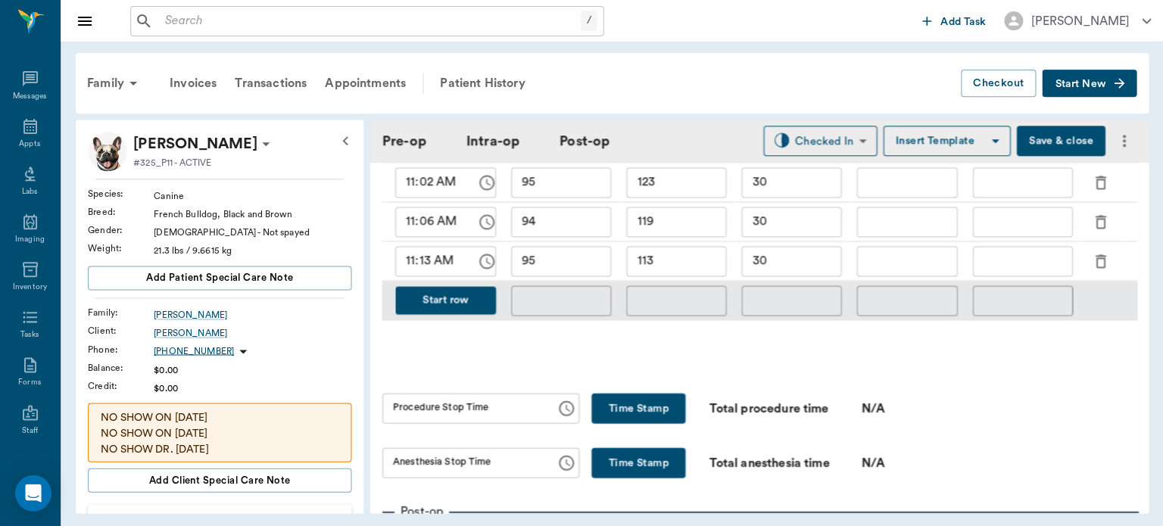
scroll to position [937, 0]
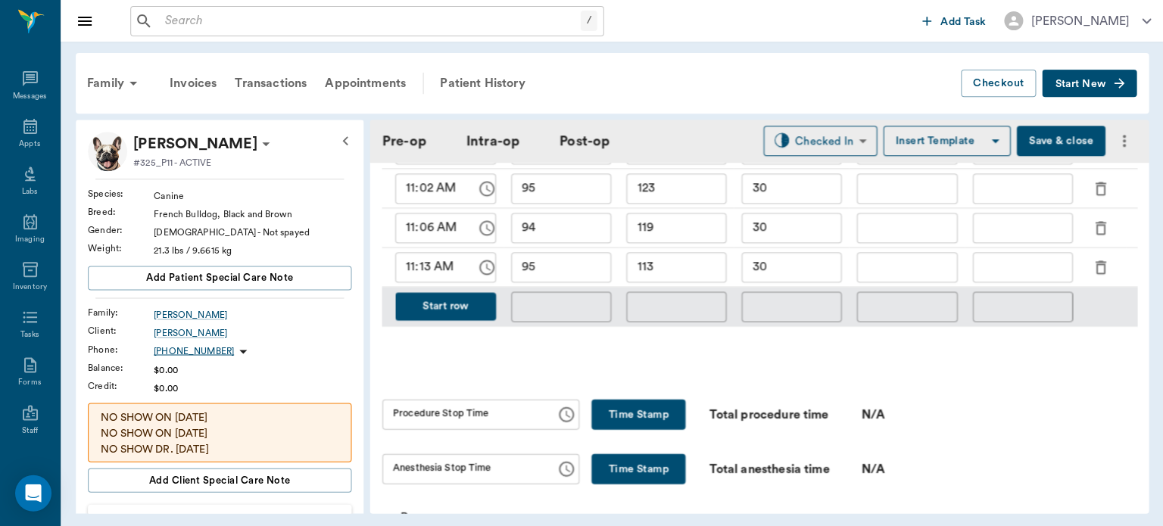
click at [458, 293] on button "Start row" at bounding box center [444, 306] width 101 height 28
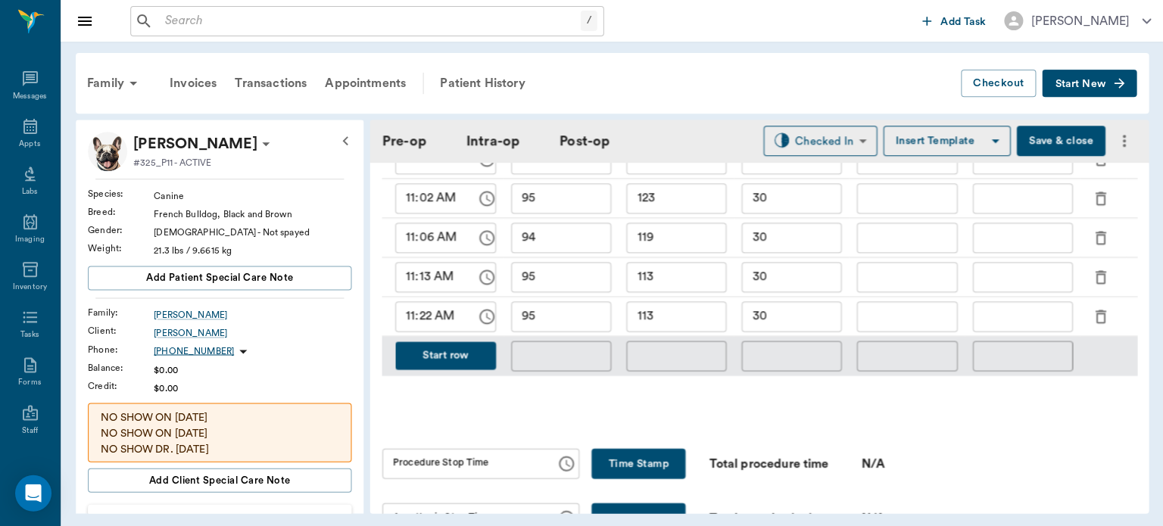
scroll to position [884, 0]
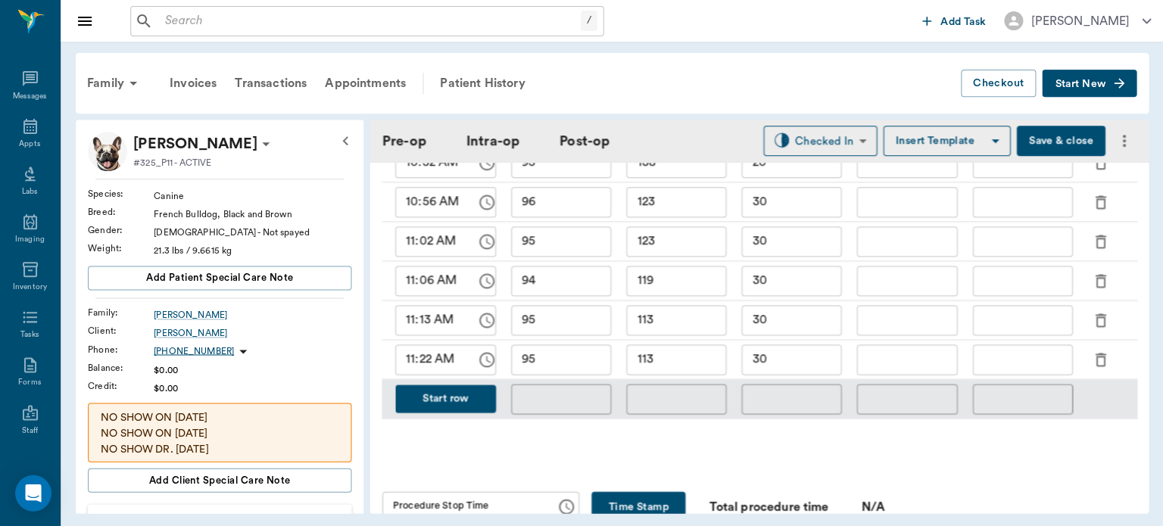
click at [687, 366] on input "113" at bounding box center [675, 360] width 100 height 30
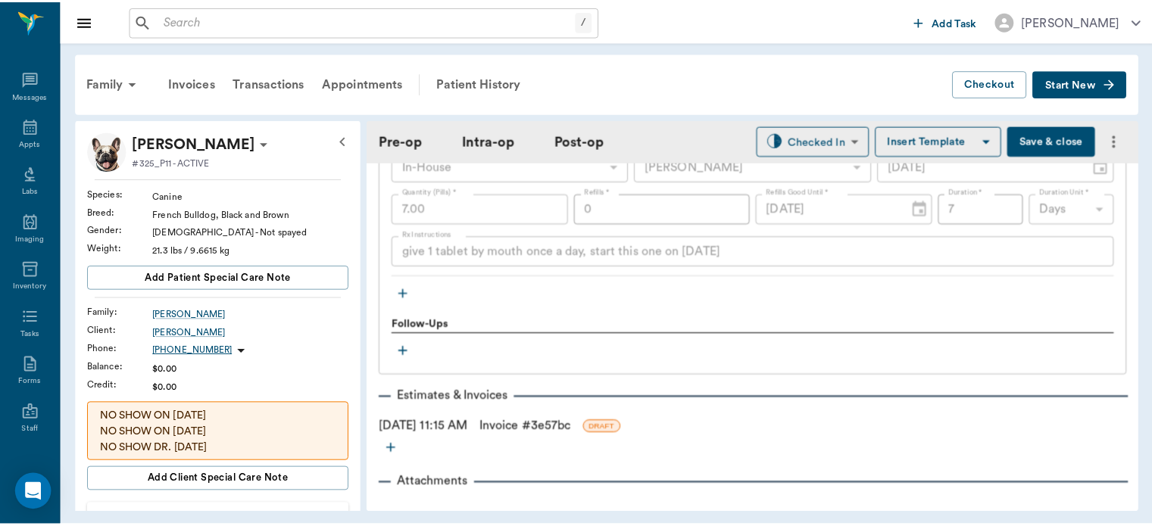
scroll to position [1922, 0]
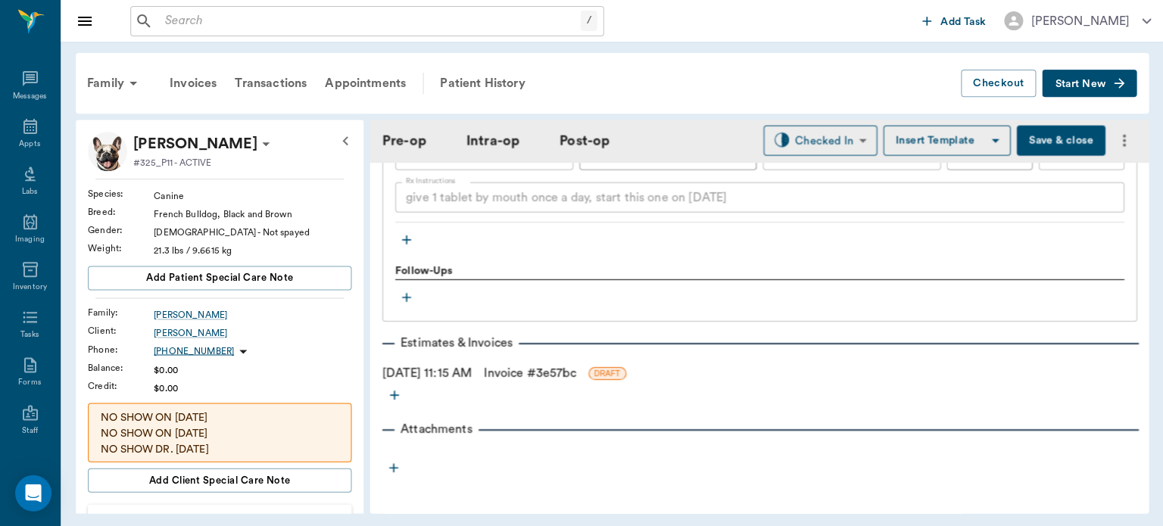
type input "110"
click at [565, 379] on link "Invoice # 3e57bc" at bounding box center [529, 373] width 92 height 18
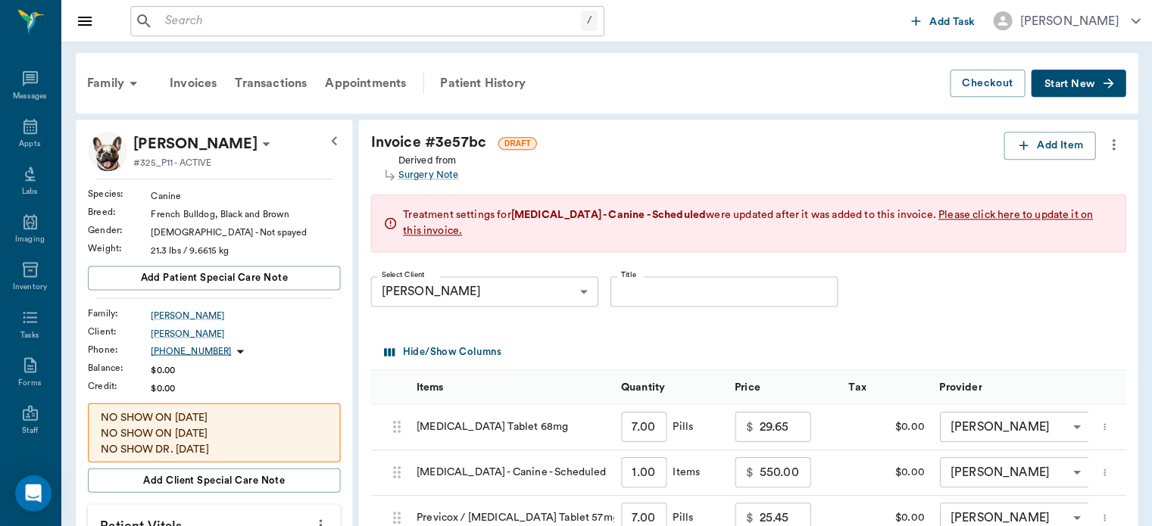
click at [781, 426] on input "29.65" at bounding box center [783, 426] width 51 height 30
click at [590, 100] on div "Family Invoices Transactions Appointments Patient History" at bounding box center [513, 83] width 871 height 36
click at [772, 433] on input "29.65" at bounding box center [783, 426] width 51 height 30
click at [560, 133] on div "Invoice # 3e57bc DRAFT" at bounding box center [686, 143] width 632 height 22
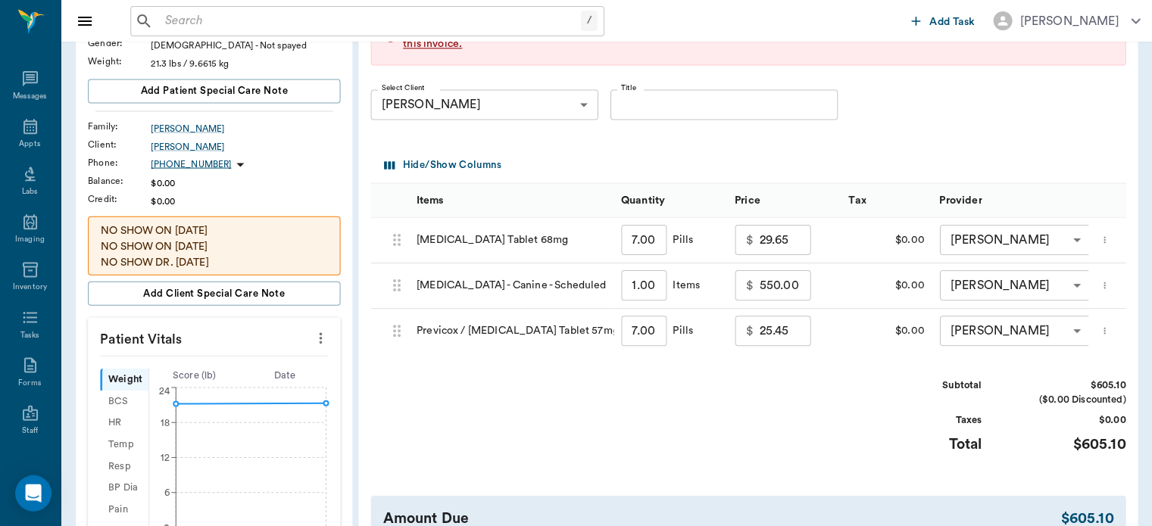
scroll to position [184, 0]
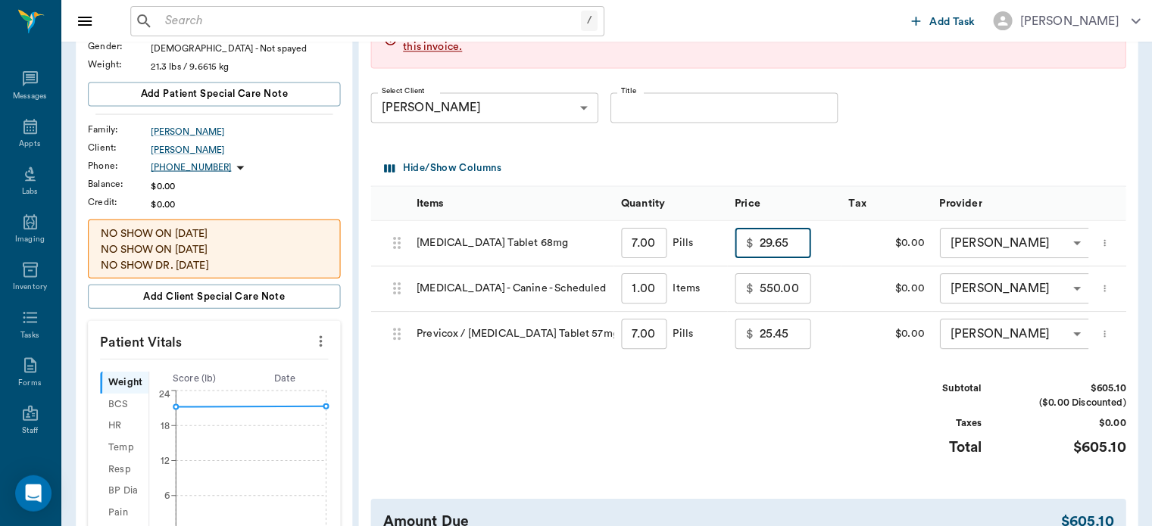
click at [761, 242] on input "29.65" at bounding box center [783, 242] width 51 height 30
type input "0.00"
click at [762, 336] on input "25.45" at bounding box center [783, 333] width 51 height 30
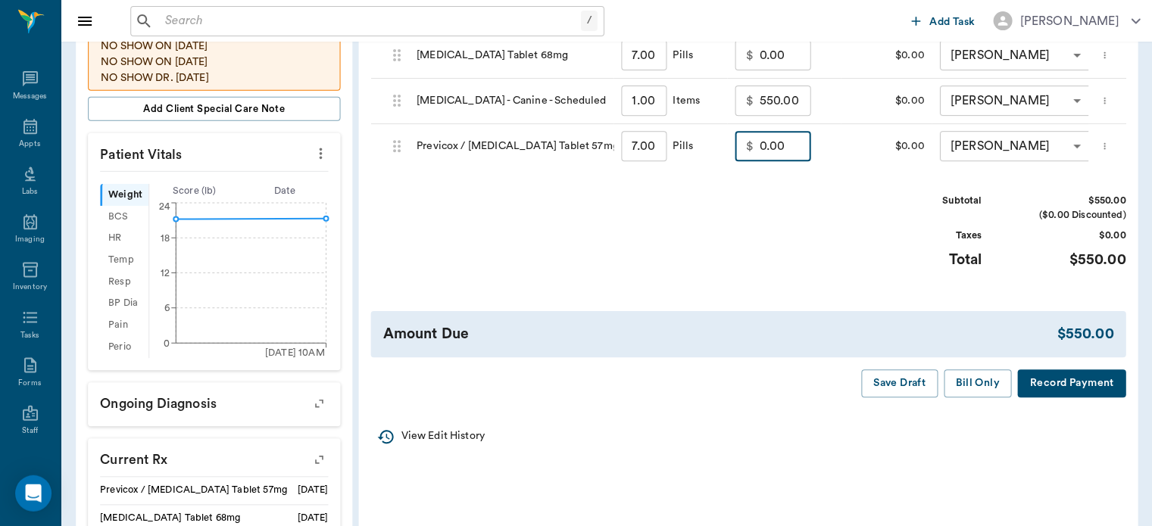
type input "0.00"
click at [986, 398] on button "Bill Only" at bounding box center [977, 384] width 68 height 28
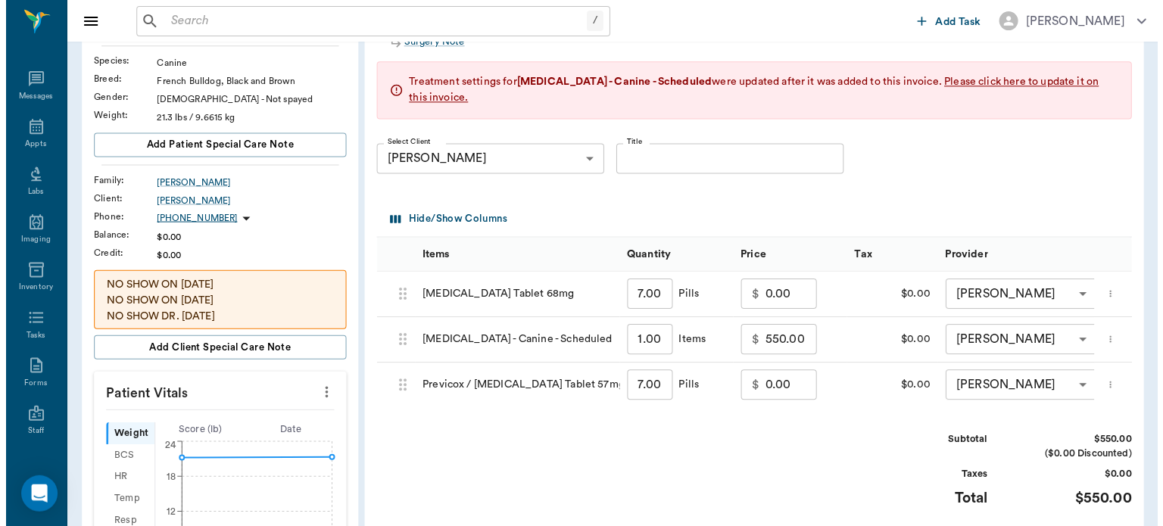
scroll to position [0, 0]
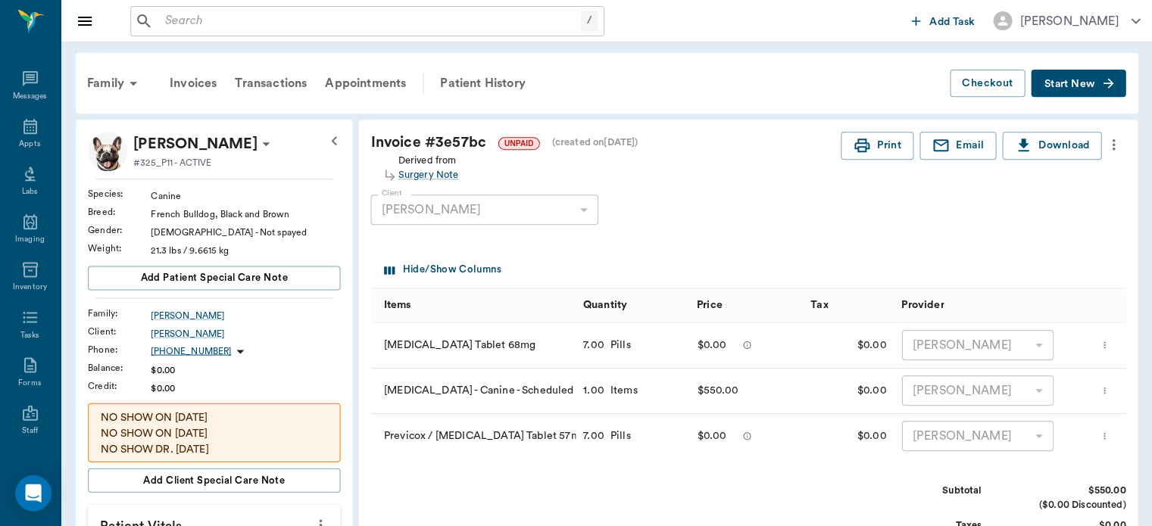
click at [483, 86] on div "Patient History" at bounding box center [482, 83] width 103 height 36
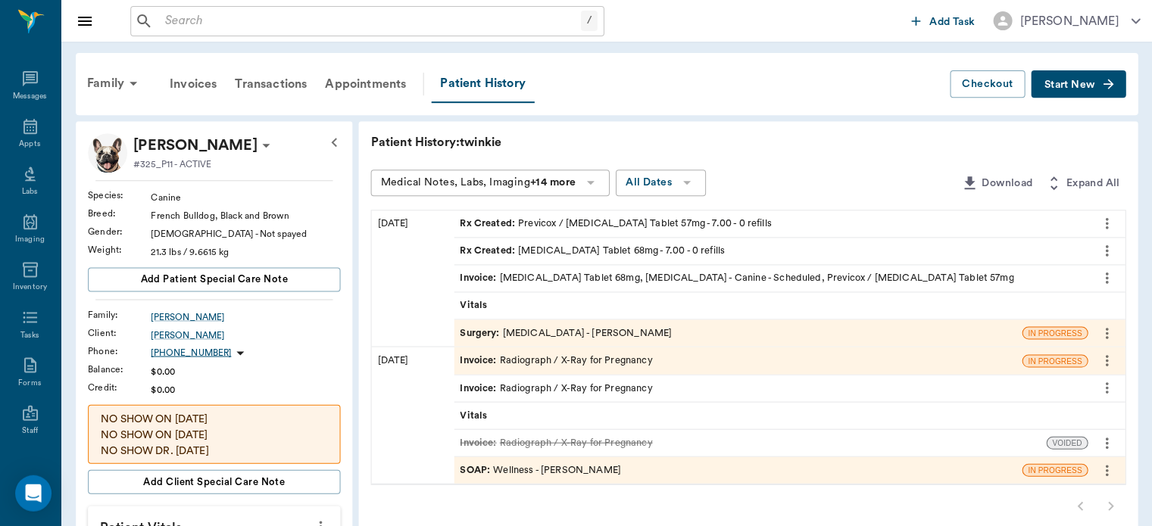
click at [483, 333] on span "Surgery :" at bounding box center [481, 333] width 42 height 14
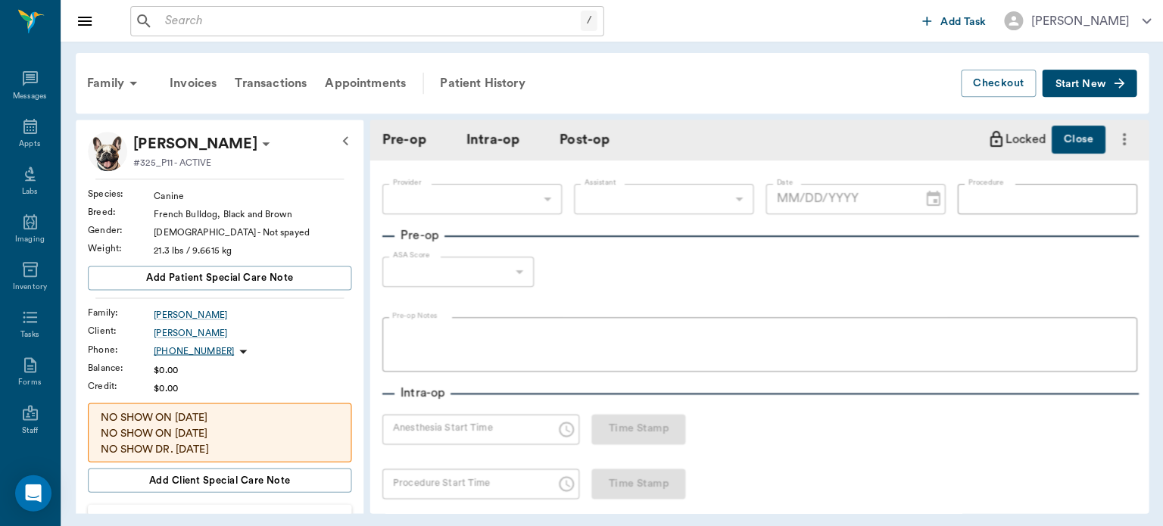
type input "63ec2f075fda476ae8351a4d"
type input "63ec2e7e52e12b0ba117b124"
type input "[MEDICAL_DATA]"
type input "1"
radio input "true"
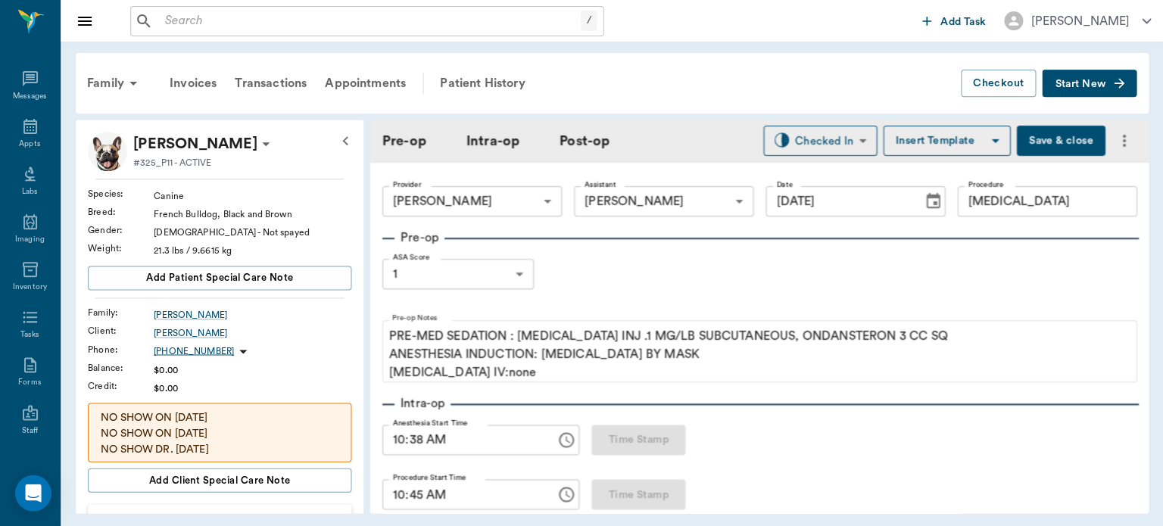
type input "[DATE]"
type input "10:38 AM"
type input "10:45 AM"
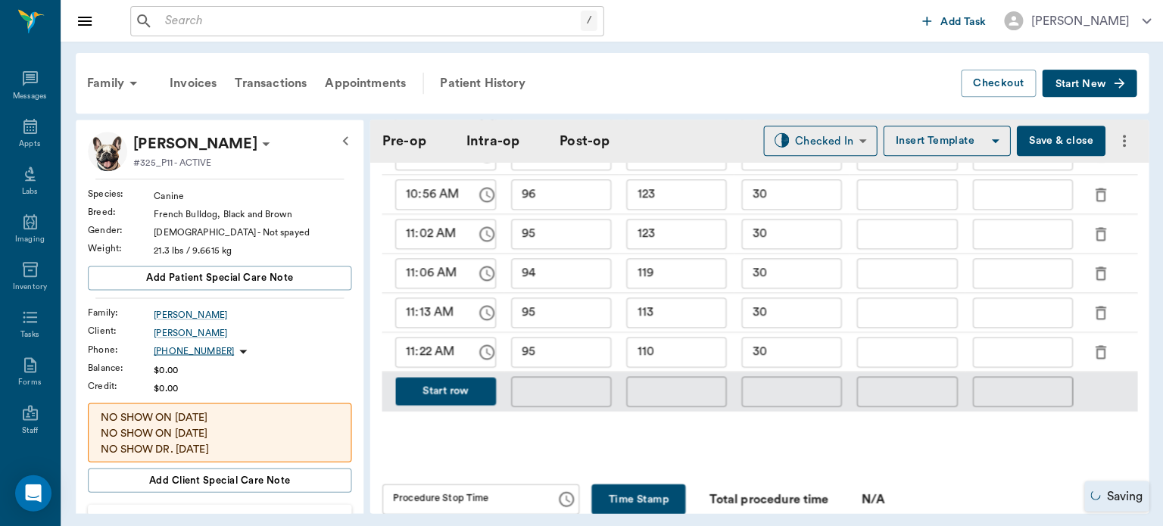
scroll to position [893, 0]
